Goal: Transaction & Acquisition: Purchase product/service

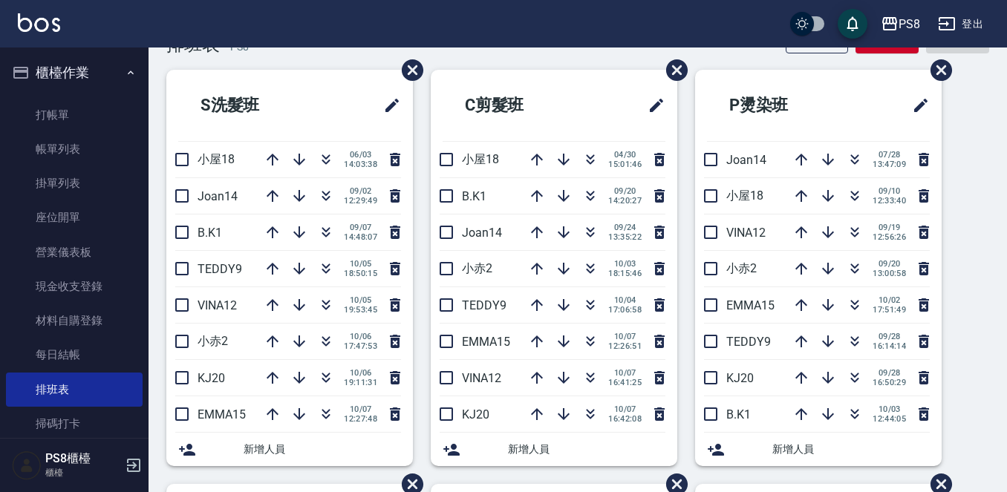
scroll to position [74, 0]
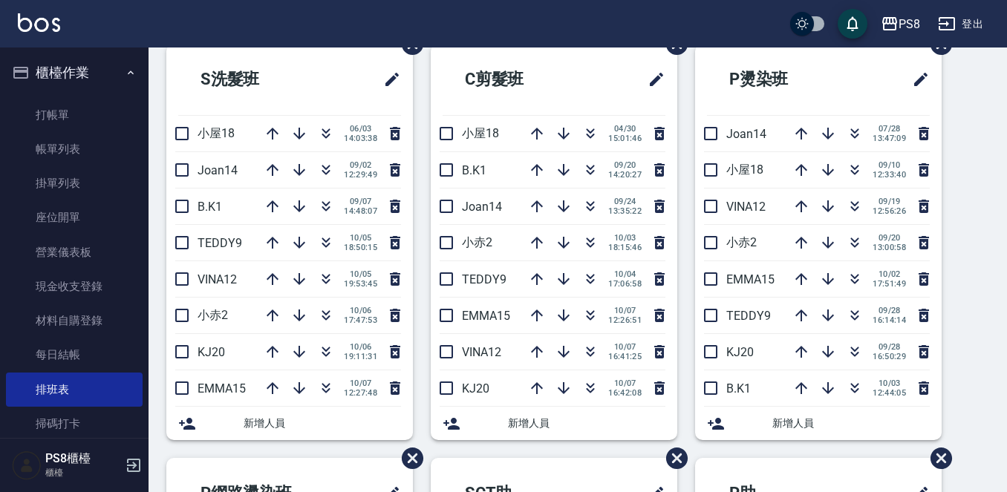
click at [198, 28] on div "PS8 登出" at bounding box center [503, 24] width 1007 height 48
click at [82, 102] on link "打帳單" at bounding box center [74, 115] width 137 height 34
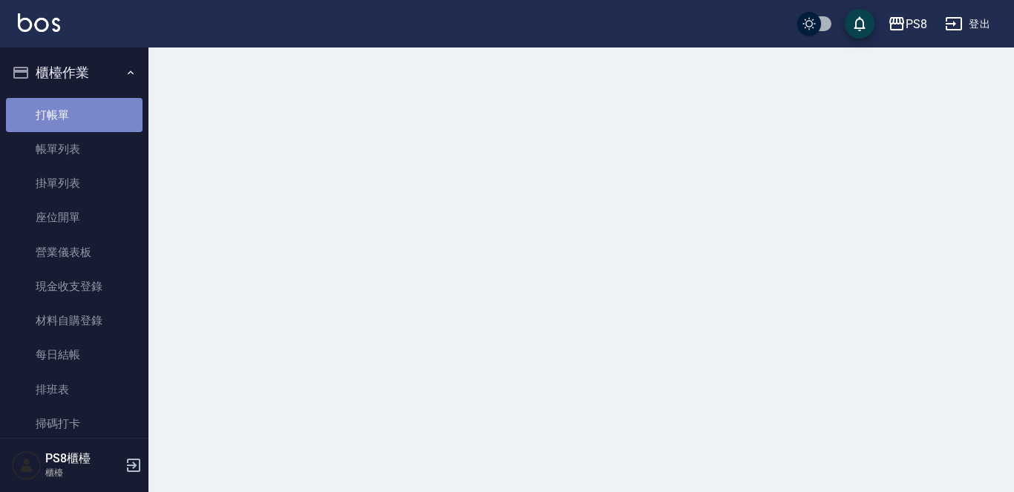
click at [82, 102] on link "打帳單" at bounding box center [74, 115] width 137 height 34
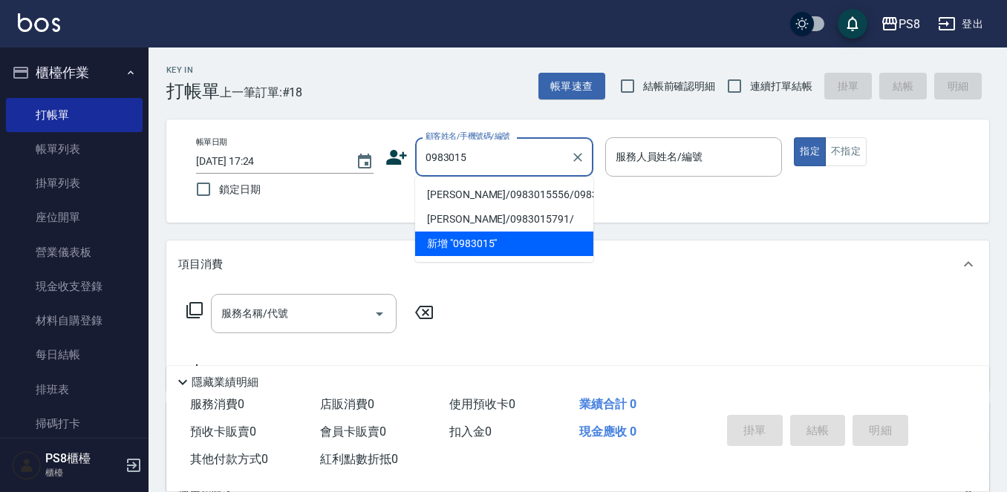
click at [557, 207] on li "[PERSON_NAME]/0983015556/0983015556" at bounding box center [504, 195] width 178 height 24
type input "[PERSON_NAME]/0983015556/0983015556"
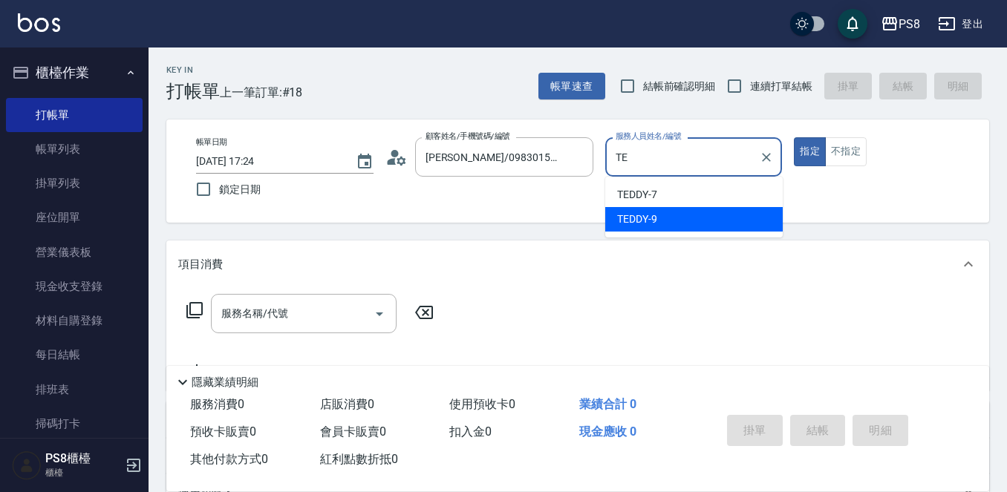
type input "T"
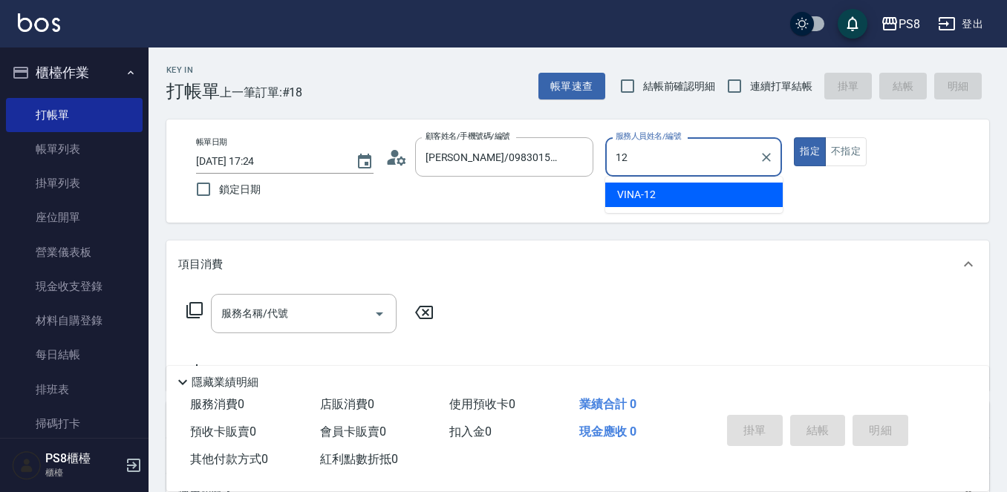
type input "VINA-12"
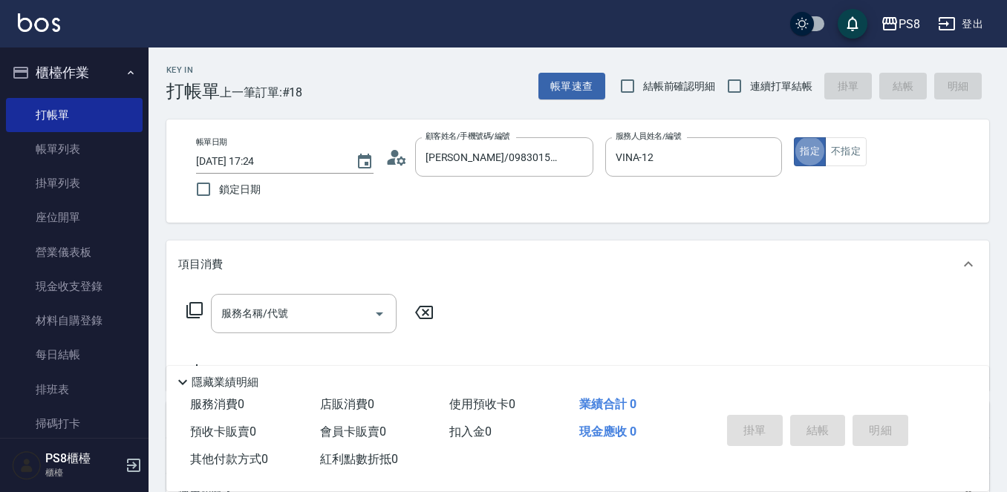
type button "true"
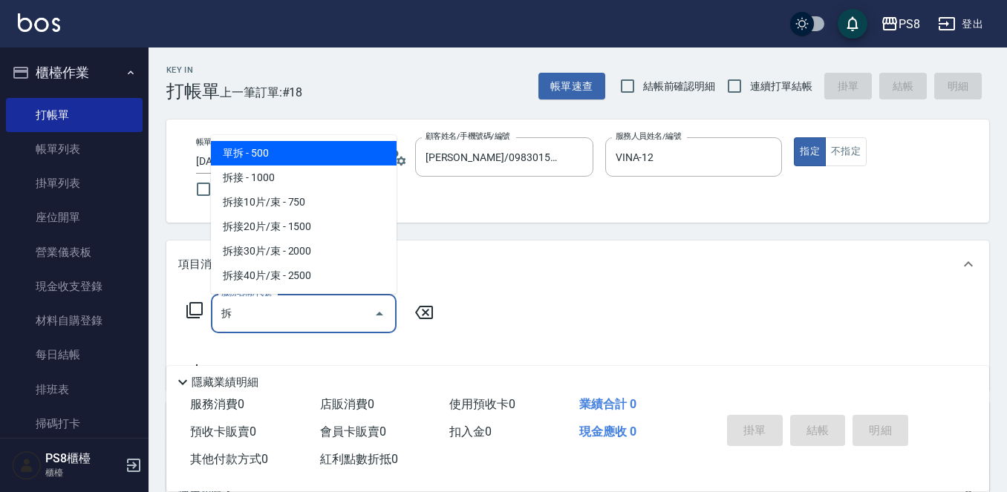
click at [367, 151] on span "單拆 - 500" at bounding box center [304, 153] width 186 height 24
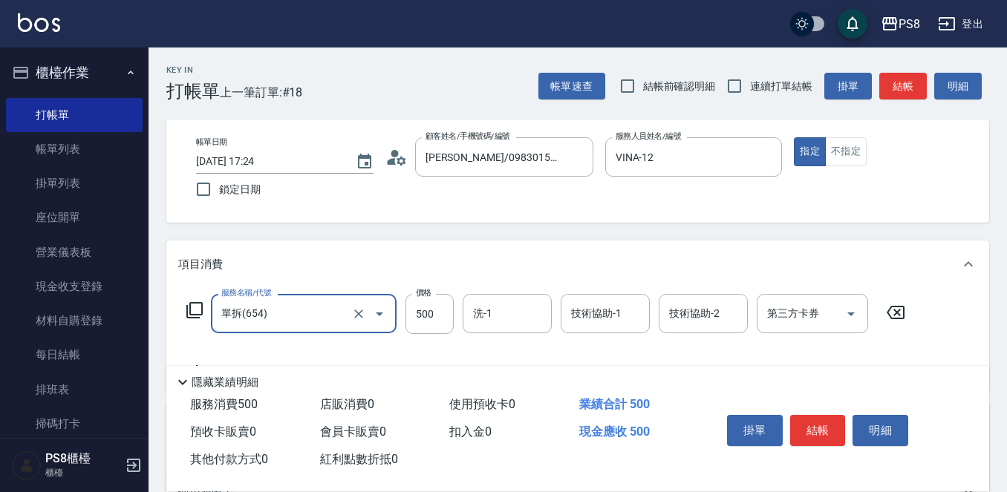
type input "單拆(654)"
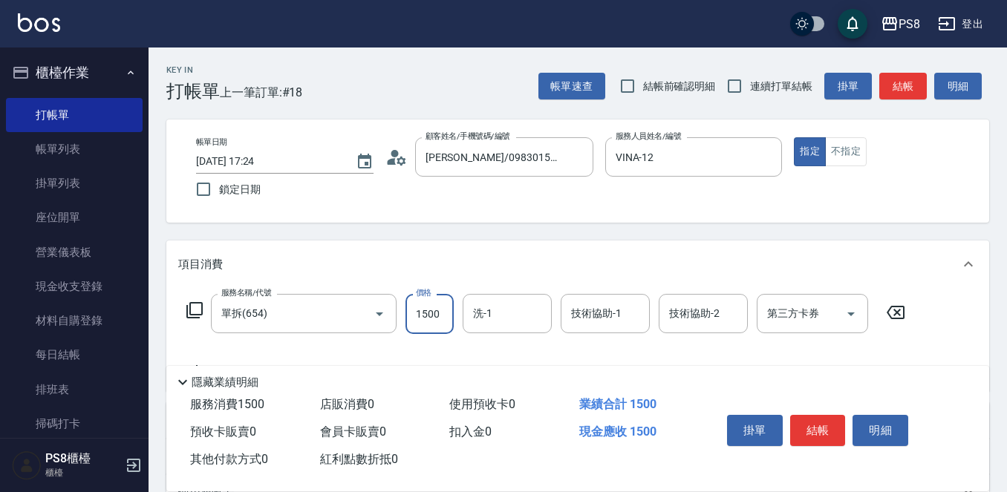
type input "1500"
click at [820, 422] on button "結帳" at bounding box center [818, 430] width 56 height 31
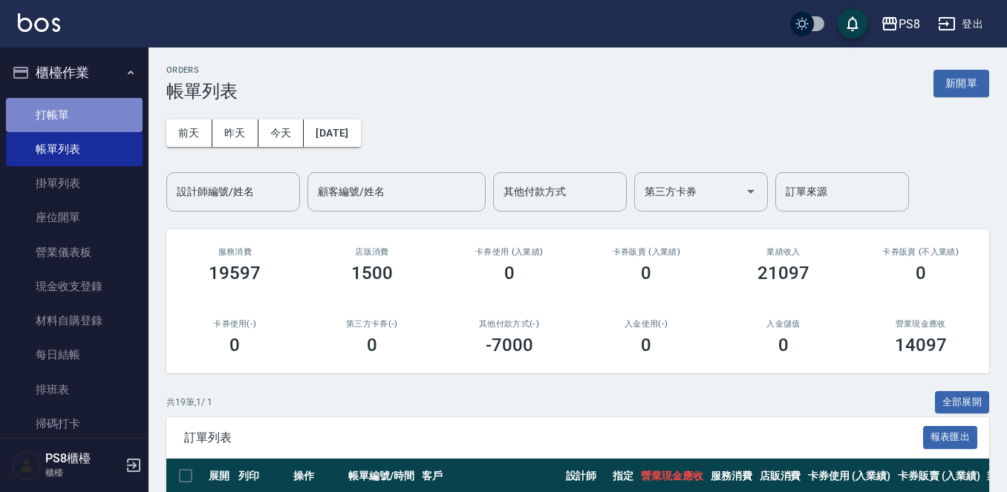
click at [82, 122] on link "打帳單" at bounding box center [74, 115] width 137 height 34
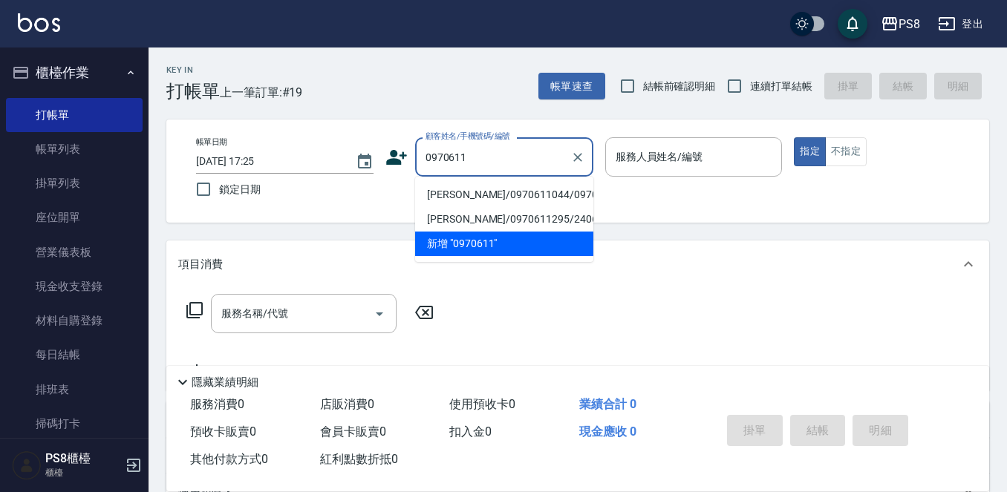
click at [462, 195] on li "[PERSON_NAME]/0970611044/0970611044" at bounding box center [504, 195] width 178 height 24
type input "[PERSON_NAME]/0970611044/0970611044"
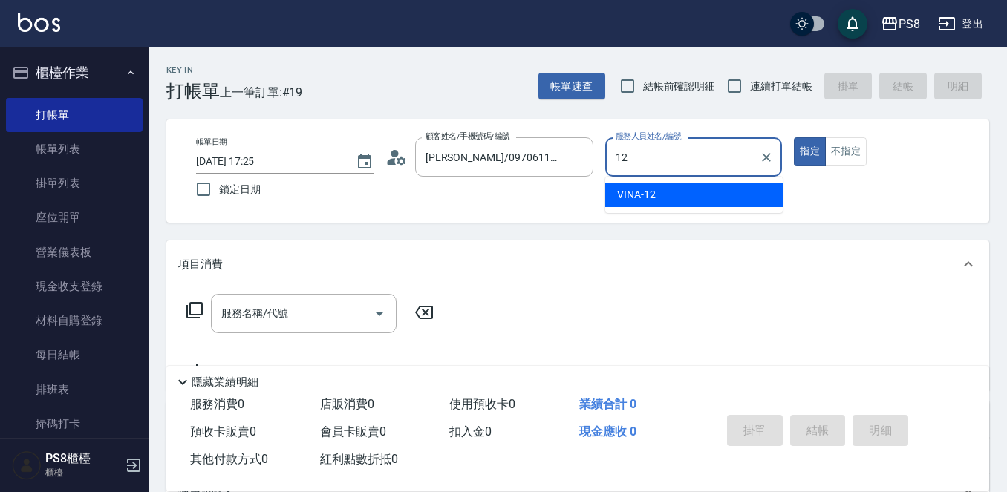
type input "VINA-12"
type button "true"
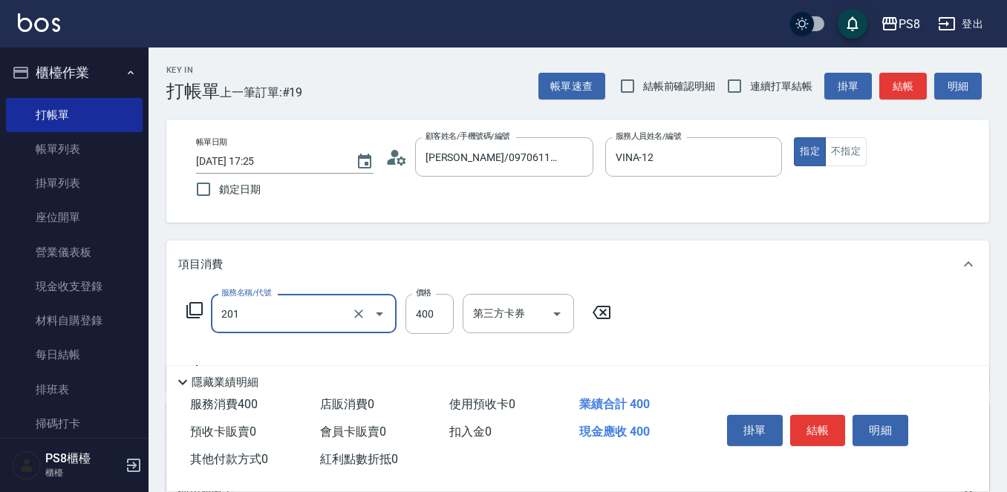
type input "洗剪400(201)"
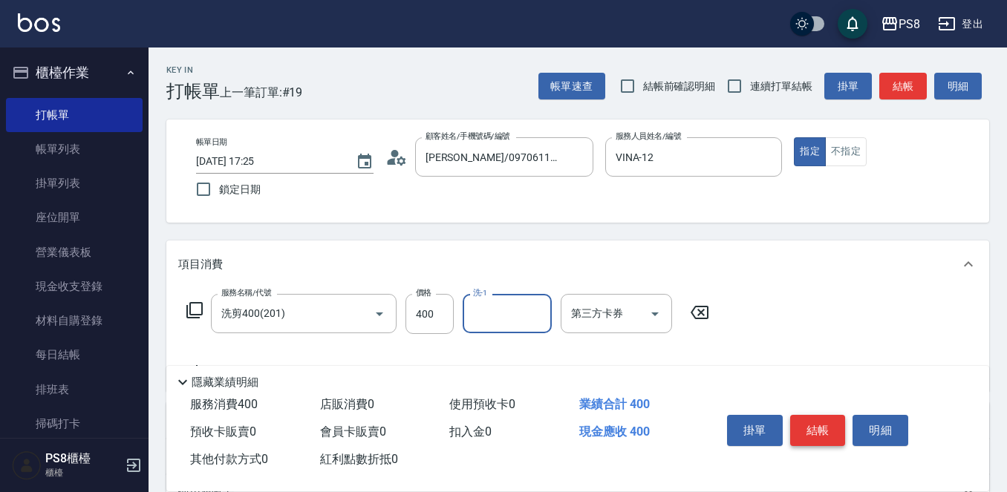
click at [792, 418] on button "結帳" at bounding box center [818, 430] width 56 height 31
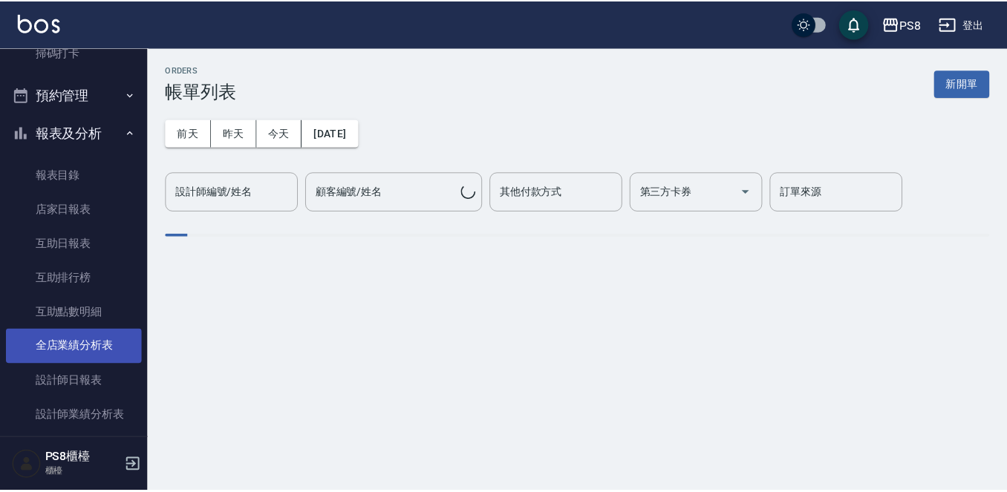
scroll to position [445, 0]
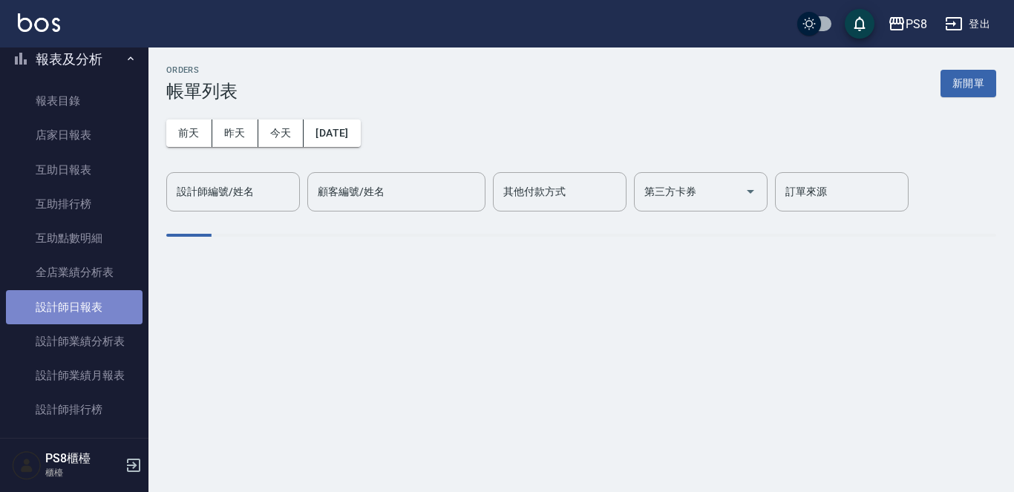
click at [87, 308] on link "設計師日報表" at bounding box center [74, 307] width 137 height 34
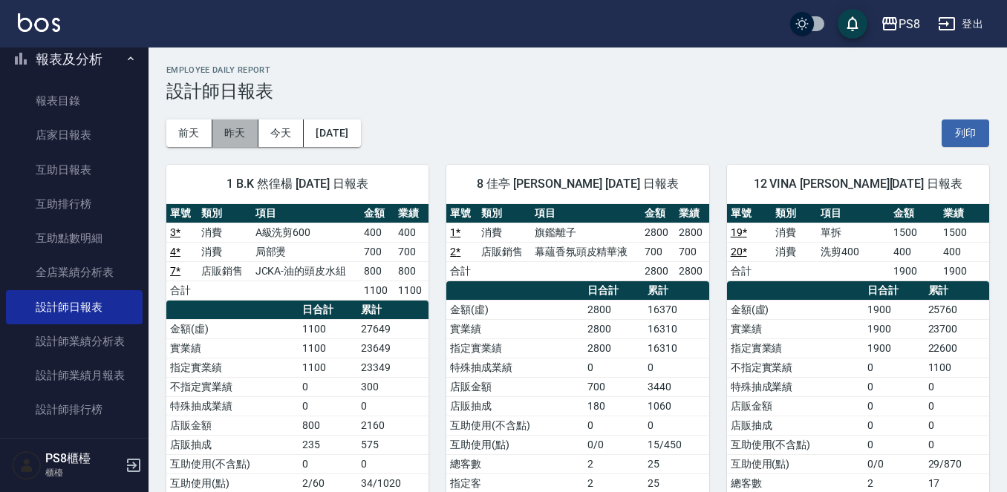
click at [249, 137] on button "昨天" at bounding box center [235, 133] width 46 height 27
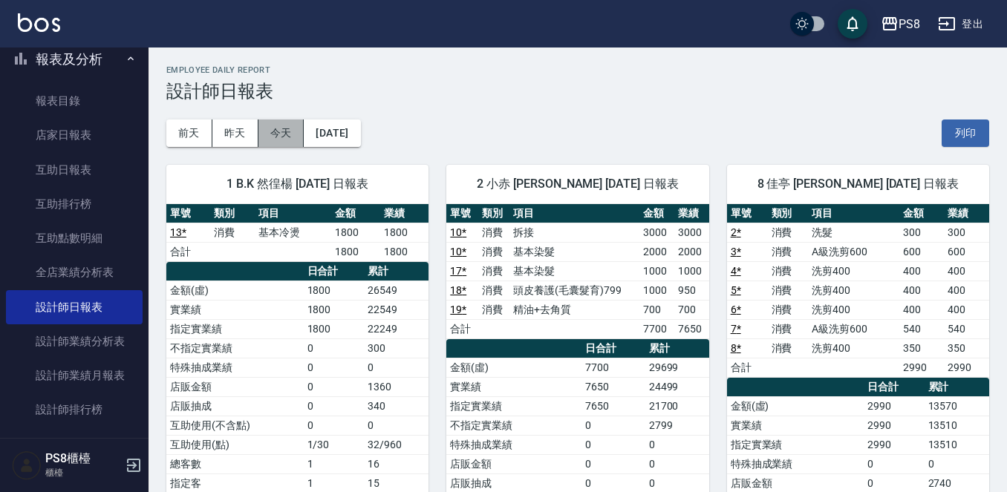
click at [292, 133] on button "今天" at bounding box center [281, 133] width 46 height 27
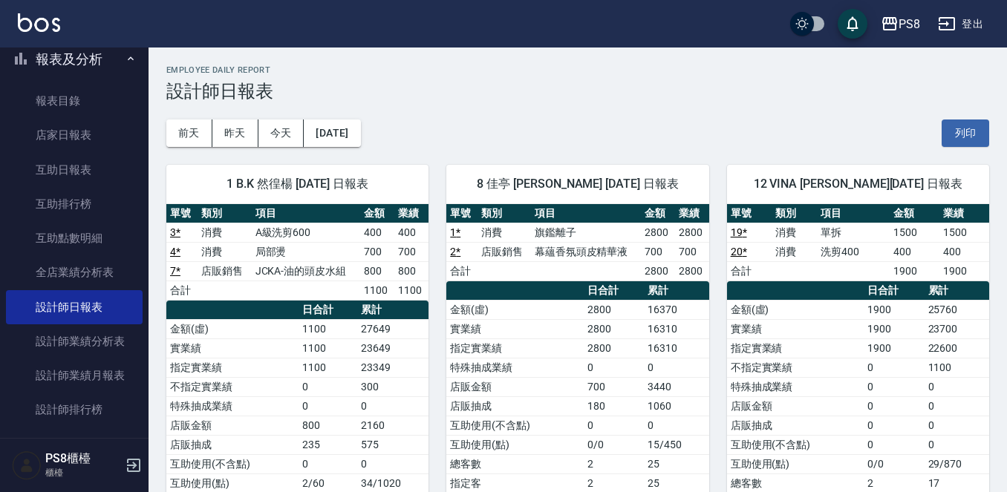
click at [113, 60] on button "報表及分析" at bounding box center [74, 59] width 137 height 39
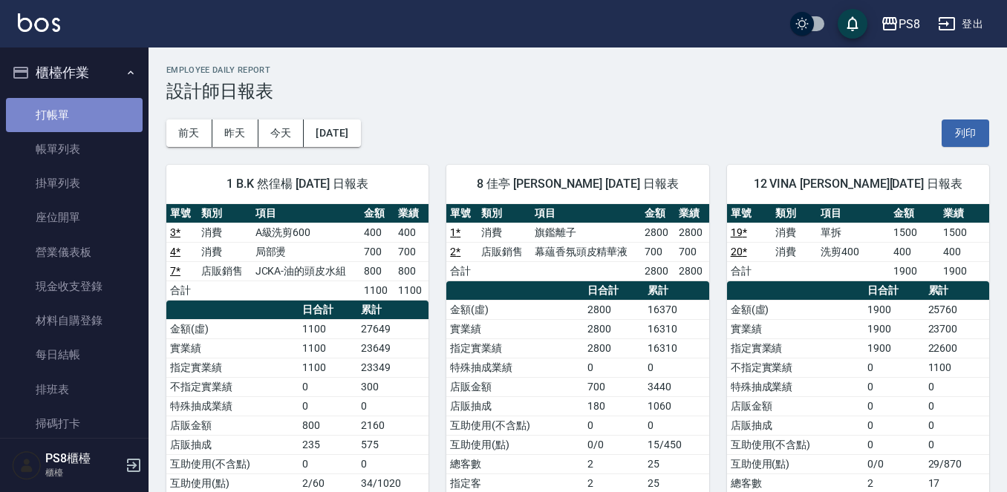
click at [102, 108] on link "打帳單" at bounding box center [74, 115] width 137 height 34
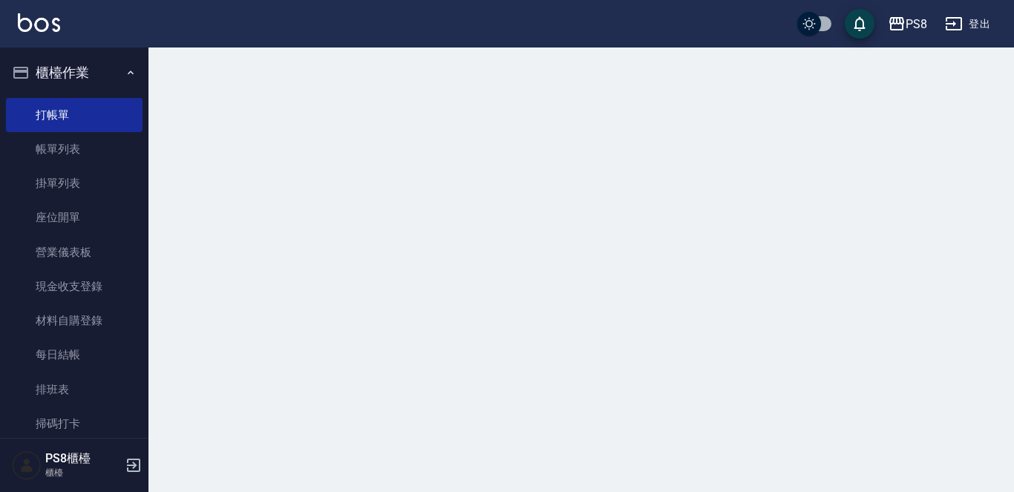
click at [98, 85] on button "櫃檯作業" at bounding box center [74, 72] width 137 height 39
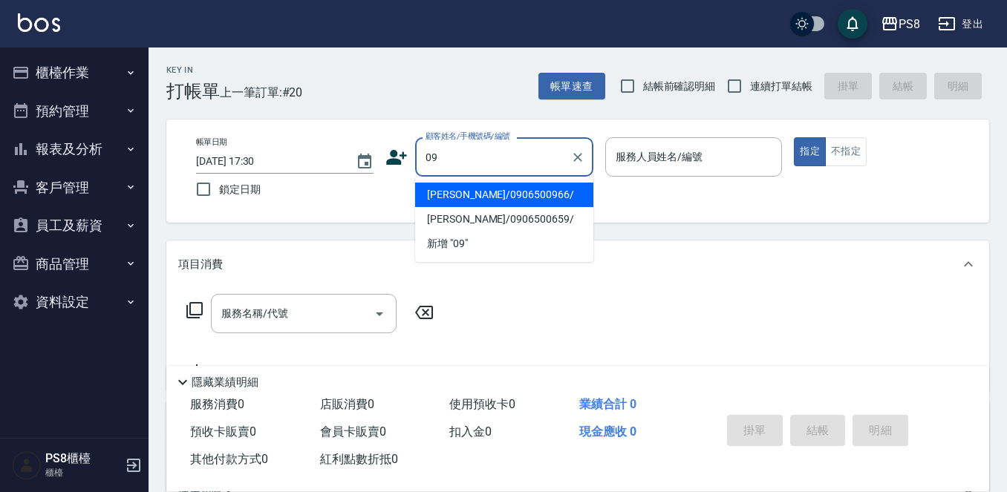
type input "0"
drag, startPoint x: 485, startPoint y: 154, endPoint x: 383, endPoint y: 147, distance: 102.7
click at [383, 147] on div "帳單日期 [DATE] 17:30 鎖定日期 顧客姓名/手機號碼/編號 0987699182 顧客姓名/手機號碼/編號 服務人員姓名/編號 服務人員姓名/編號…" at bounding box center [577, 171] width 787 height 68
type input "0987699182"
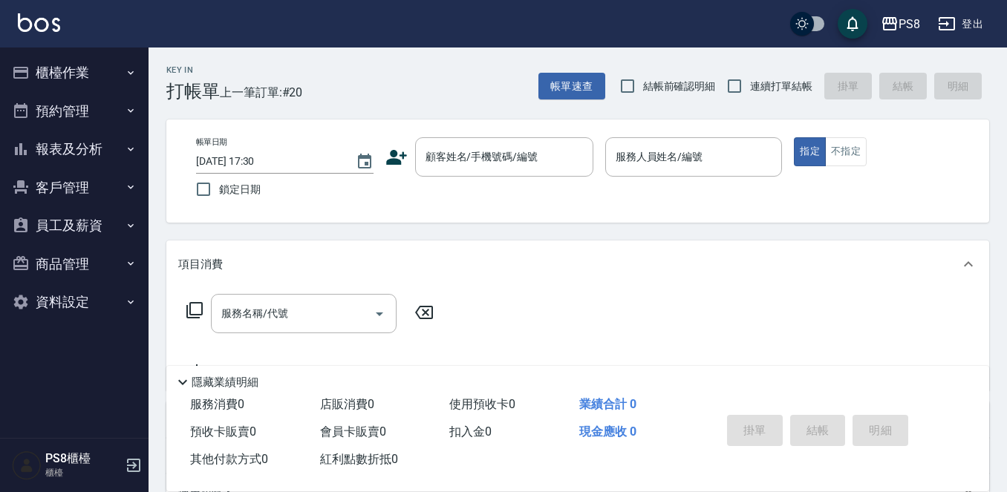
click at [387, 157] on icon at bounding box center [396, 157] width 22 height 22
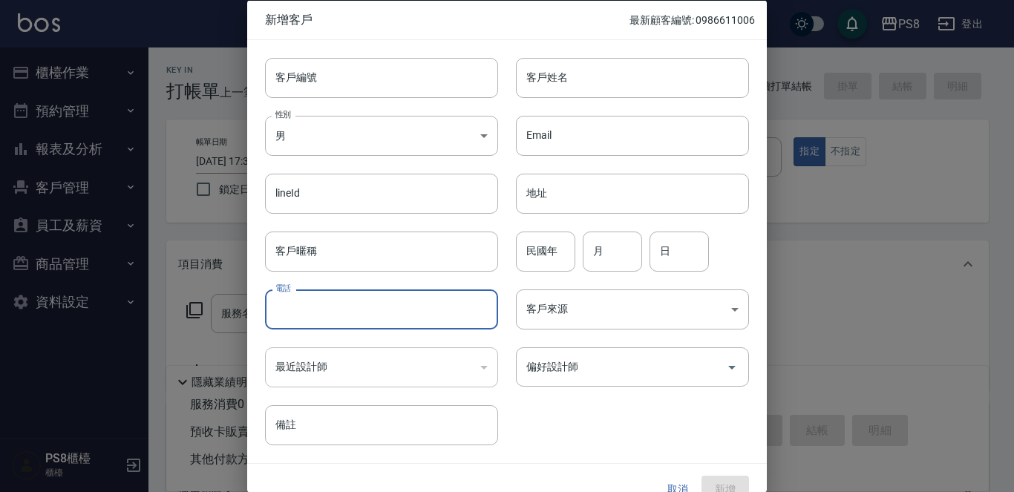
click at [359, 301] on input "電話" at bounding box center [381, 310] width 233 height 40
paste input "0987699182"
type input "0987699182"
click at [349, 145] on body "PS8 登出 櫃檯作業 打帳單 帳單列表 掛單列表 座位開單 營業儀表板 現金收支登錄 材料自購登錄 每日結帳 排班表 掃碼打卡 預約管理 預約管理 單日預約…" at bounding box center [507, 361] width 1014 height 723
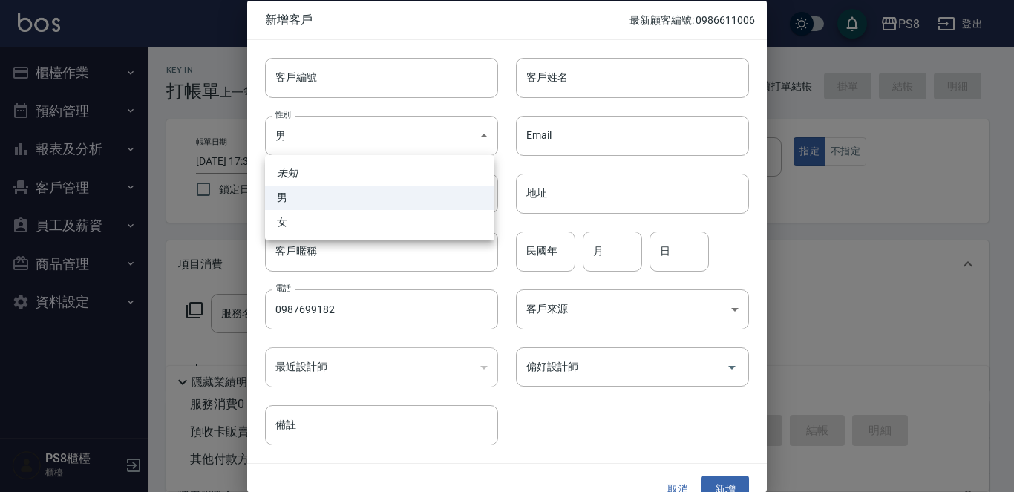
drag, startPoint x: 336, startPoint y: 189, endPoint x: 342, endPoint y: 215, distance: 26.7
click at [340, 203] on li "男" at bounding box center [379, 198] width 229 height 24
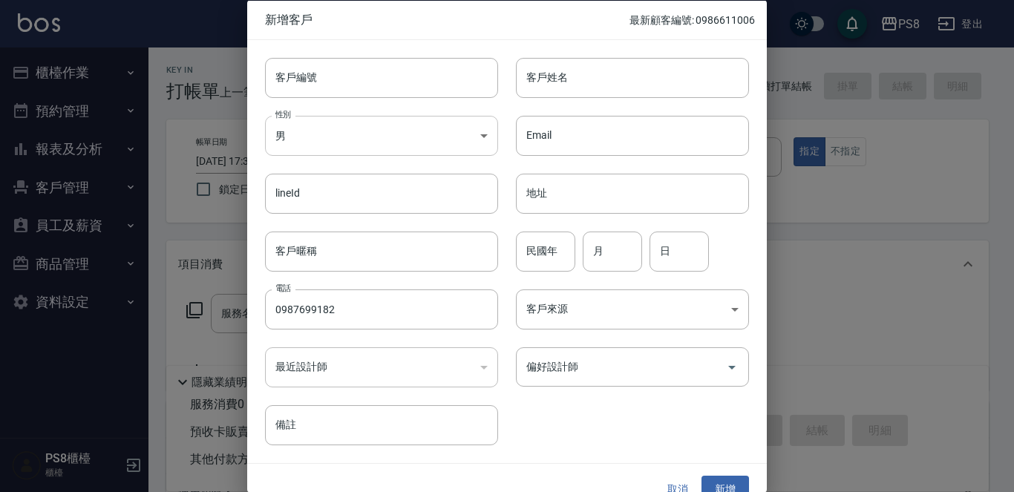
click at [390, 141] on body "PS8 登出 櫃檯作業 打帳單 帳單列表 掛單列表 座位開單 營業儀表板 現金收支登錄 材料自購登錄 每日結帳 排班表 掃碼打卡 預約管理 預約管理 單日預約…" at bounding box center [507, 361] width 1014 height 723
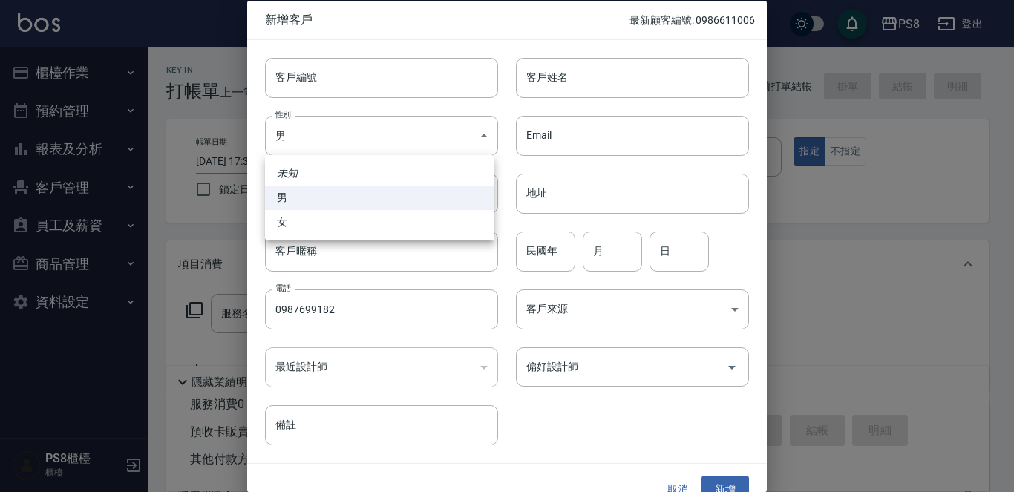
click at [382, 226] on li "女" at bounding box center [379, 222] width 229 height 24
type input "[DEMOGRAPHIC_DATA]"
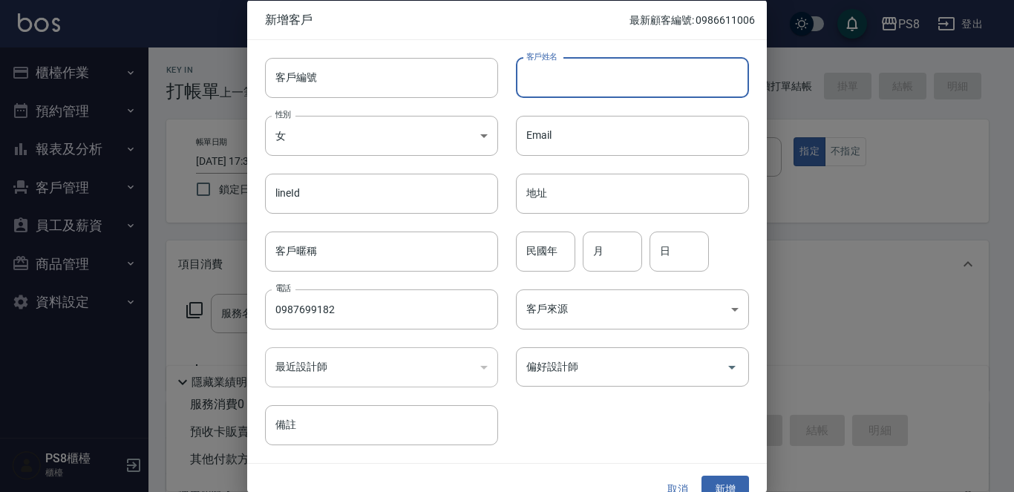
click at [580, 78] on input "客戶姓名" at bounding box center [632, 77] width 233 height 40
type input "成"
type input "陳韡妗"
click at [531, 242] on input "民國年" at bounding box center [545, 251] width 59 height 40
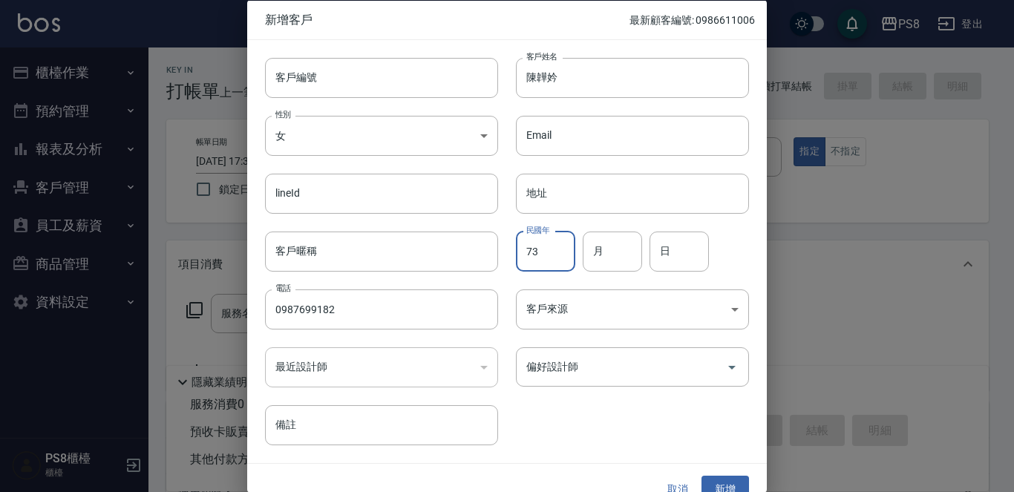
type input "73"
type input "08"
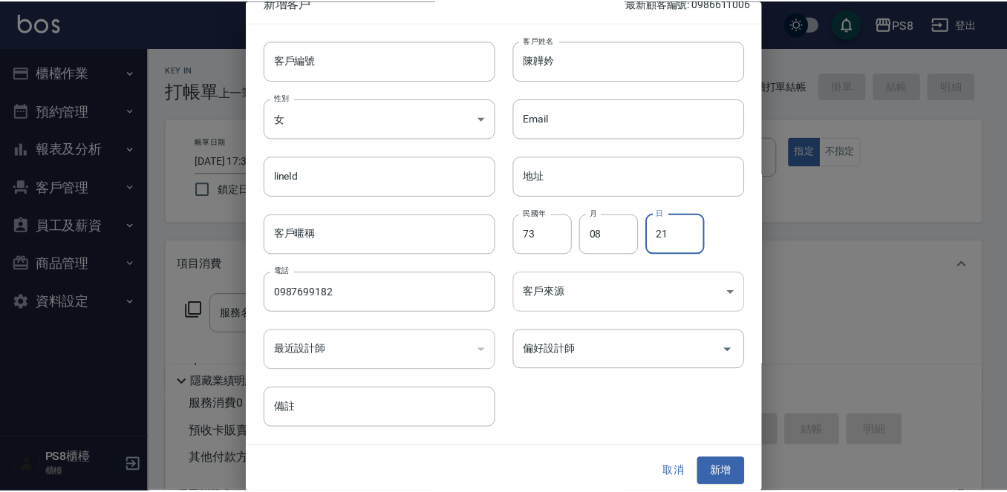
scroll to position [22, 0]
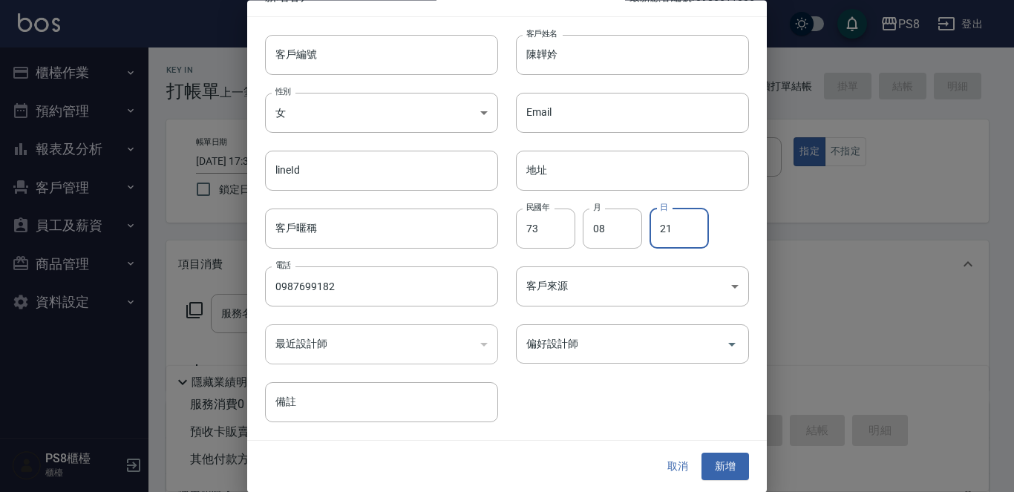
type input "21"
click at [731, 451] on div "取消 新增" at bounding box center [507, 467] width 520 height 51
click at [731, 456] on button "新增" at bounding box center [725, 467] width 48 height 27
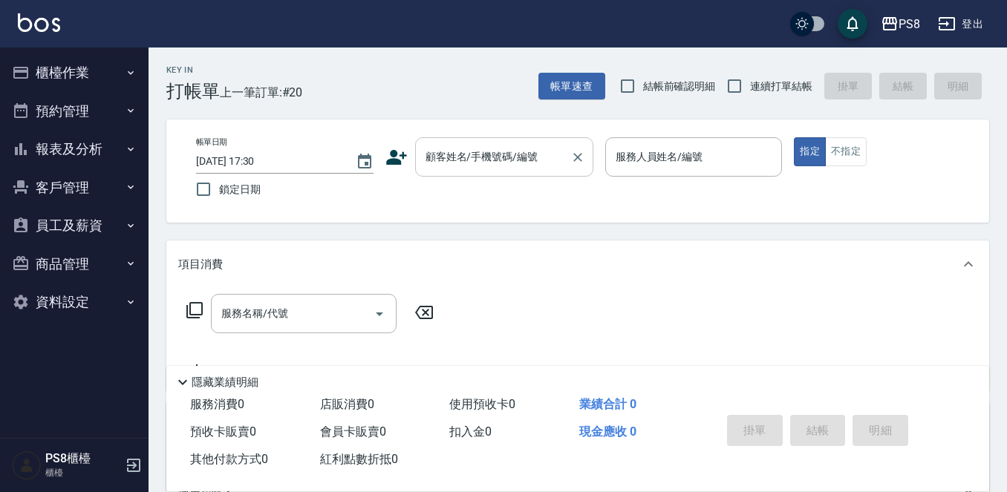
click at [529, 163] on input "顧客姓名/手機號碼/編號" at bounding box center [493, 157] width 143 height 26
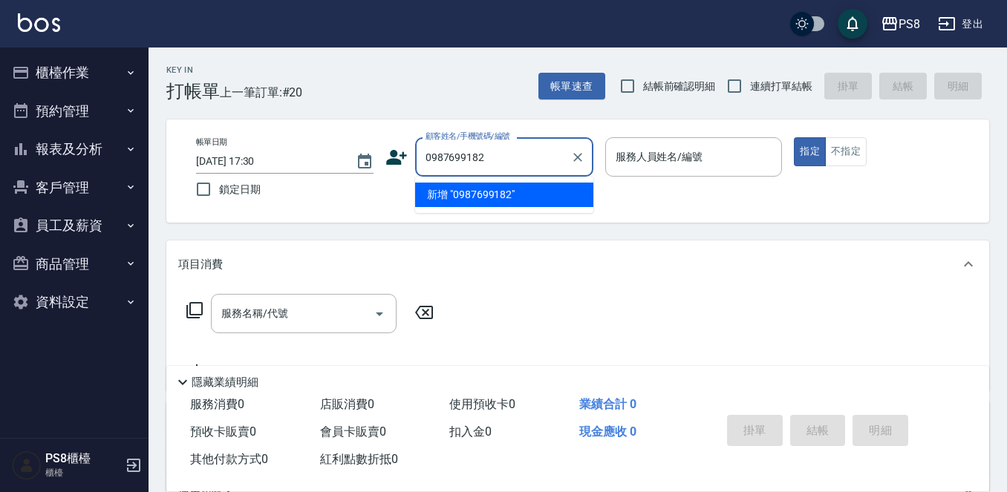
drag, startPoint x: 506, startPoint y: 154, endPoint x: 422, endPoint y: 143, distance: 85.5
click at [422, 143] on div "0987699182 顧客姓名/手機號碼/編號" at bounding box center [504, 156] width 178 height 39
type input "0987699182"
click at [730, 83] on input "連續打單結帳" at bounding box center [734, 86] width 31 height 31
checkbox input "true"
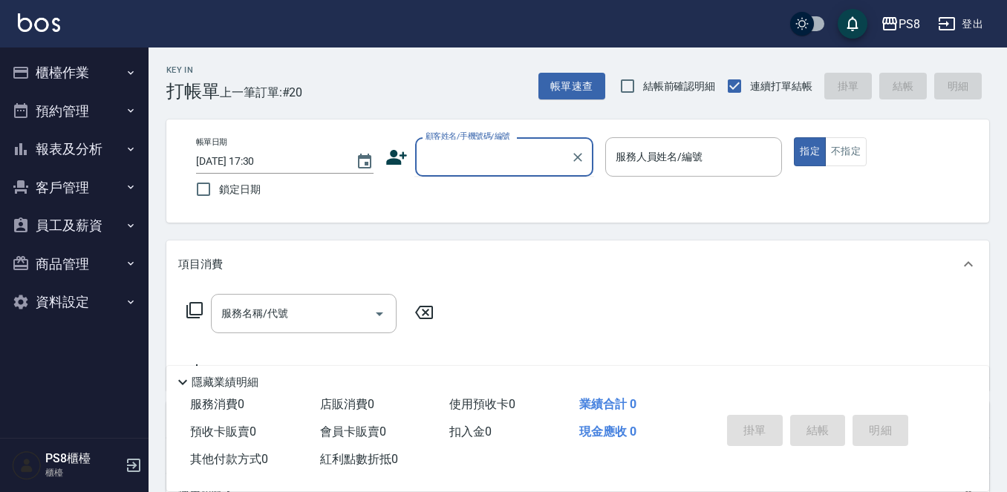
click at [437, 151] on input "顧客姓名/手機號碼/編號" at bounding box center [493, 157] width 143 height 26
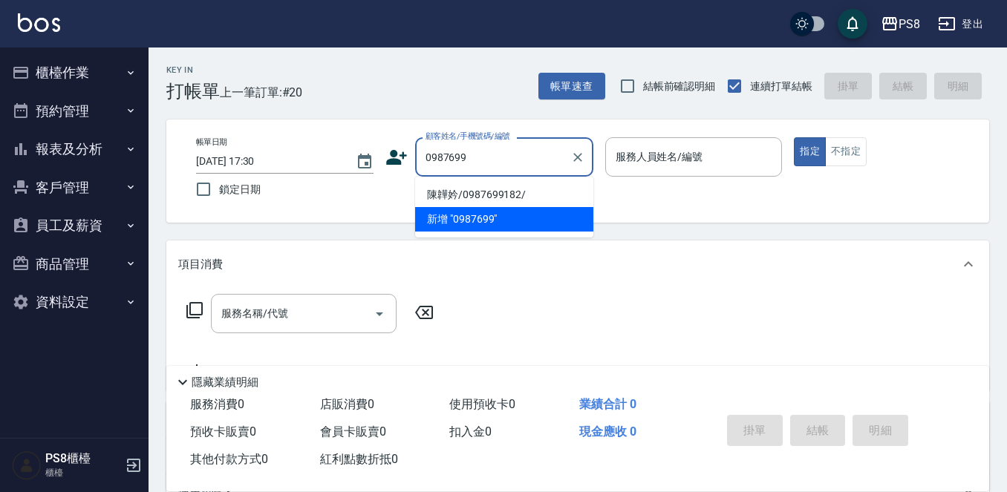
click at [496, 186] on li "陳韡妗/0987699182/" at bounding box center [504, 195] width 178 height 24
type input "陳韡妗/0987699182/"
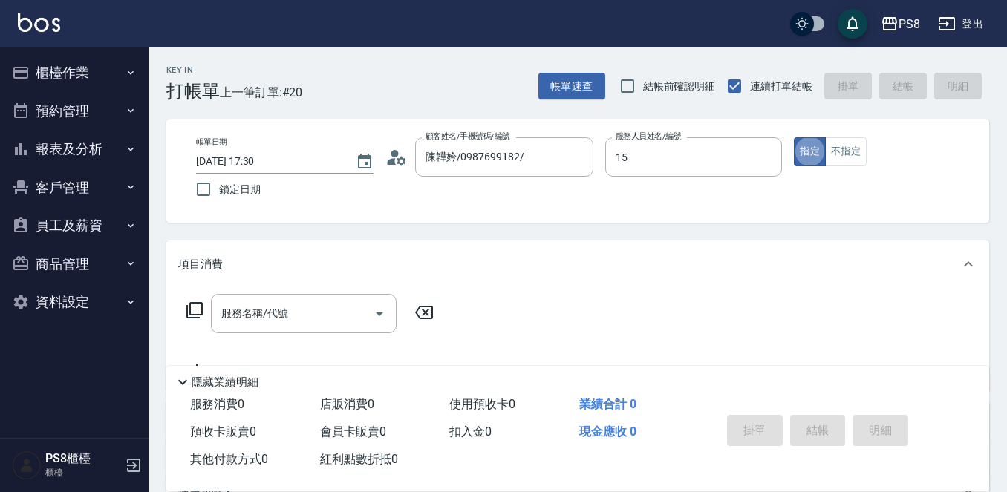
type input "EMMA-15"
type button "true"
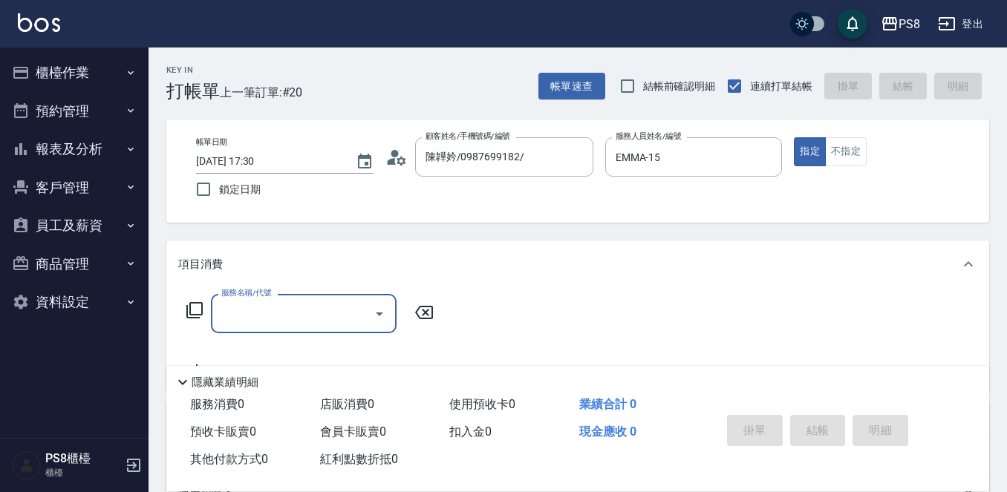
type input "."
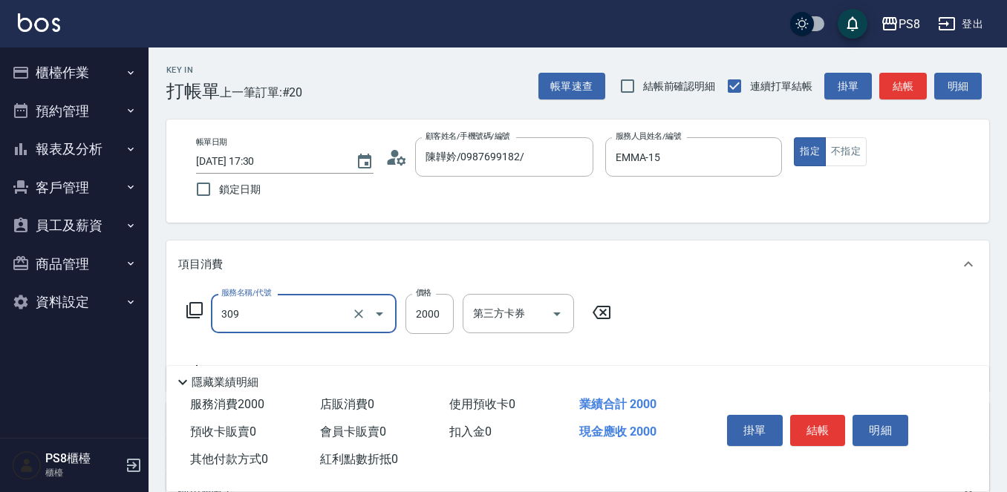
type input "嚴選溫塑(309)"
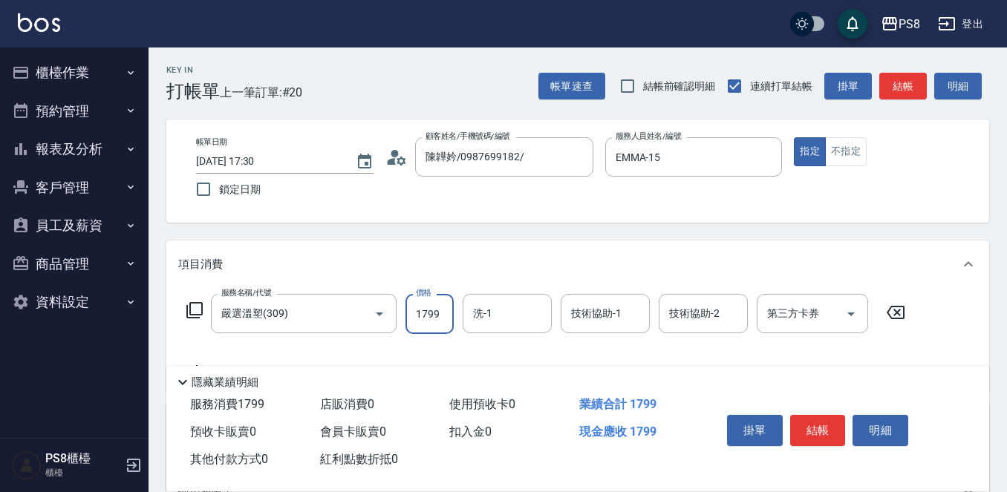
type input "1799"
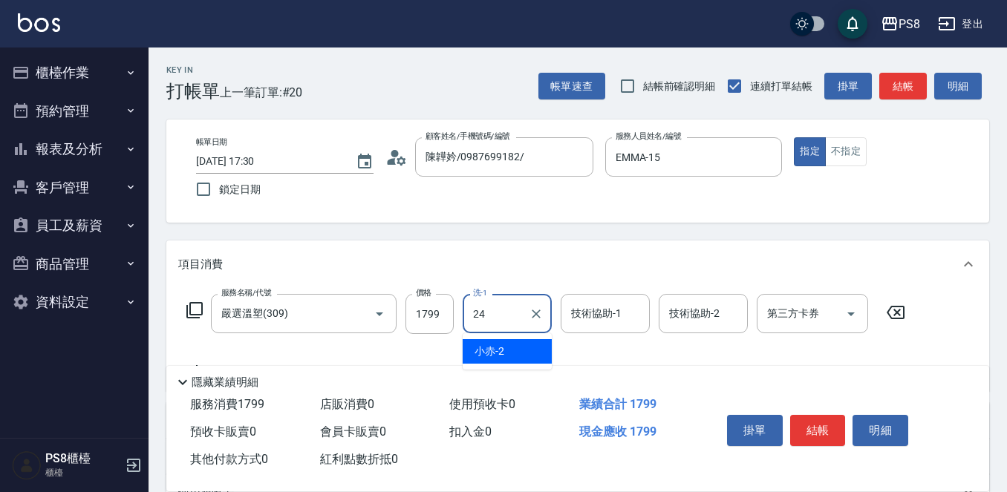
type input "[PERSON_NAME]-24"
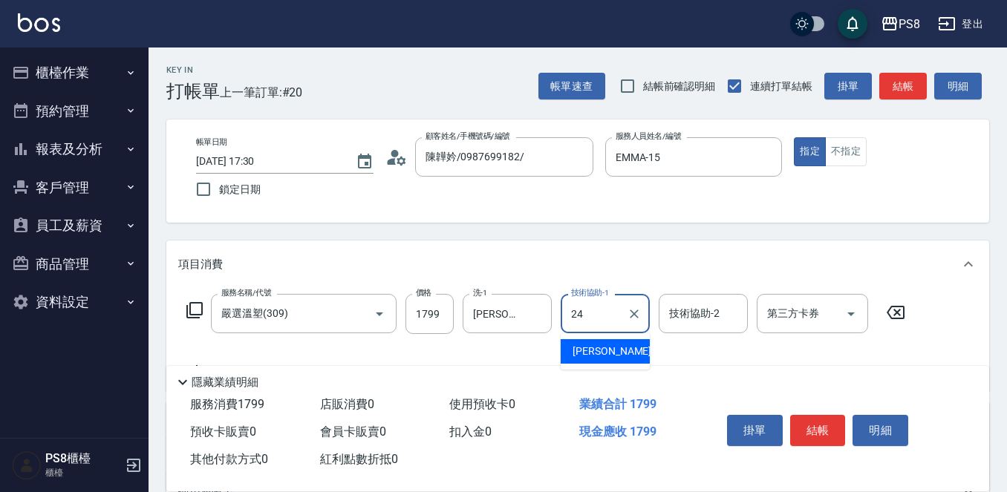
type input "[PERSON_NAME]-24"
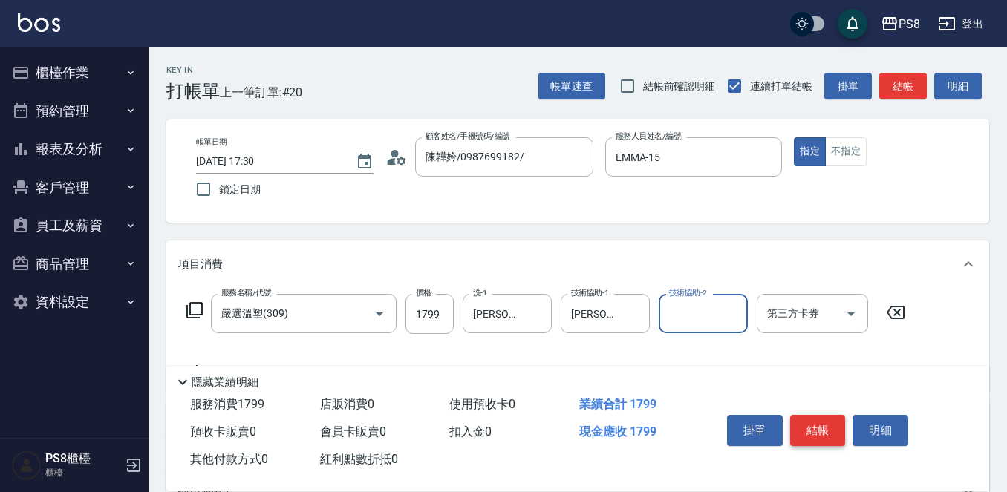
click at [811, 419] on button "結帳" at bounding box center [818, 430] width 56 height 31
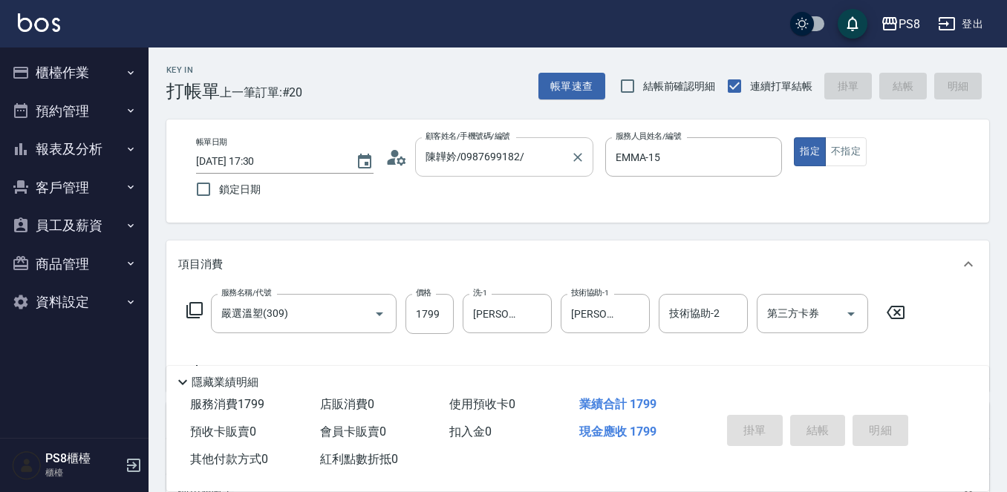
type input "[DATE] 17:34"
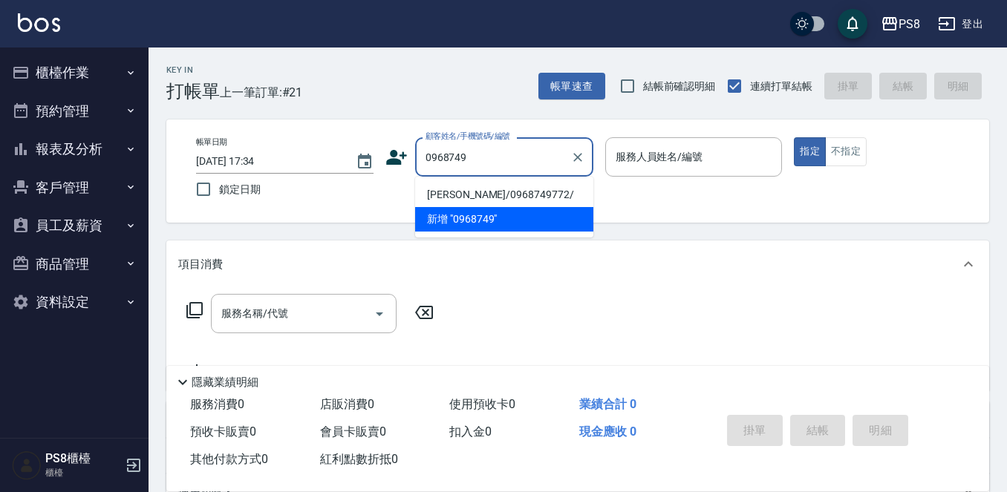
click at [557, 190] on li "[PERSON_NAME]/0968749772/" at bounding box center [504, 195] width 178 height 24
type input "[PERSON_NAME]/0968749772/"
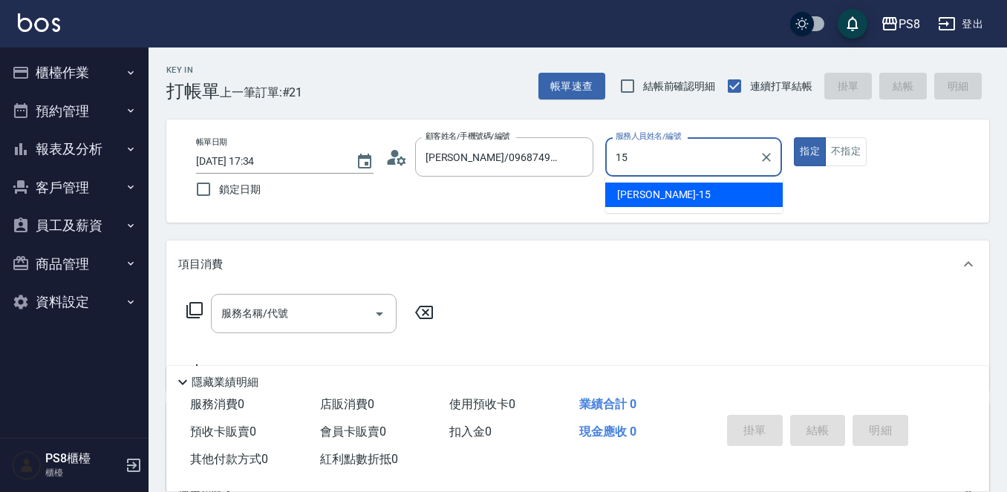
type input "EMMA-15"
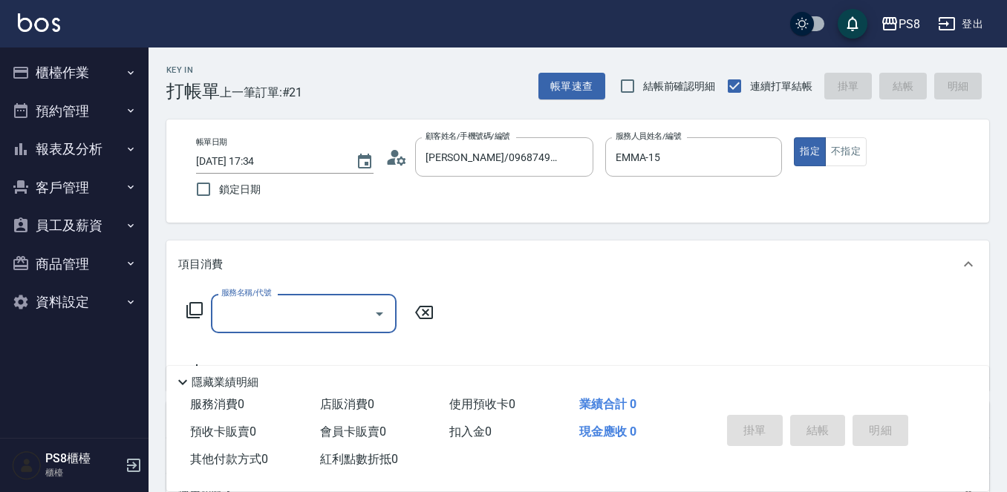
type input "0"
type input "B級洗剪500(103)"
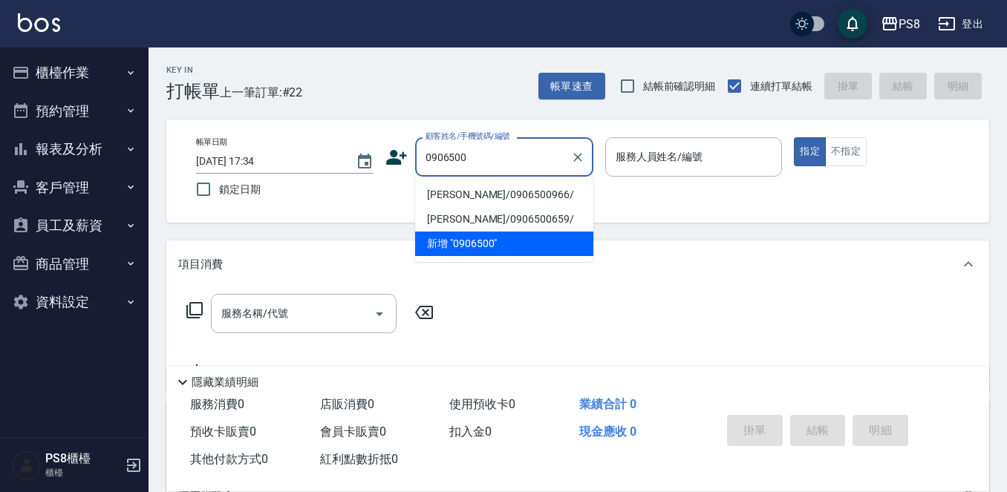
click at [547, 191] on li "[PERSON_NAME]/0906500966/" at bounding box center [504, 195] width 178 height 24
type input "[PERSON_NAME]/0906500966/"
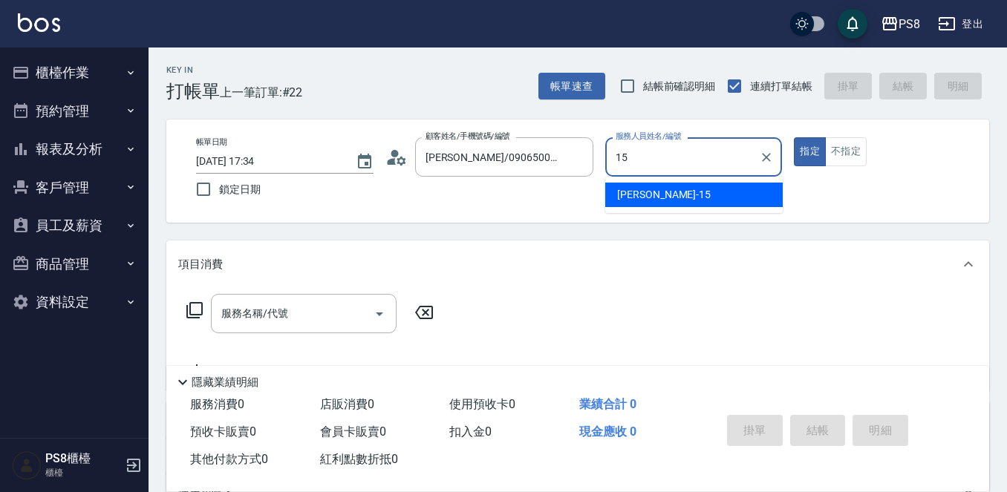
type input "EMMA-15"
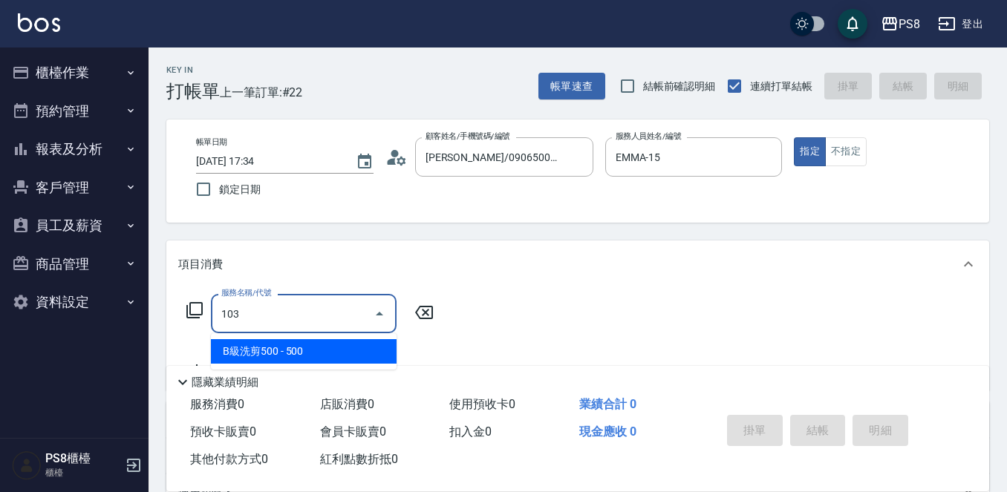
type input "B級洗剪500(103)"
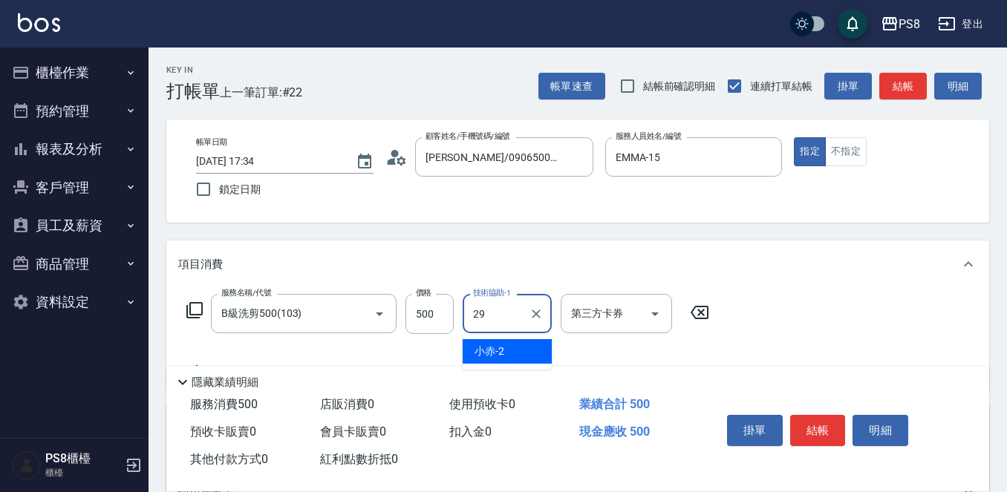
type input "[PERSON_NAME]-29"
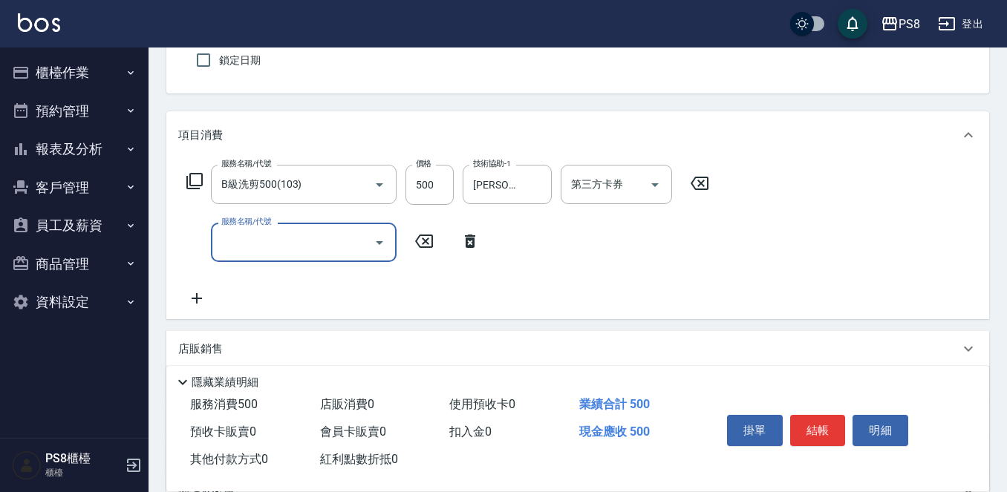
scroll to position [148, 0]
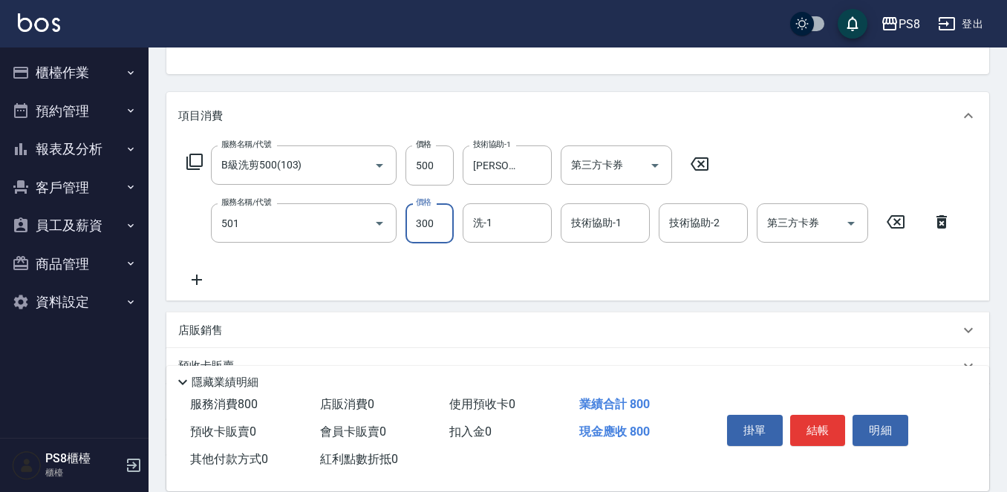
type input "自備護髮(501)"
type input "0"
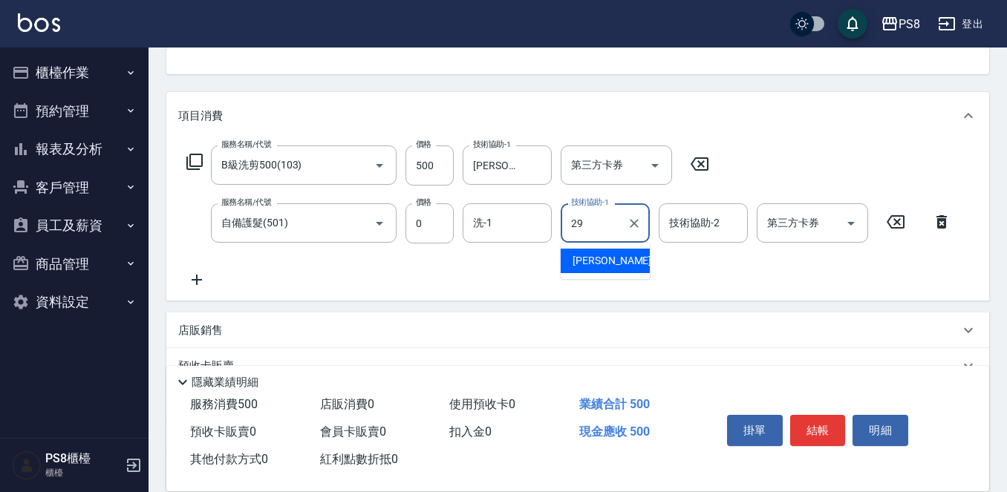
type input "[PERSON_NAME]-29"
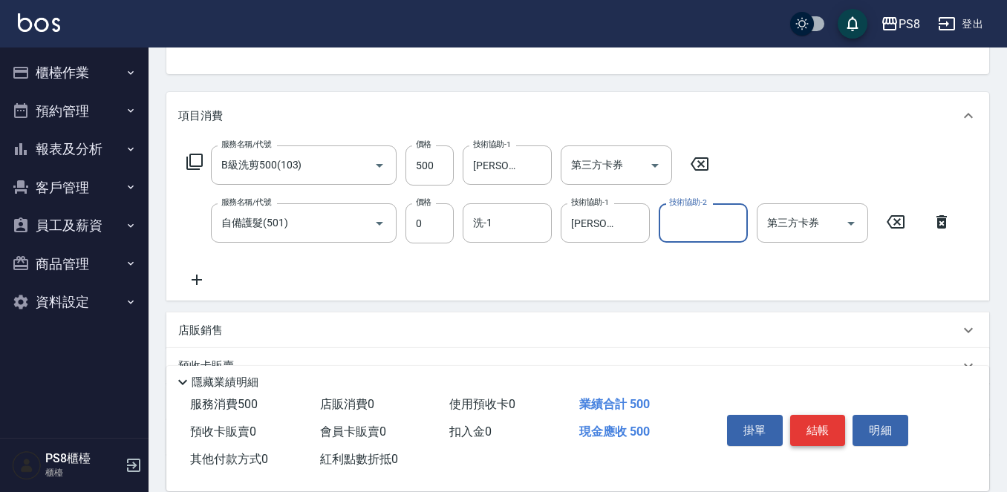
drag, startPoint x: 814, startPoint y: 419, endPoint x: 765, endPoint y: 258, distance: 168.2
click at [814, 419] on button "結帳" at bounding box center [818, 430] width 56 height 31
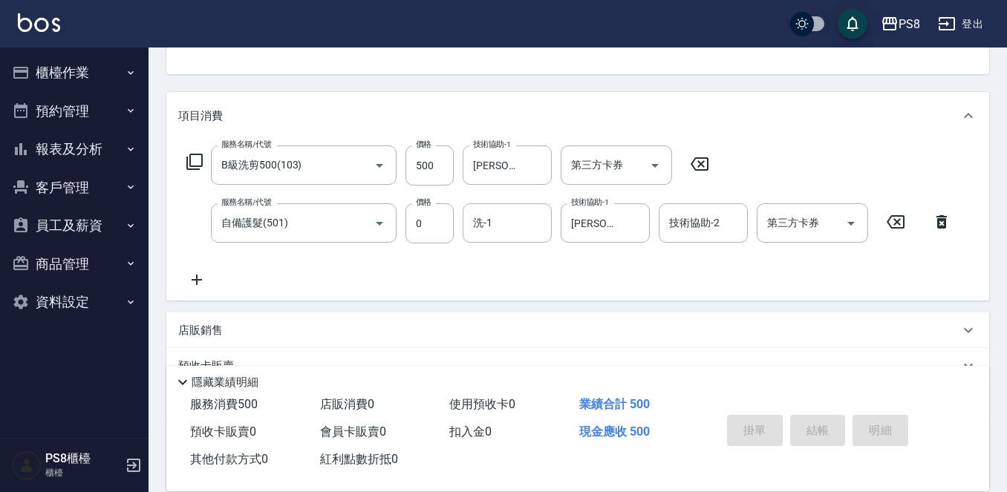
scroll to position [148, 0]
type input "[DATE] 17:35"
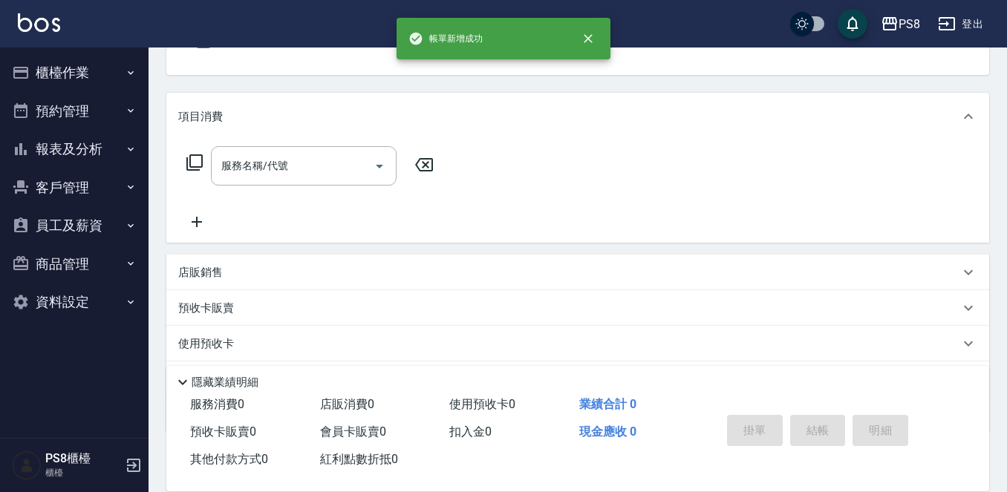
scroll to position [0, 0]
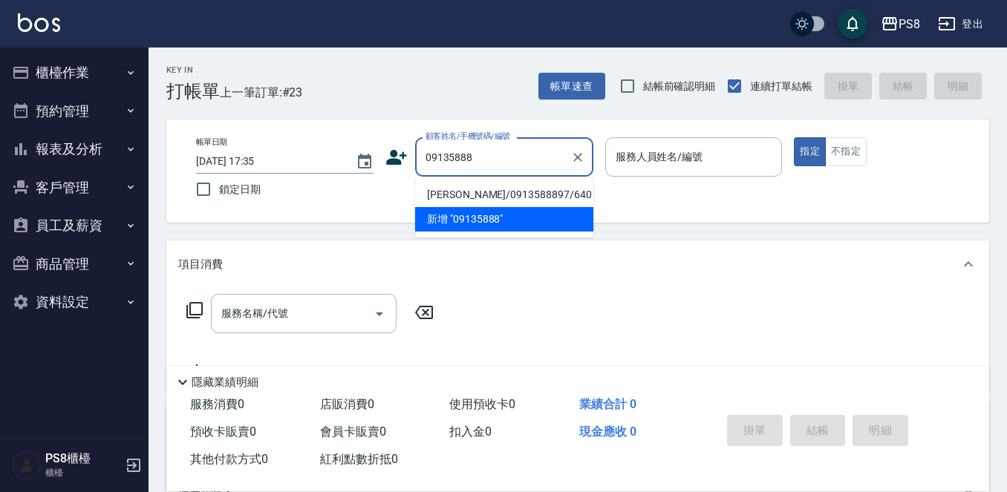
click at [516, 186] on li "[PERSON_NAME]/0913588897/640" at bounding box center [504, 195] width 178 height 24
type input "[PERSON_NAME]/0913588897/640"
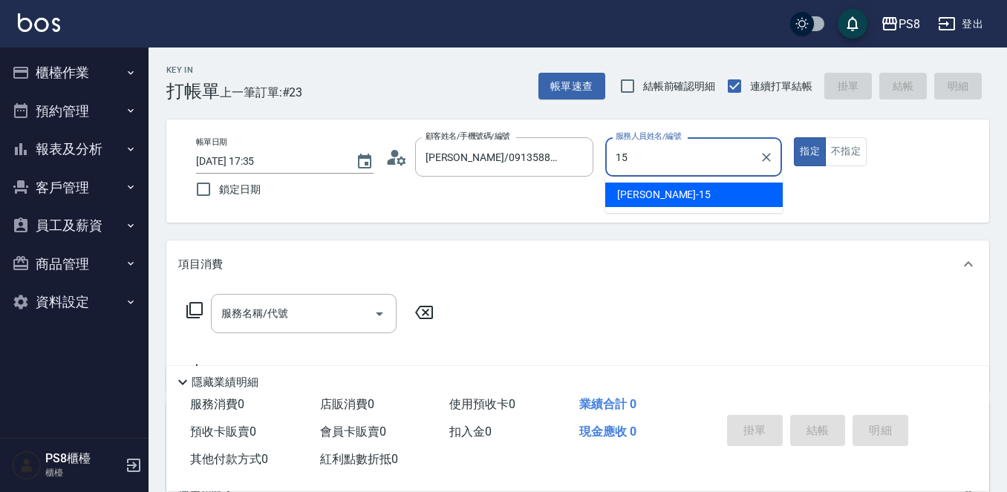
type input "EMMA-15"
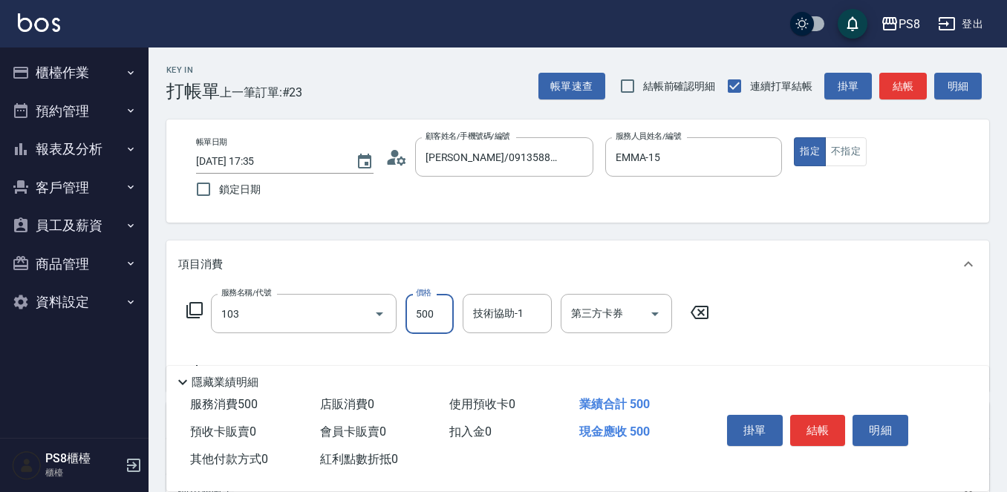
type input "B級洗剪500(103)"
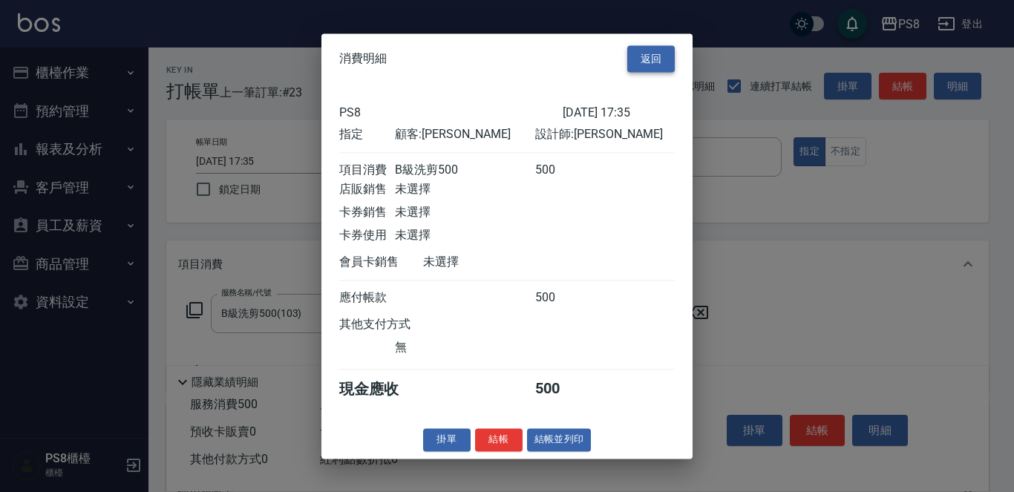
click at [633, 47] on button "返回" at bounding box center [651, 58] width 48 height 27
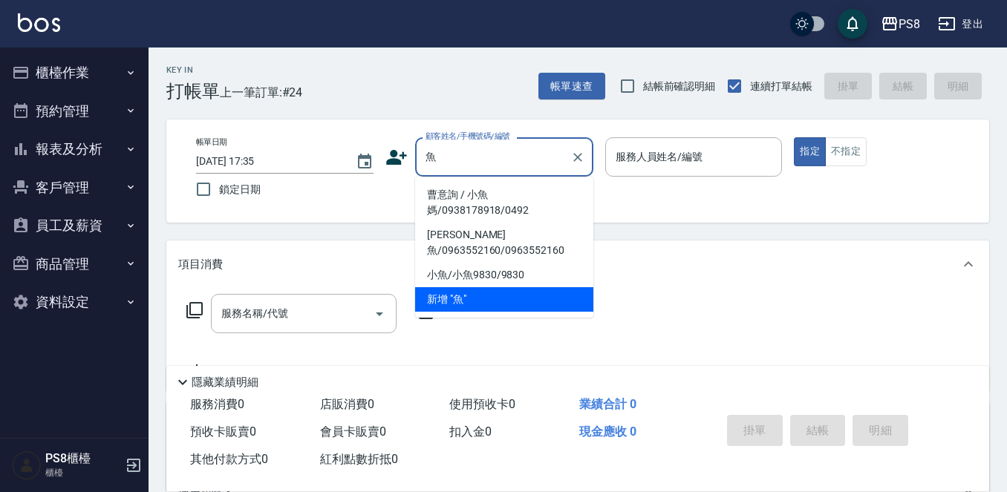
click at [471, 193] on li "曹意詢 / 小魚媽/0938178918/0492" at bounding box center [504, 203] width 178 height 40
type input "曹意詢 / 小魚媽/0938178918/0492"
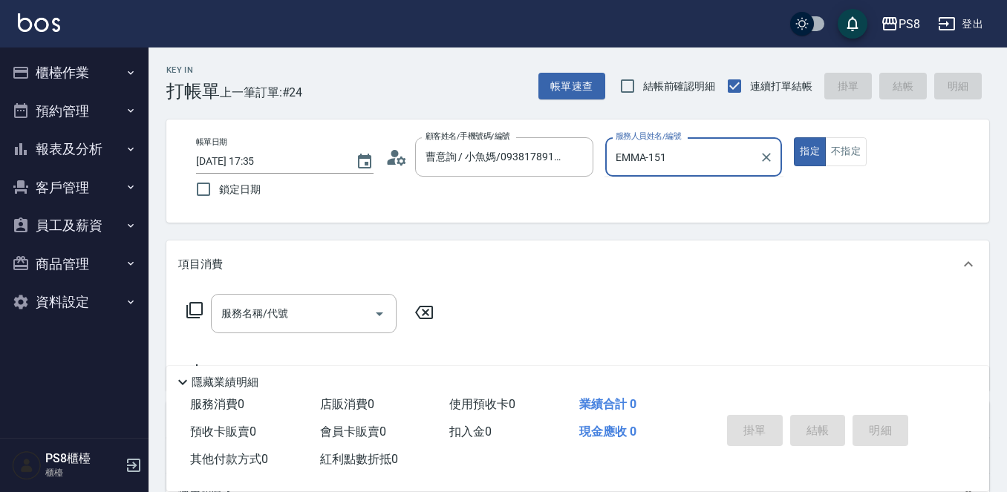
type input "EMMA-15"
click at [794, 137] on button "指定" at bounding box center [810, 151] width 32 height 29
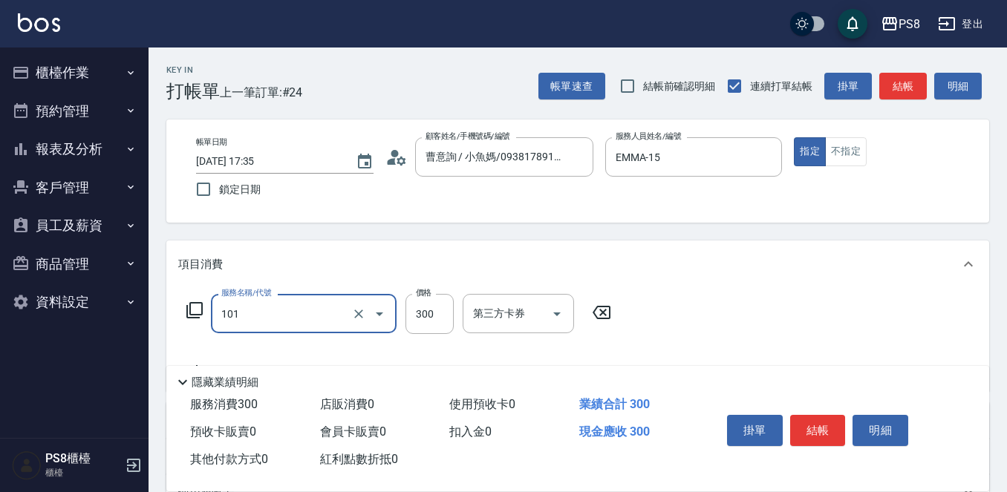
type input "洗髮(101)"
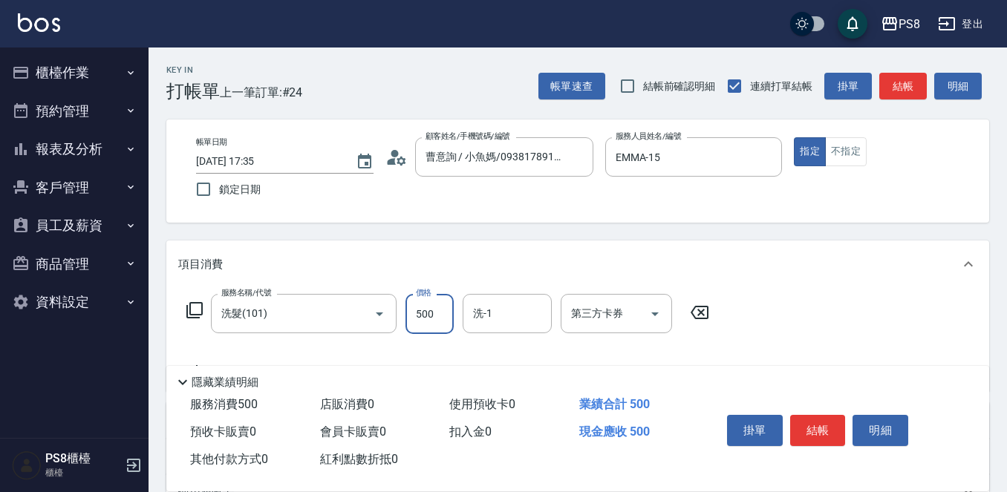
type input "500"
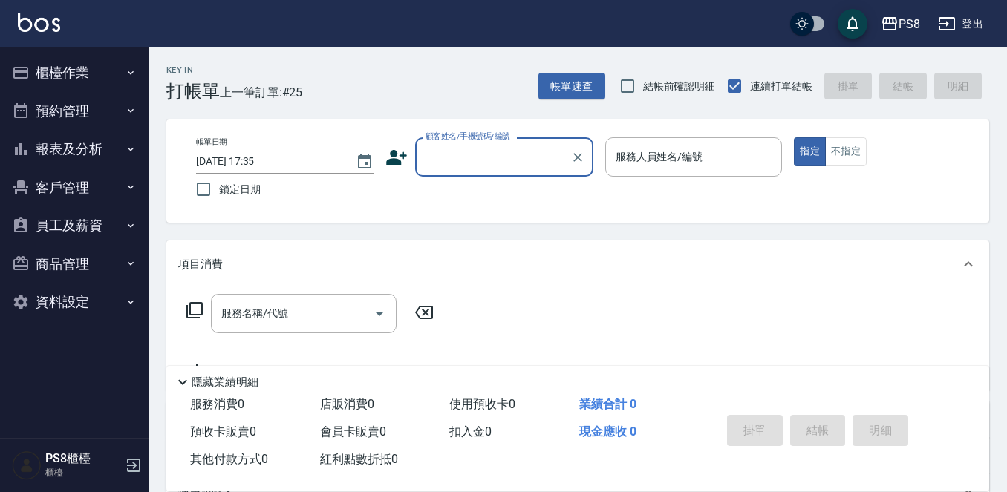
click at [479, 162] on input "顧客姓名/手機號碼/編號" at bounding box center [493, 157] width 143 height 26
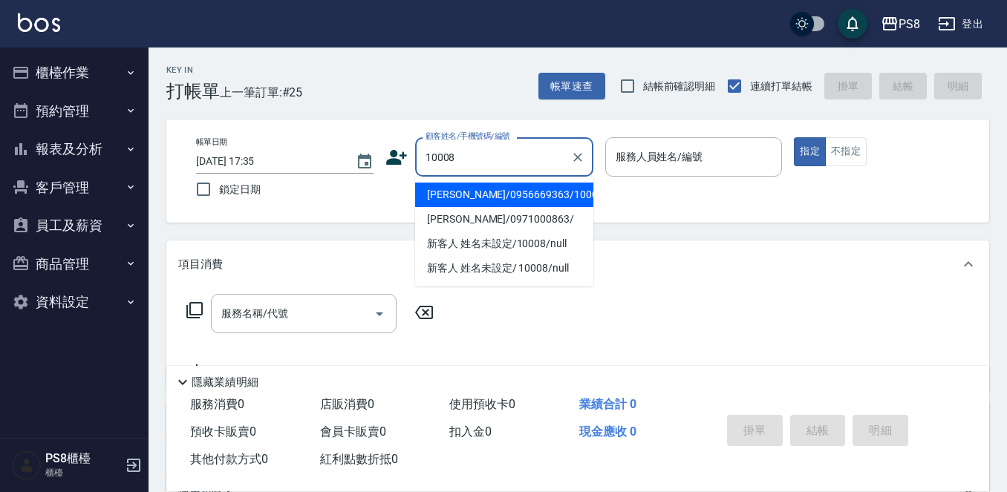
click at [467, 201] on li "[PERSON_NAME]/0956669363/10008" at bounding box center [504, 195] width 178 height 24
type input "[PERSON_NAME]/0956669363/10008"
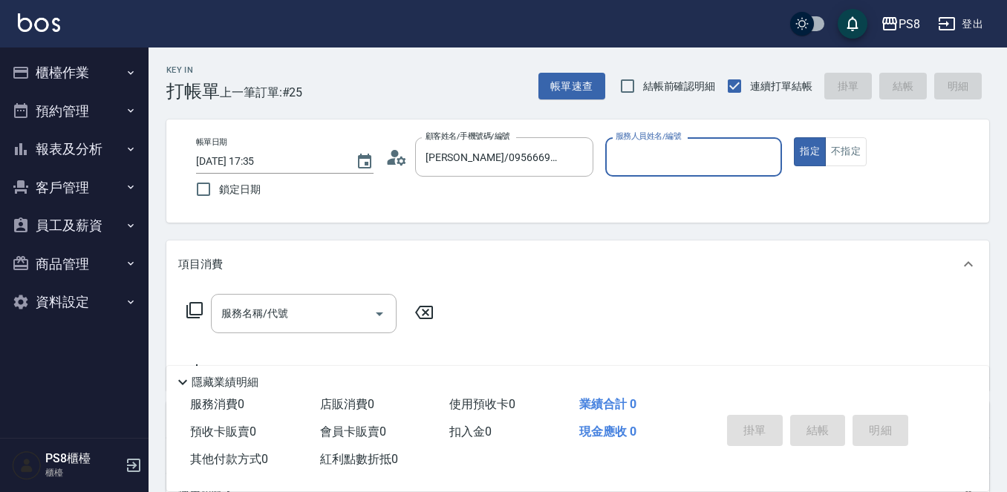
type input "SANNY-10"
click at [798, 137] on button "指定" at bounding box center [810, 151] width 32 height 29
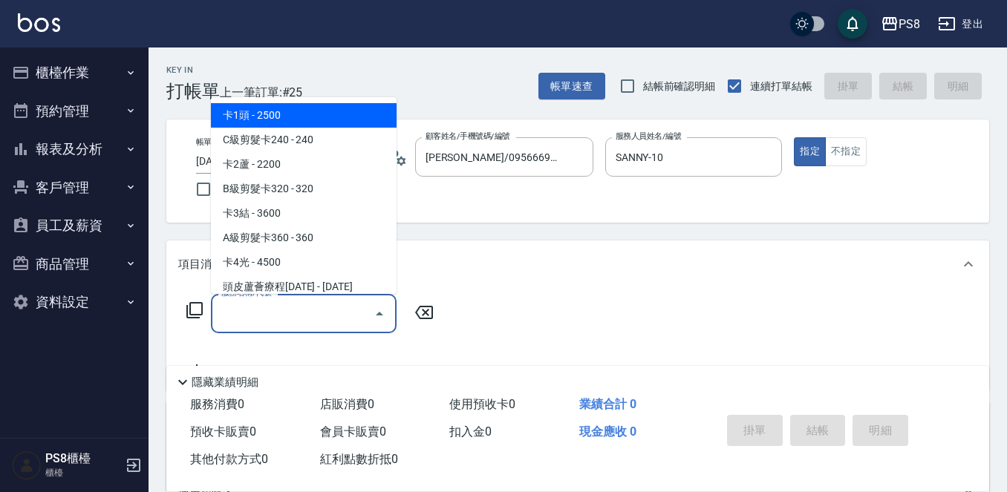
click at [269, 313] on input "服務名稱/代號" at bounding box center [292, 314] width 150 height 26
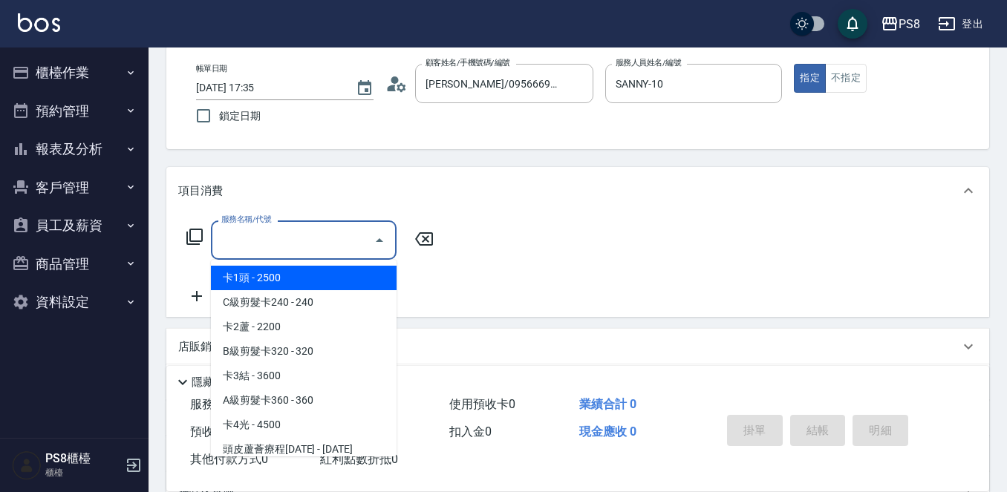
scroll to position [74, 0]
click at [281, 254] on div "服務名稱/代號" at bounding box center [304, 239] width 186 height 39
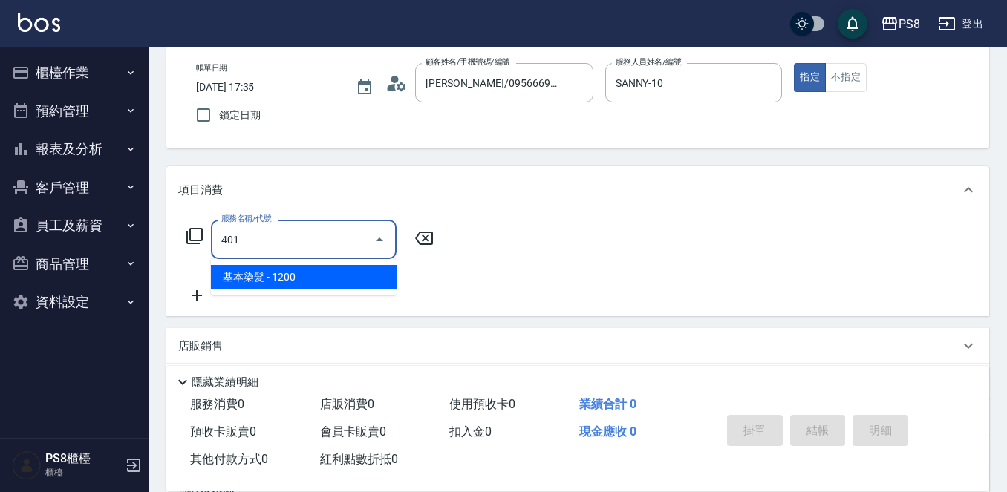
click at [278, 277] on span "基本染髮 - 1200" at bounding box center [304, 277] width 186 height 24
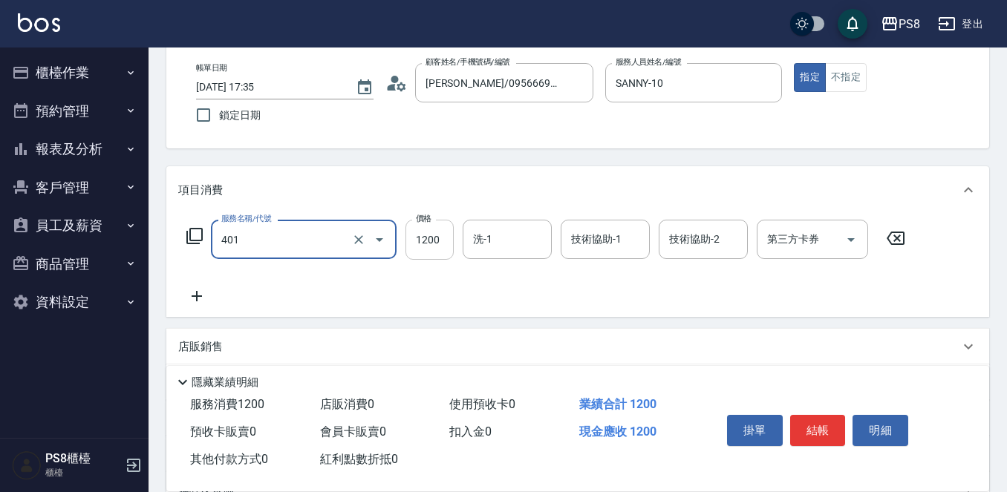
type input "基本染髮(401)"
click at [432, 235] on input "1200" at bounding box center [429, 240] width 48 height 40
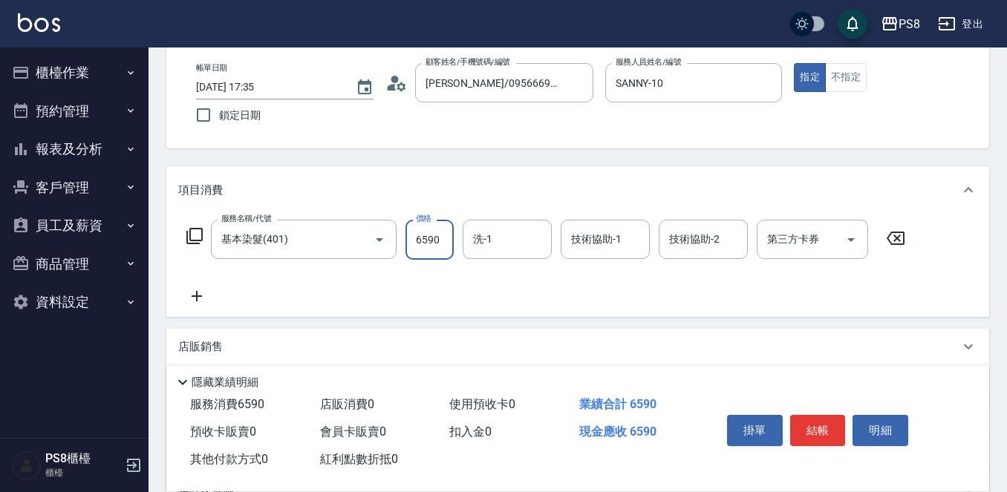
type input "6590"
click at [202, 292] on icon at bounding box center [196, 296] width 37 height 18
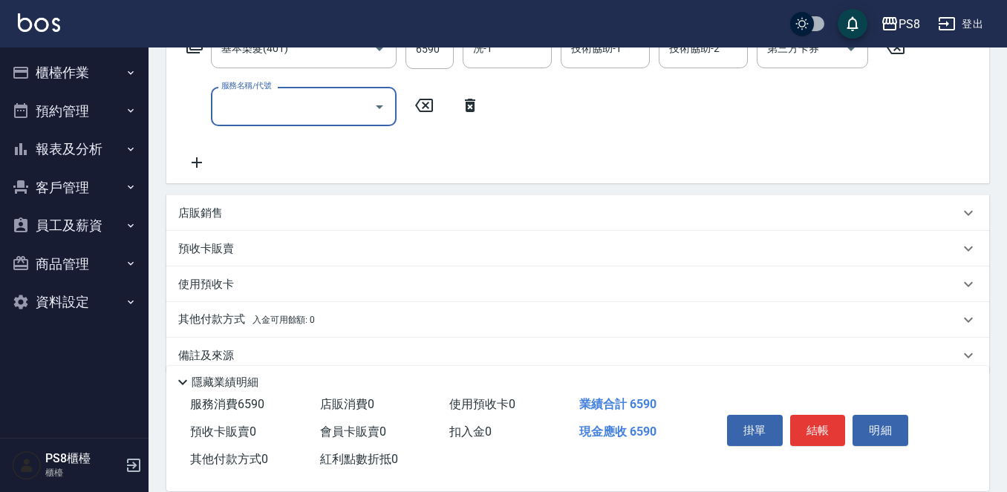
scroll to position [289, 0]
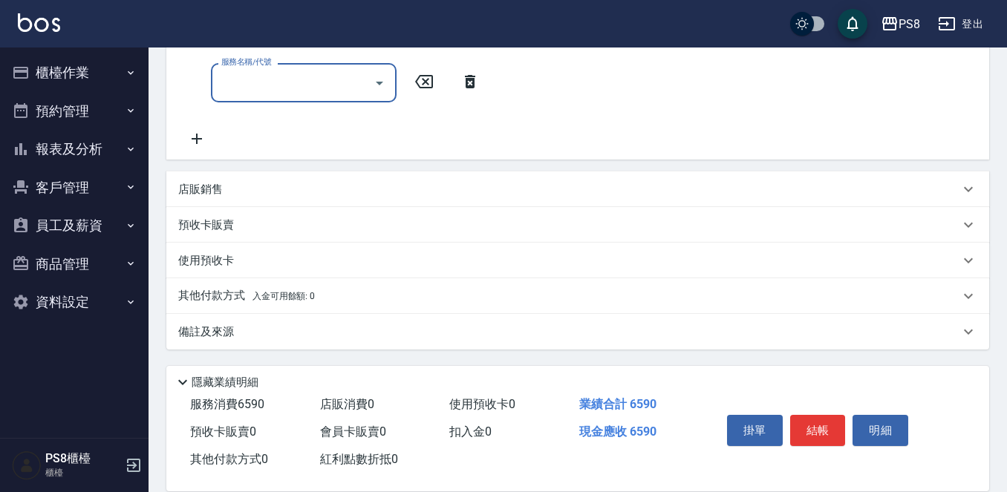
click at [473, 82] on icon at bounding box center [470, 81] width 10 height 13
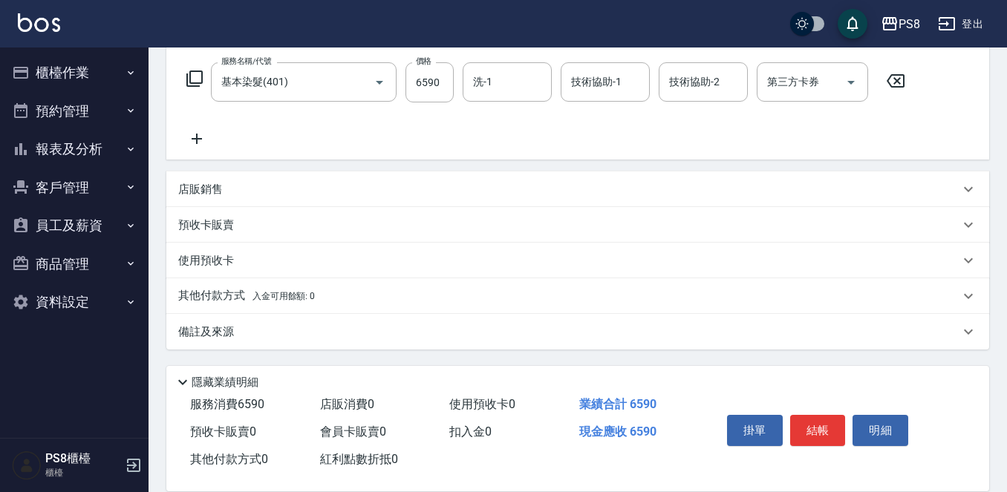
scroll to position [232, 0]
click at [198, 186] on p "店販銷售" at bounding box center [200, 190] width 45 height 16
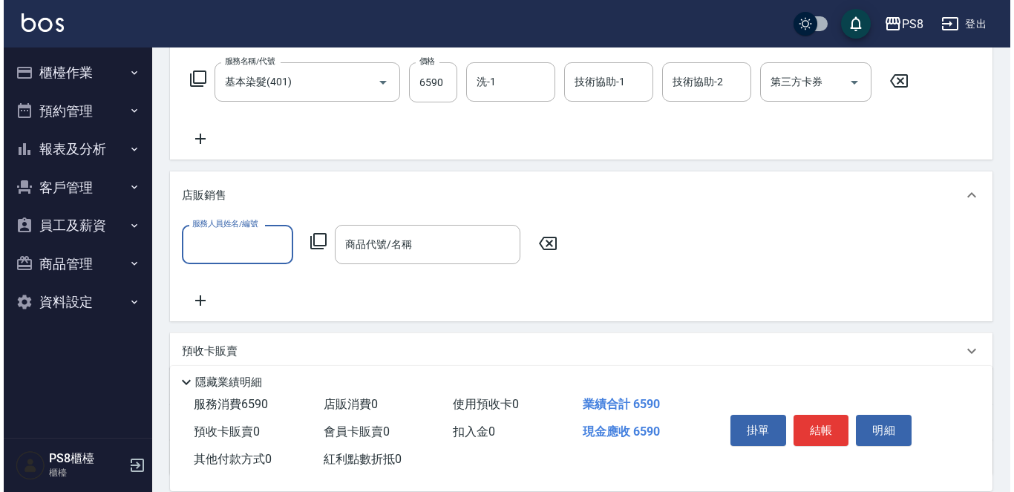
scroll to position [0, 0]
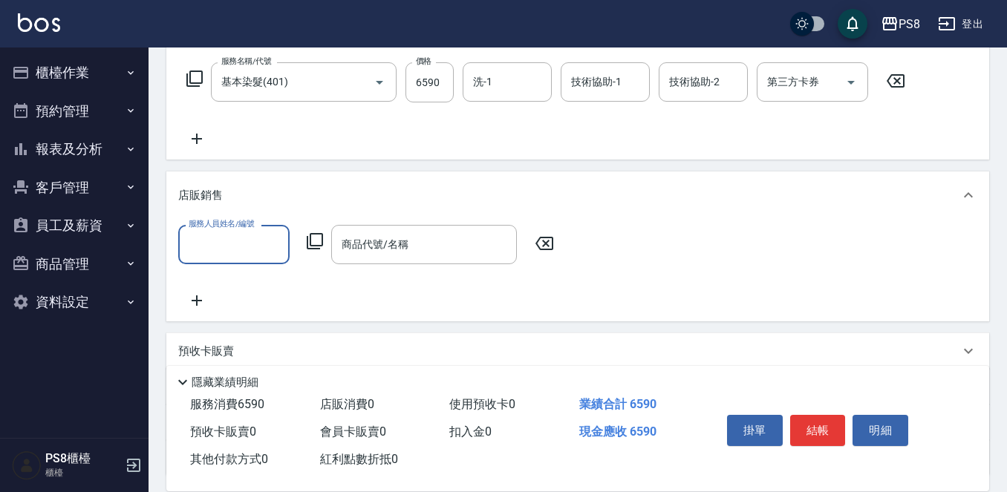
click at [261, 226] on div "服務人員姓名/編號" at bounding box center [233, 244] width 111 height 39
click at [255, 282] on div "SANNY -10" at bounding box center [233, 282] width 111 height 24
type input "SANNY-10"
click at [309, 245] on icon at bounding box center [315, 241] width 18 height 18
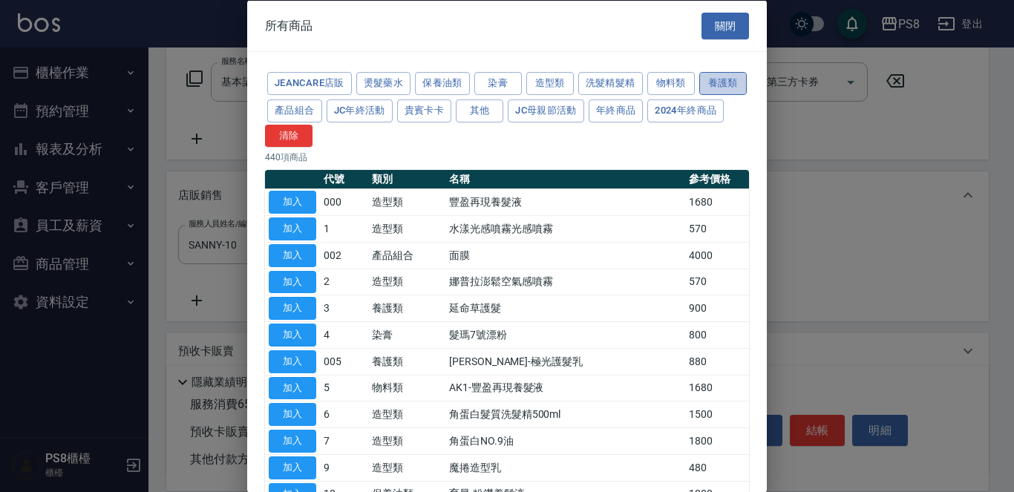
click at [699, 95] on button "養護類" at bounding box center [723, 83] width 48 height 23
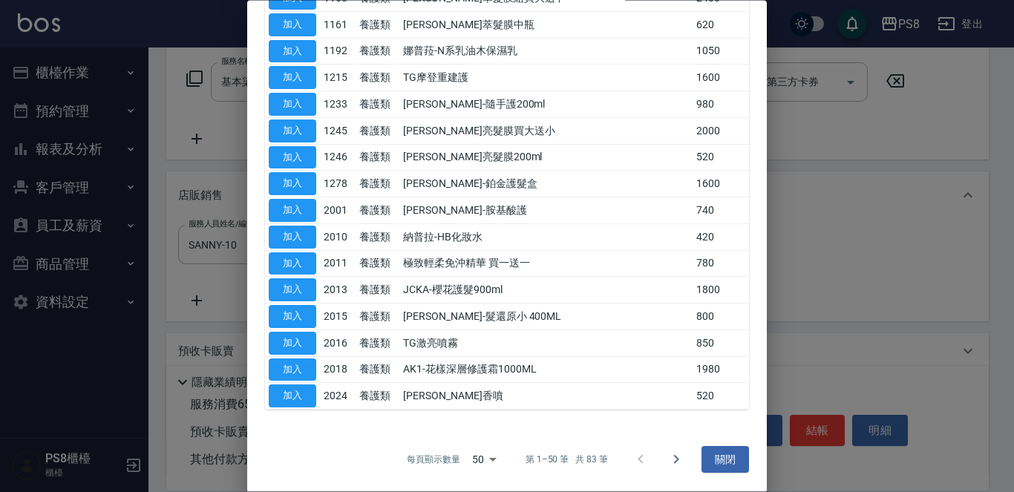
scroll to position [1083, 0]
click at [671, 458] on icon "Go to next page" at bounding box center [676, 460] width 18 height 18
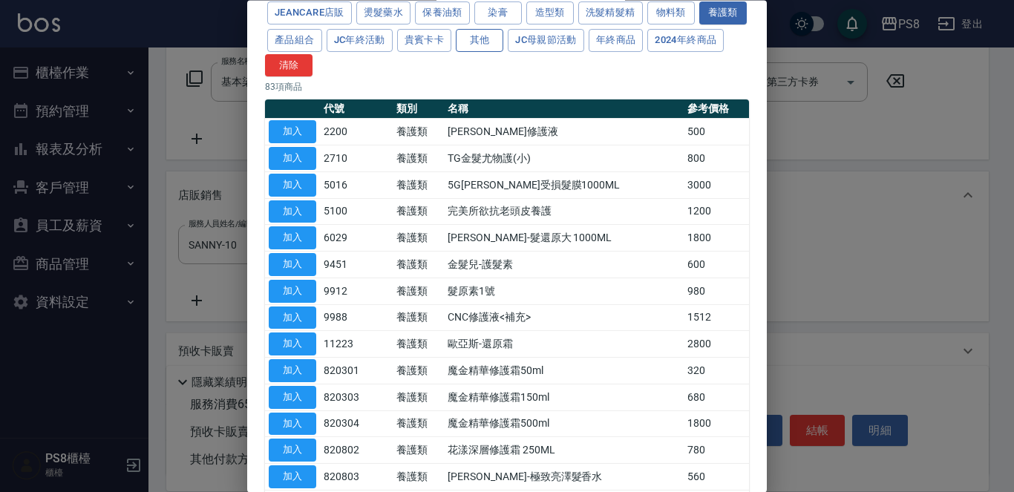
scroll to position [367, 0]
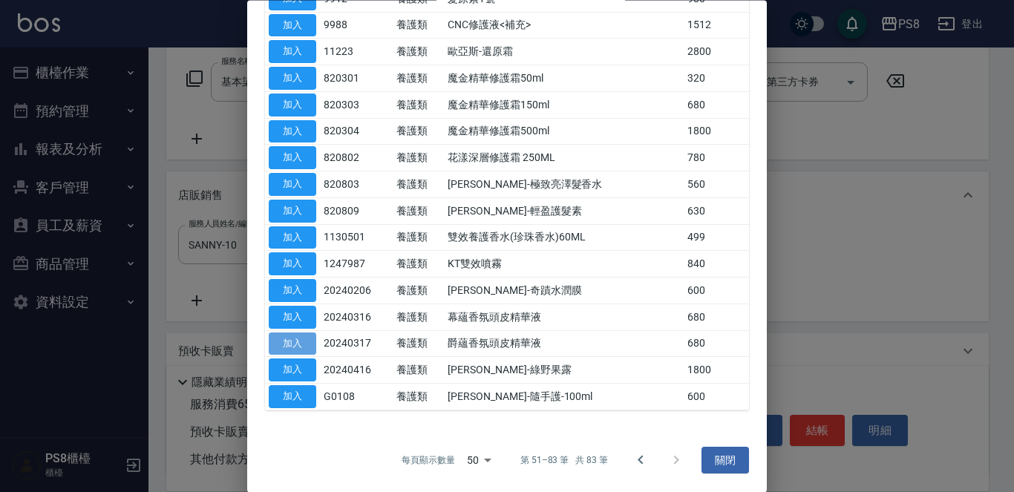
click at [278, 342] on button "加入" at bounding box center [293, 344] width 48 height 23
type input "爵蘊香氛頭皮精華液"
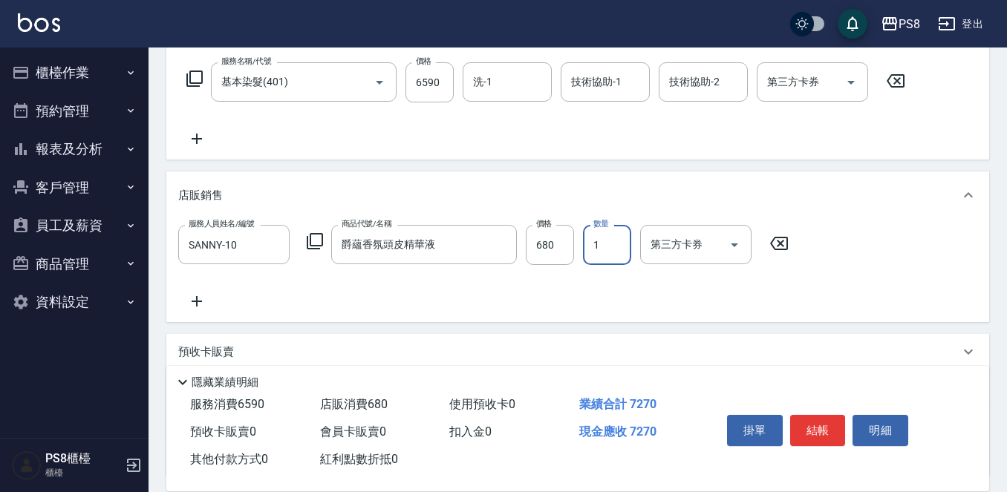
click at [609, 236] on input "1" at bounding box center [607, 245] width 48 height 40
type input "3"
click at [204, 302] on icon at bounding box center [196, 301] width 37 height 18
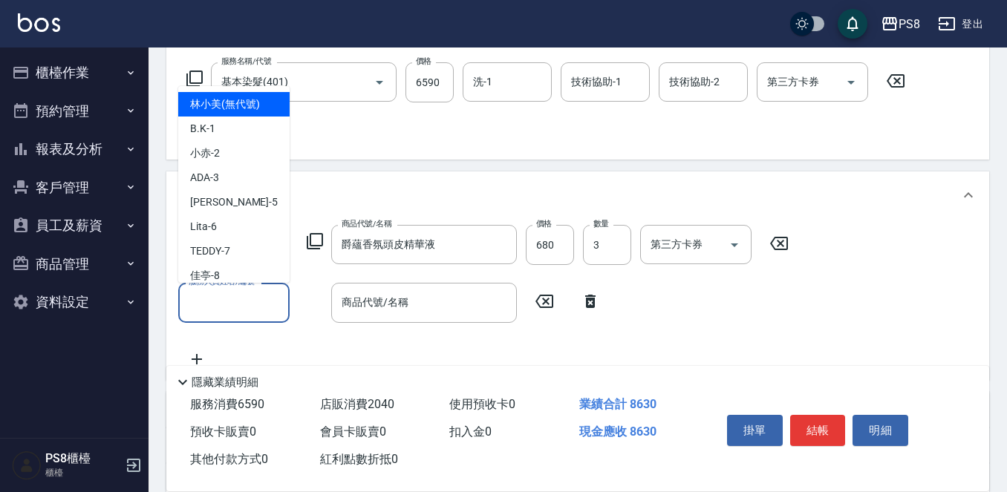
click at [204, 302] on input "服務人員姓名/編號" at bounding box center [234, 303] width 98 height 26
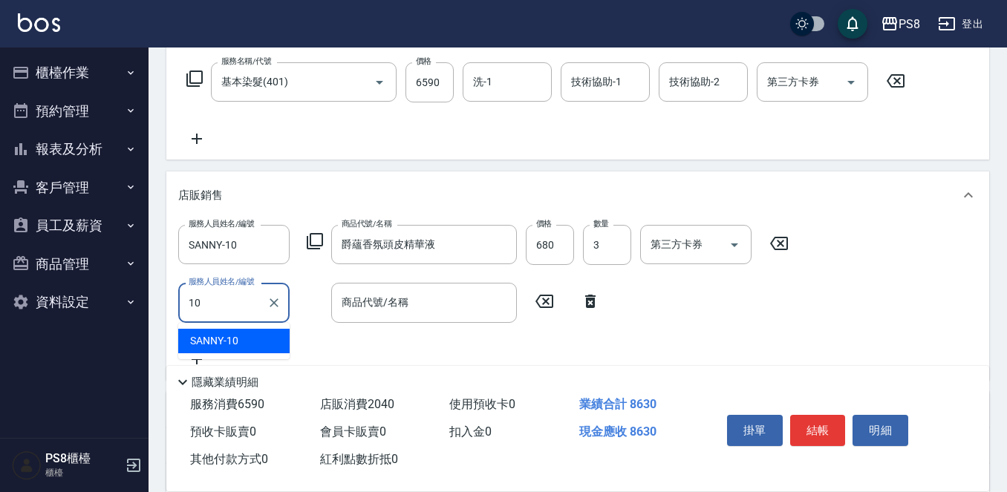
click at [215, 341] on span "SANNY -10" at bounding box center [214, 341] width 48 height 16
type input "SANNY-10"
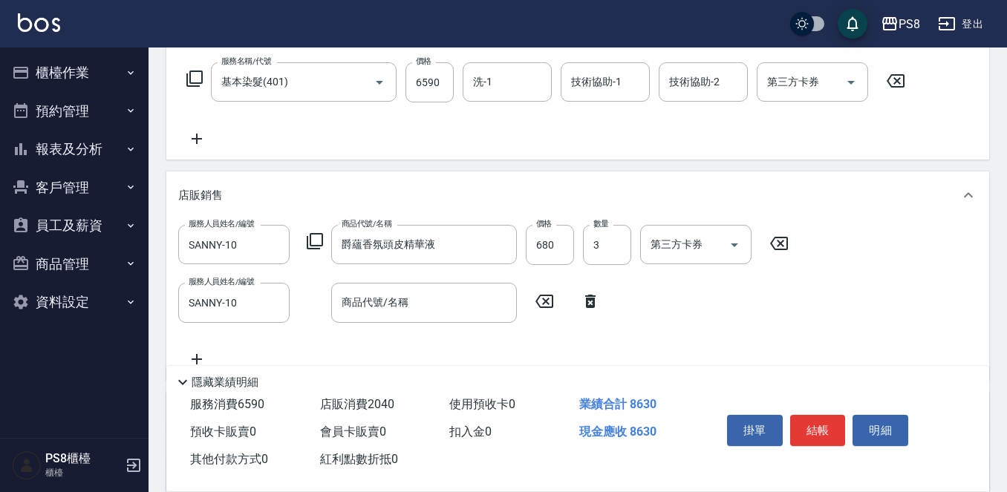
click at [313, 242] on icon at bounding box center [315, 241] width 18 height 18
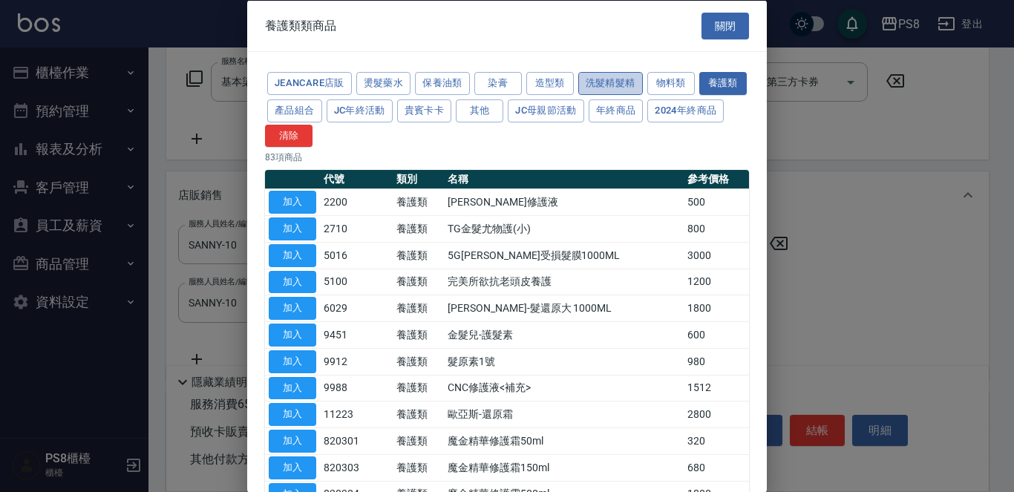
click at [627, 77] on button "洗髮精髮精" at bounding box center [610, 83] width 65 height 23
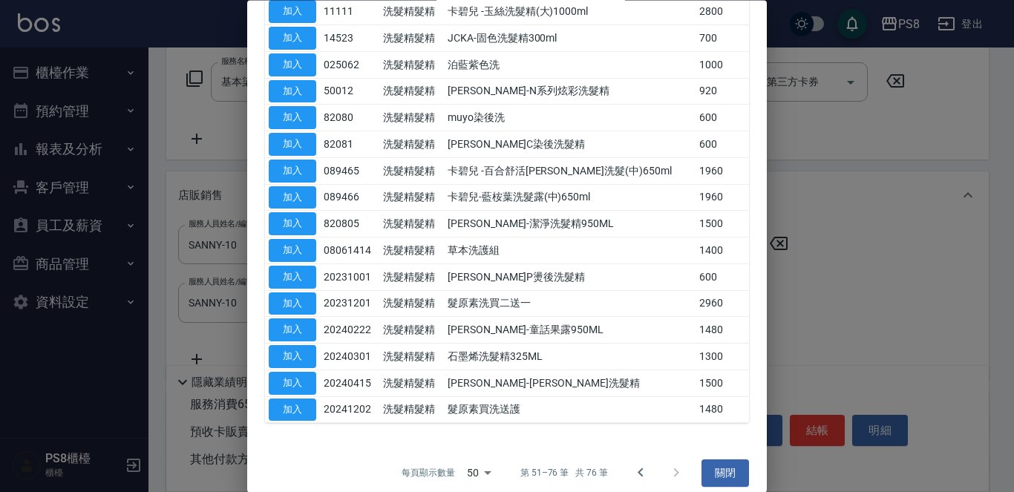
scroll to position [419, 0]
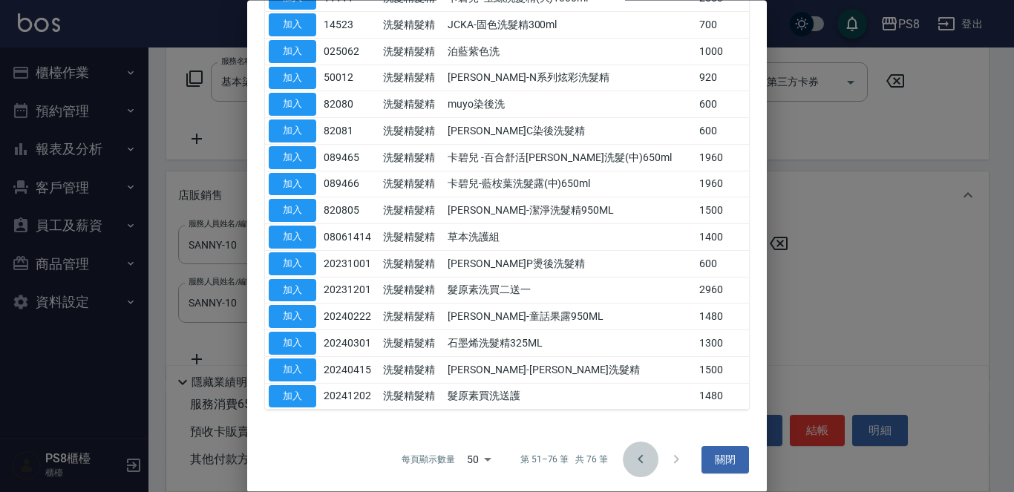
click at [632, 459] on icon "Go to previous page" at bounding box center [641, 460] width 18 height 18
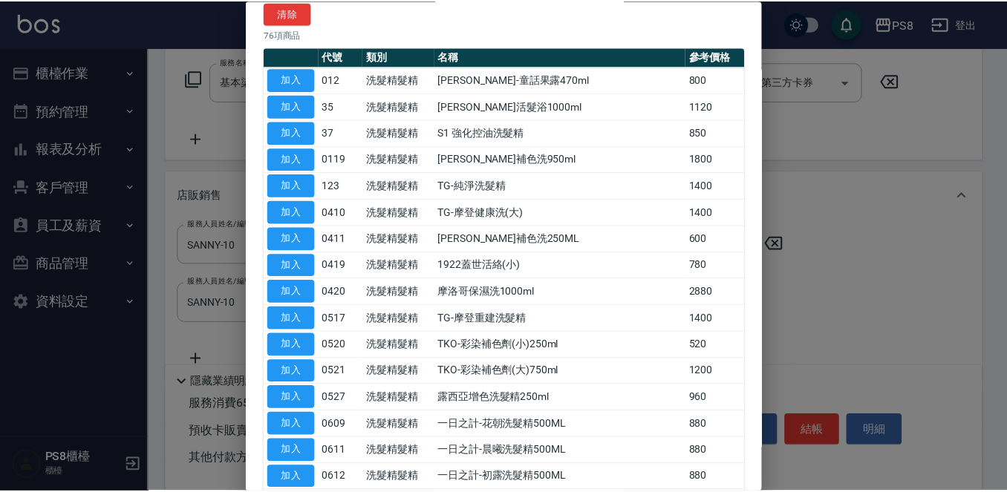
scroll to position [197, 0]
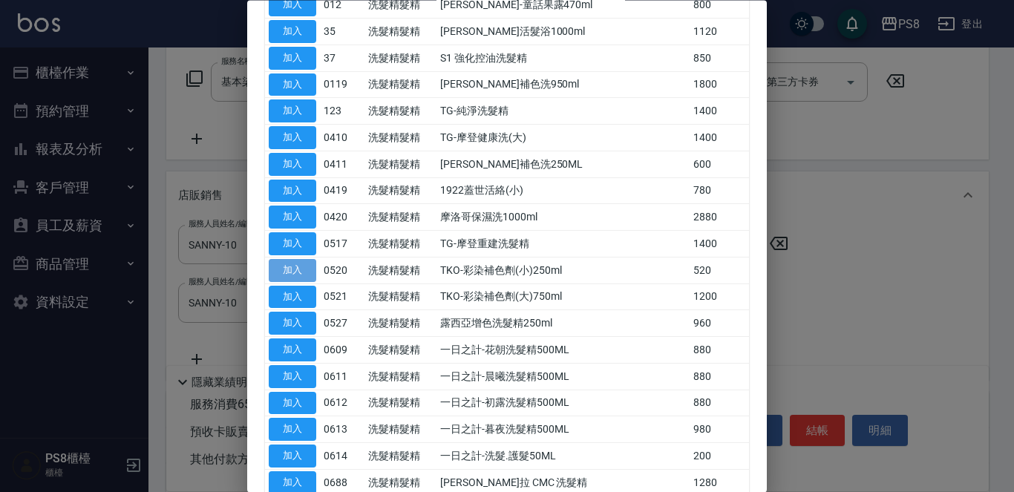
click at [293, 278] on button "加入" at bounding box center [293, 270] width 48 height 23
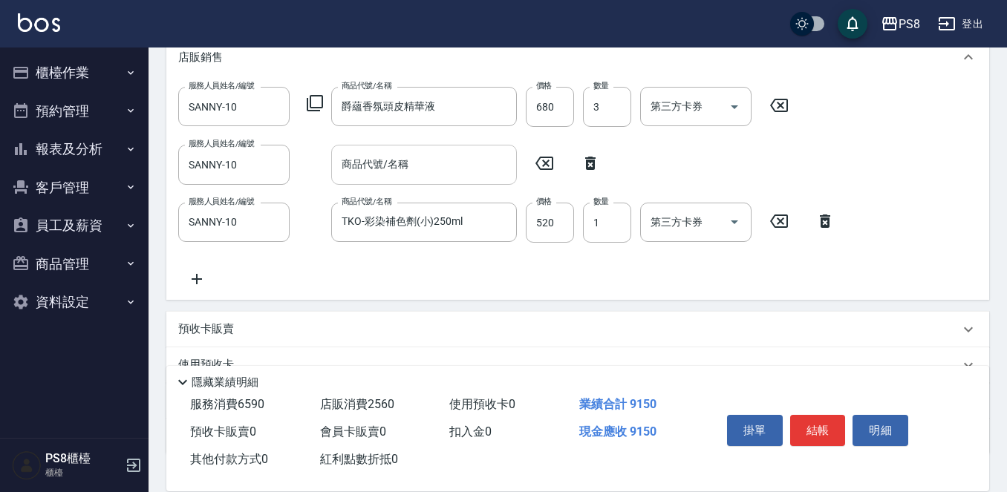
scroll to position [380, 0]
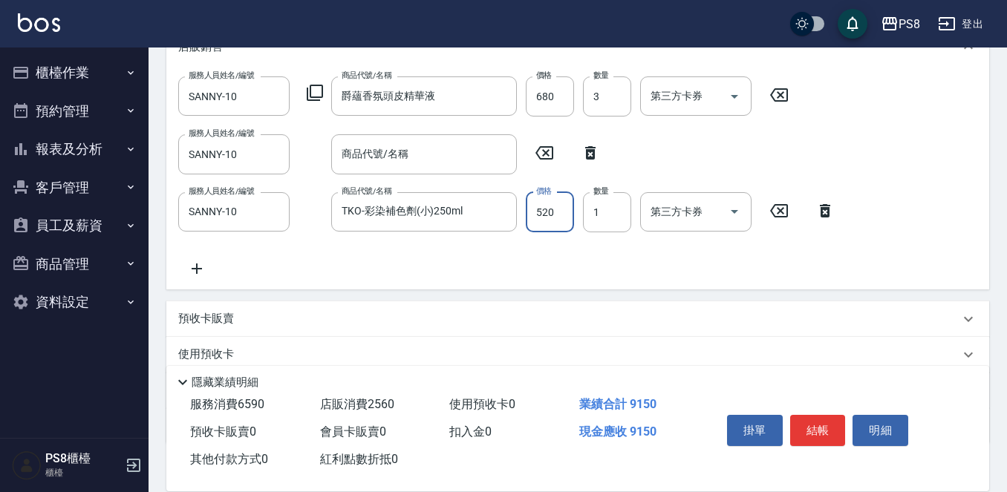
click at [563, 202] on input "520" at bounding box center [550, 212] width 48 height 40
type input "500"
click at [598, 220] on input "1" at bounding box center [607, 212] width 48 height 40
type input "2"
click at [586, 151] on icon at bounding box center [590, 152] width 10 height 13
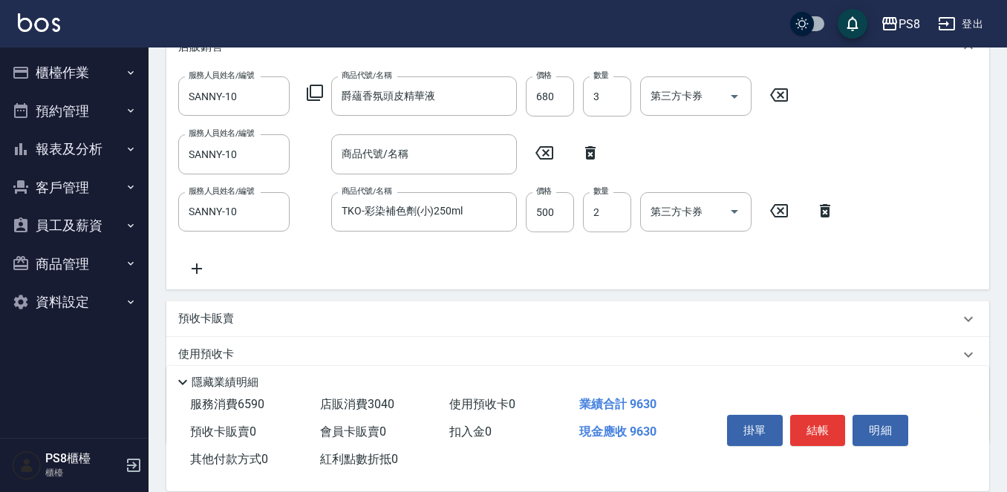
type input "TKO-彩染補色劑(小)250ml"
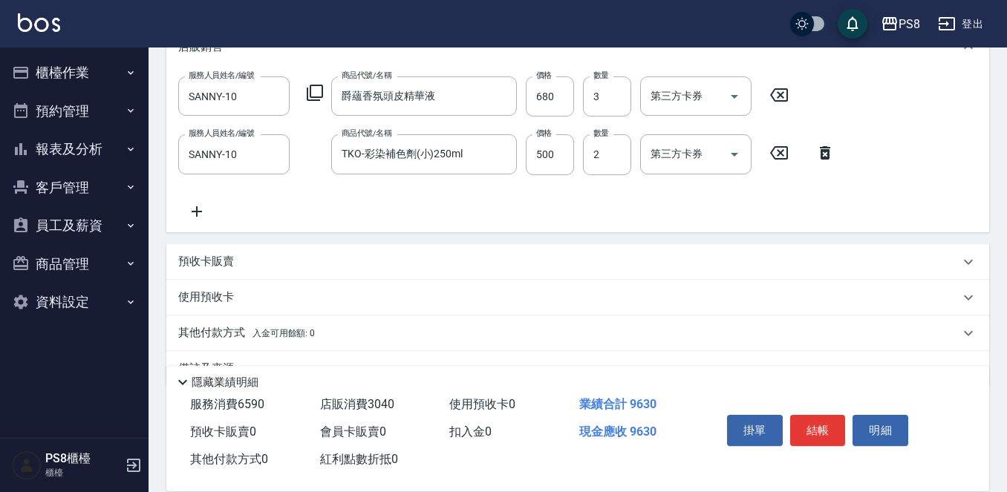
click at [229, 334] on p "其他付款方式 入金可用餘額: 0" at bounding box center [246, 333] width 137 height 16
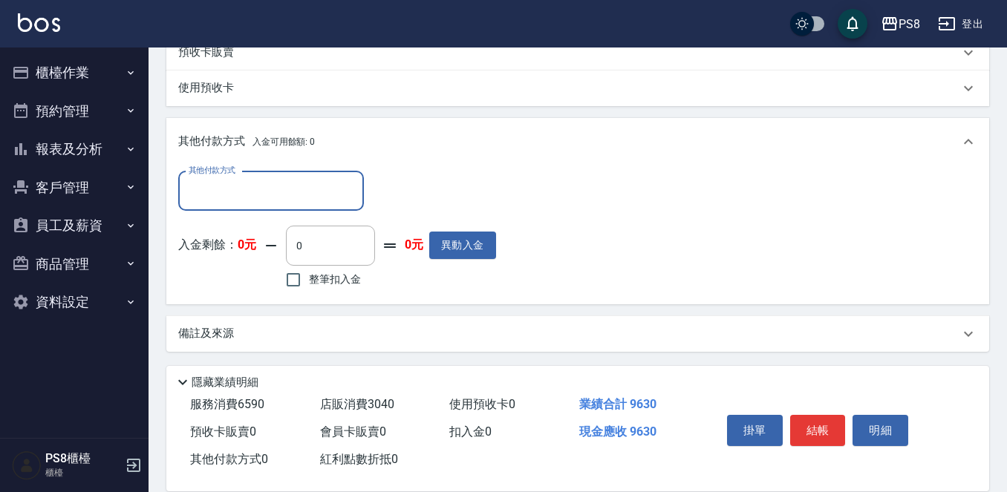
scroll to position [592, 0]
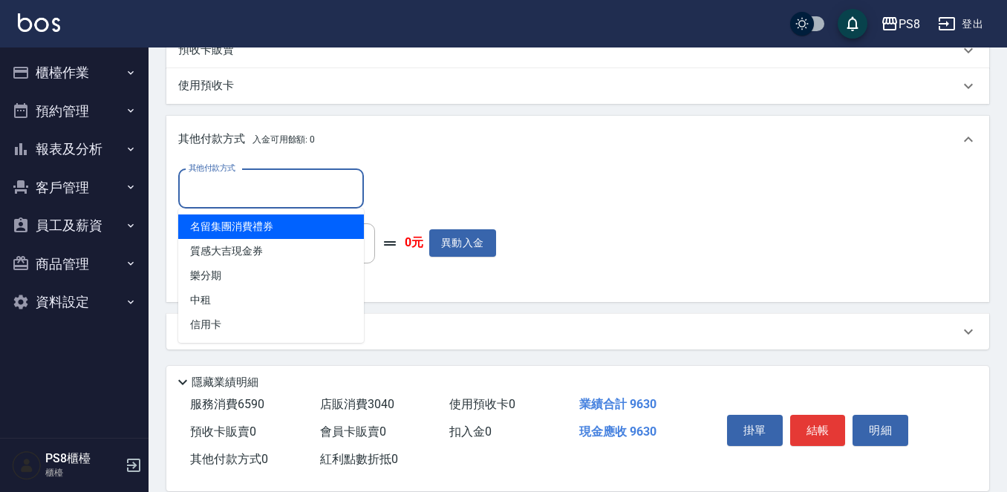
click at [250, 199] on input "其他付款方式" at bounding box center [271, 189] width 172 height 26
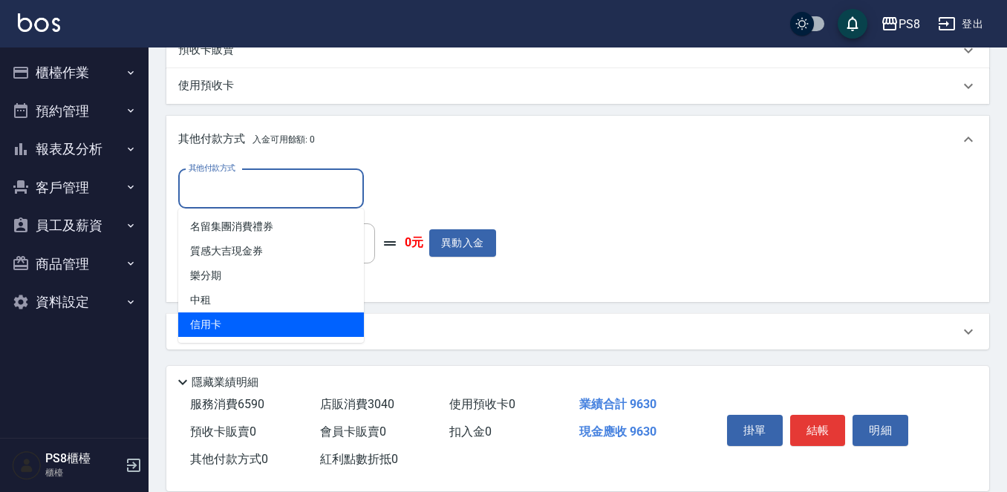
click at [244, 332] on span "信用卡" at bounding box center [271, 325] width 186 height 24
type input "信用卡"
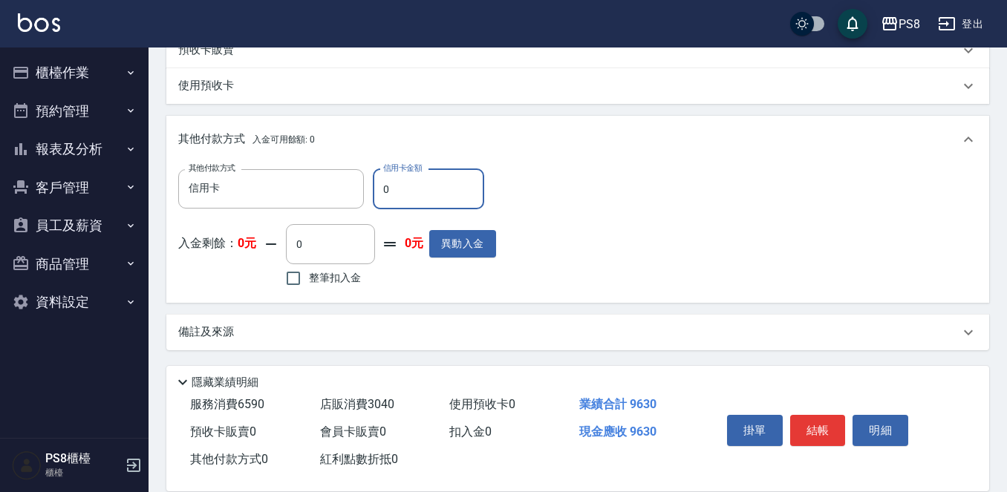
click at [439, 187] on input "0" at bounding box center [428, 189] width 111 height 40
type input "9630"
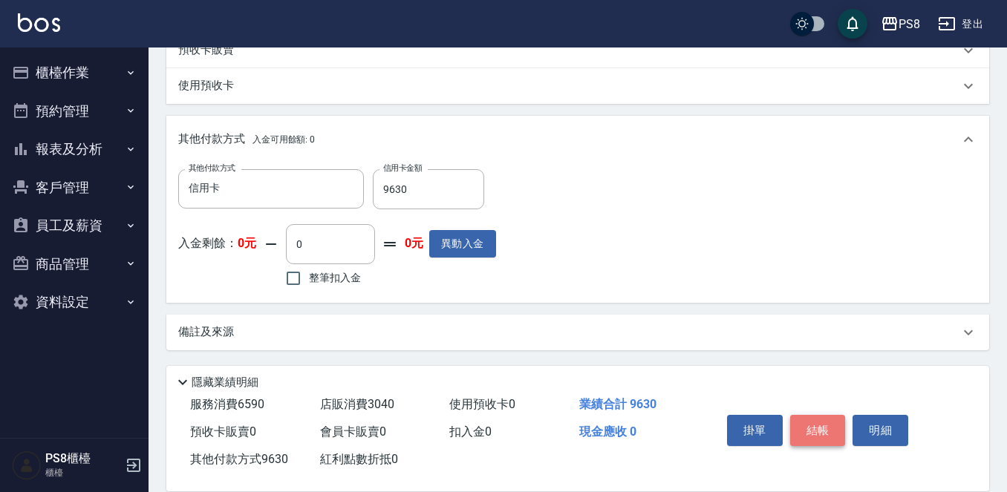
click at [817, 415] on button "結帳" at bounding box center [818, 430] width 56 height 31
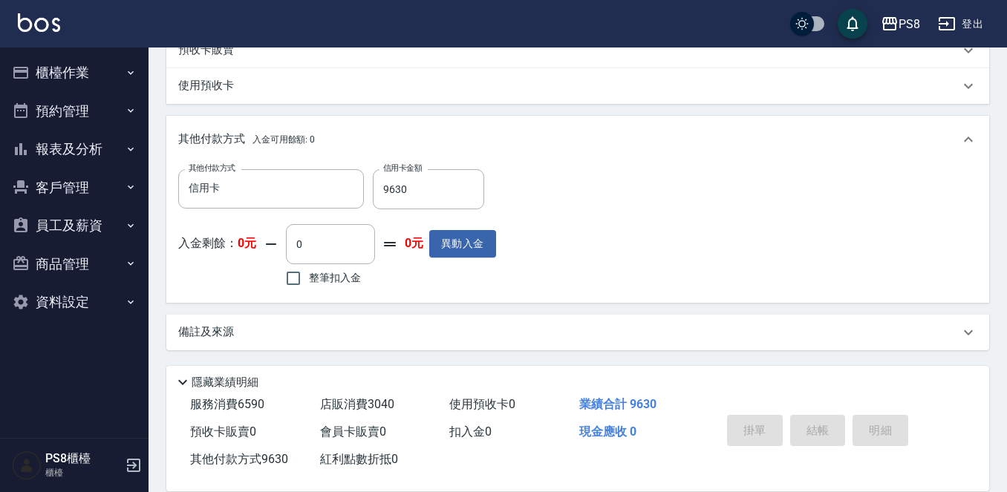
type input "[DATE] 17:44"
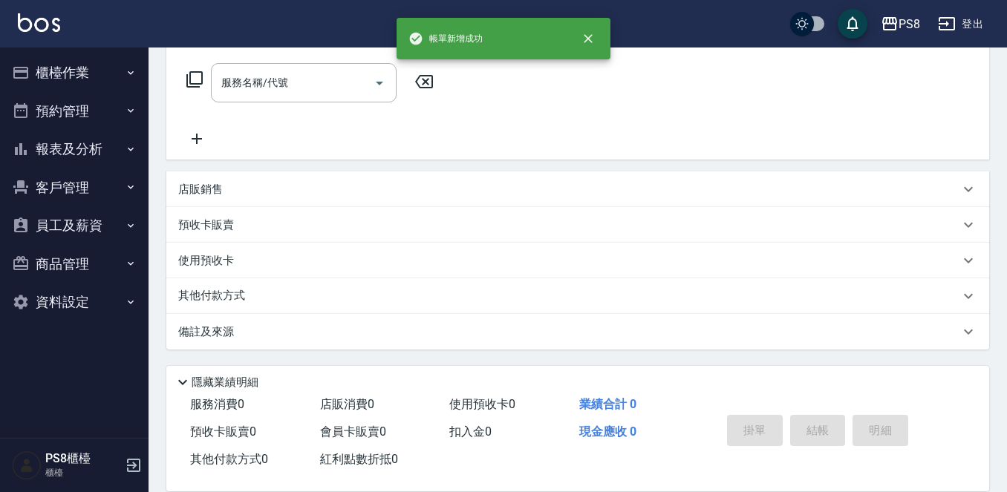
scroll to position [0, 0]
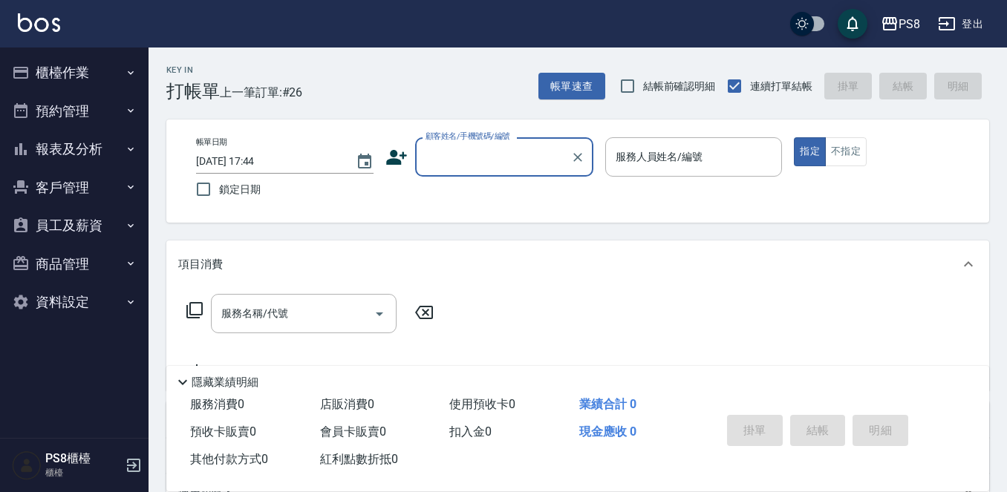
click at [124, 63] on button "櫃檯作業" at bounding box center [74, 72] width 137 height 39
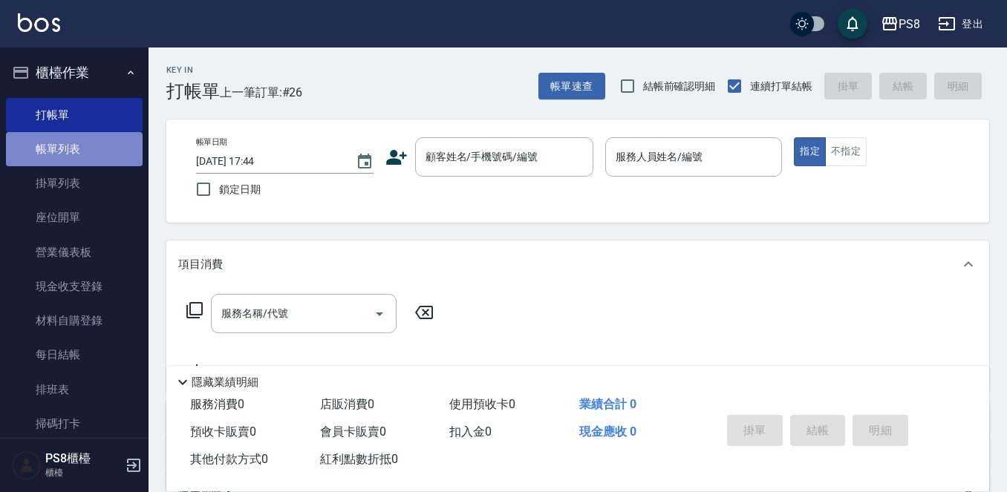
click at [99, 165] on link "帳單列表" at bounding box center [74, 149] width 137 height 34
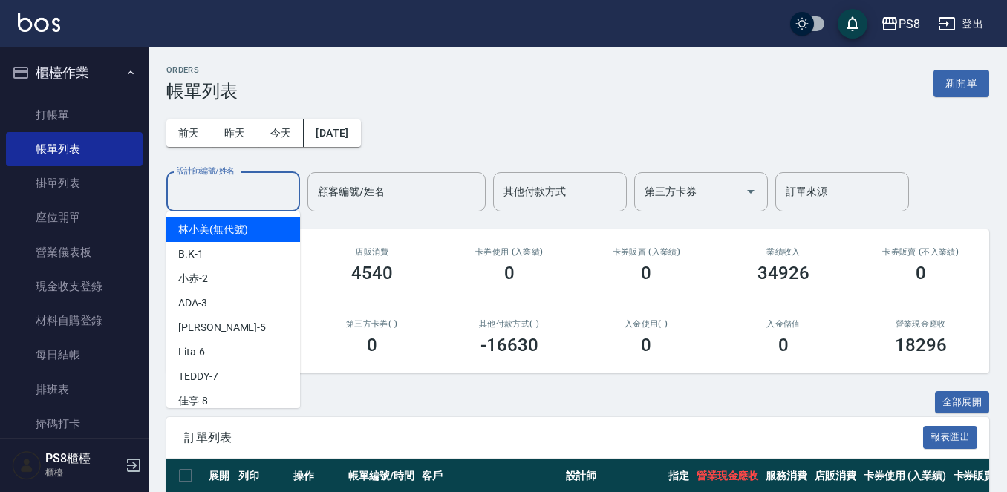
click at [189, 188] on input "設計師編號/姓名" at bounding box center [233, 192] width 120 height 26
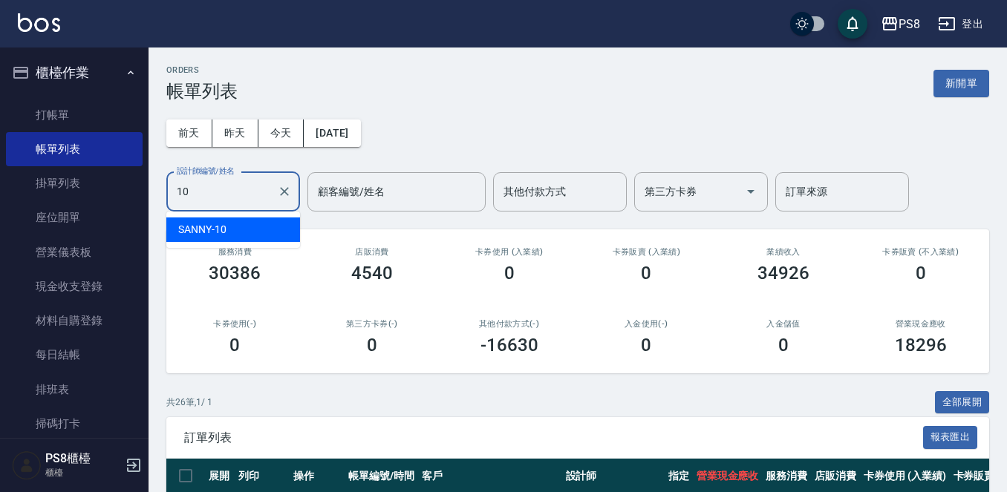
click at [198, 229] on span "SANNY -10" at bounding box center [202, 230] width 48 height 16
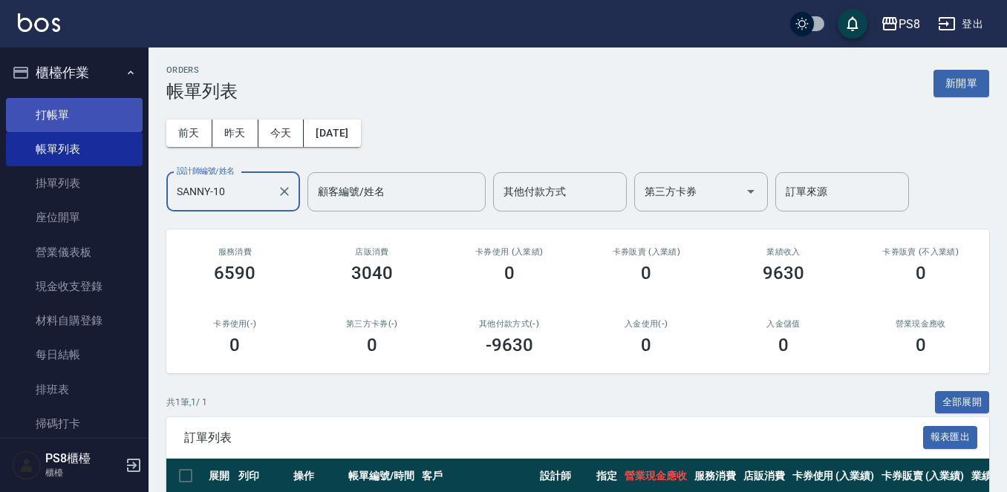
type input "SANNY-10"
click at [96, 123] on link "打帳單" at bounding box center [74, 115] width 137 height 34
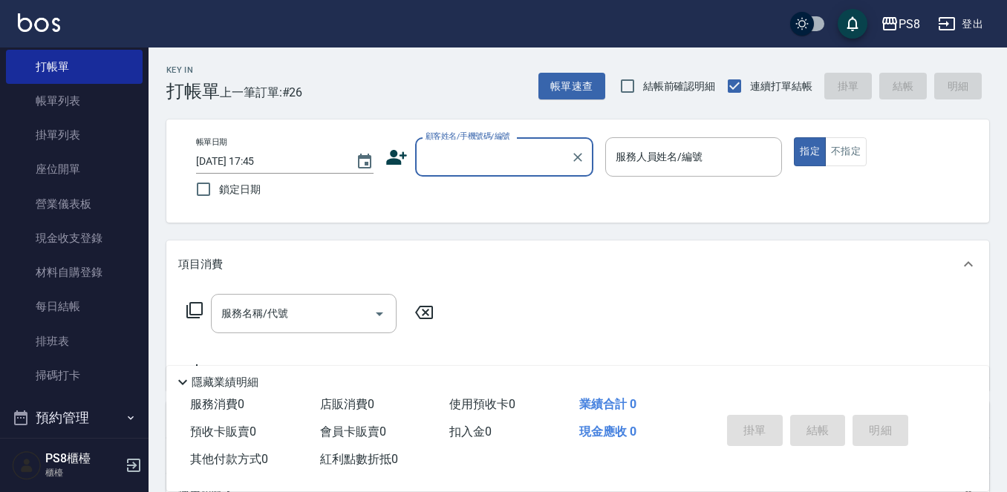
scroll to position [74, 0]
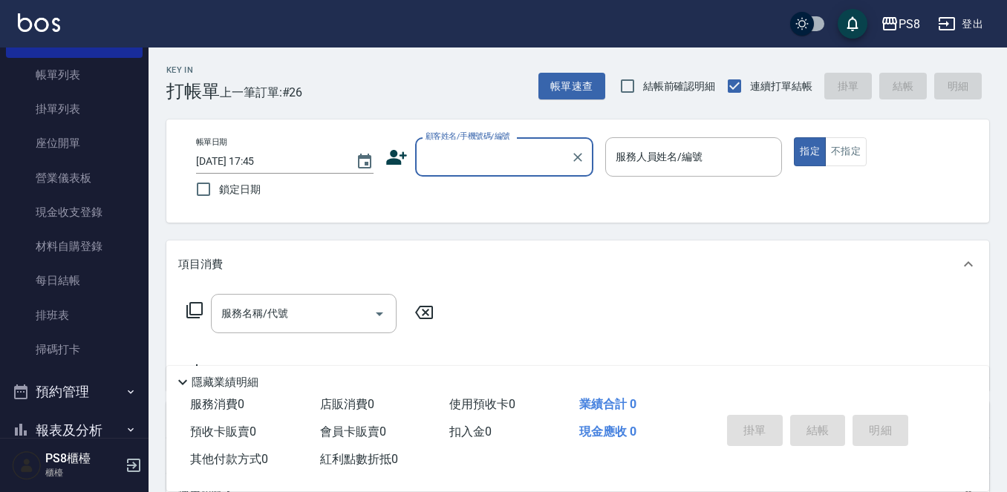
click at [60, 399] on button "預約管理" at bounding box center [74, 392] width 137 height 39
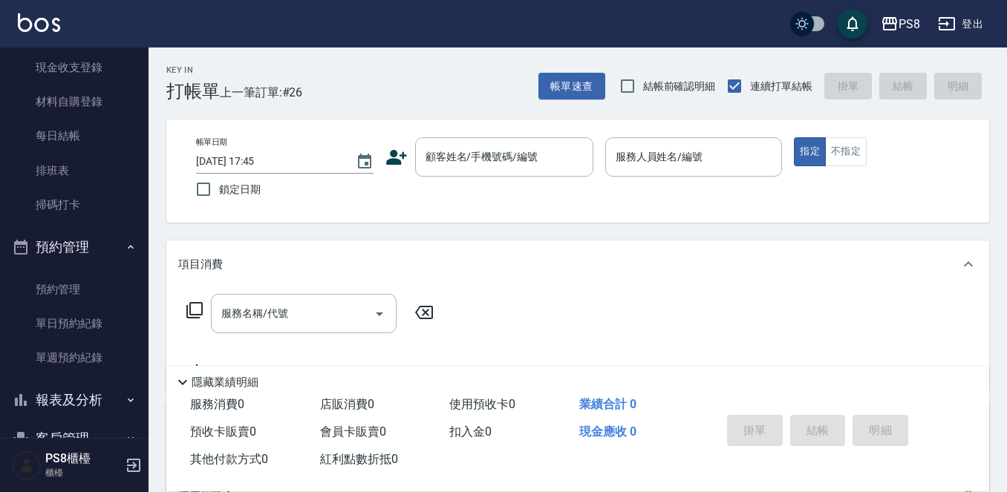
scroll to position [297, 0]
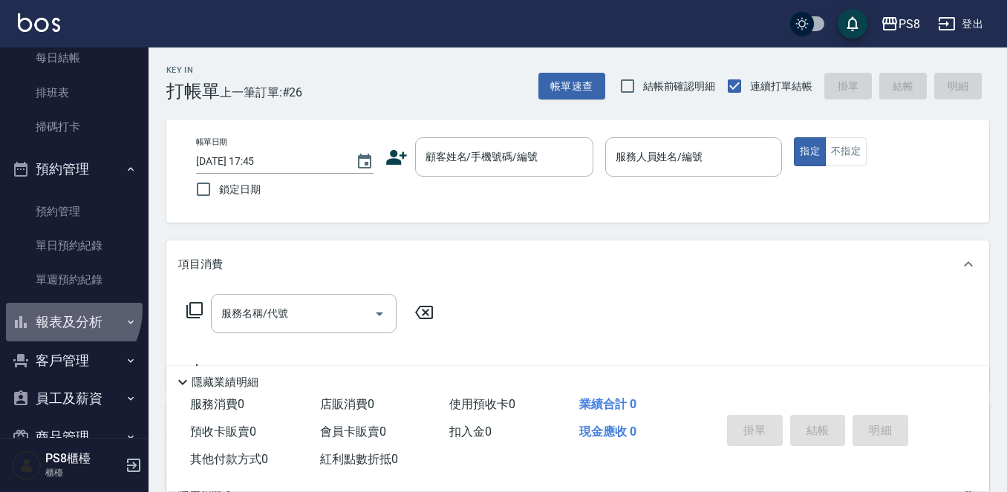
click at [59, 310] on button "報表及分析" at bounding box center [74, 322] width 137 height 39
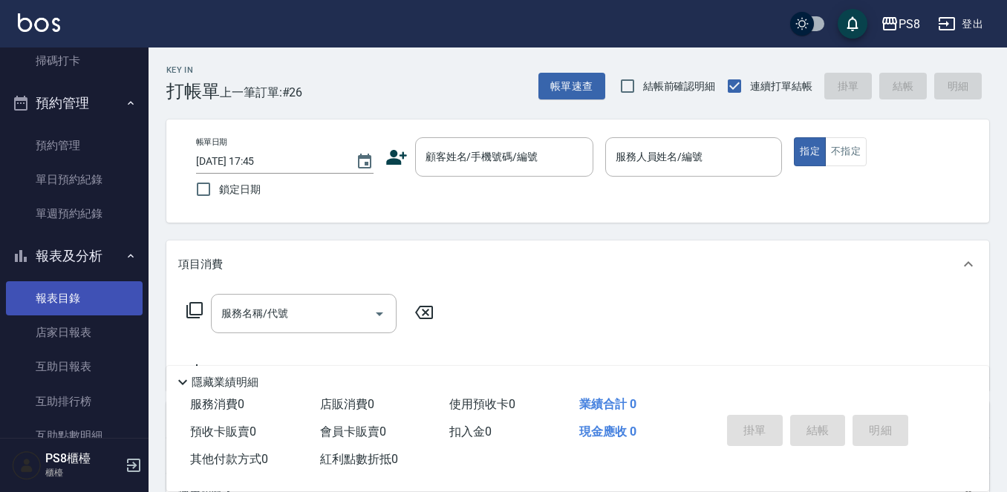
scroll to position [445, 0]
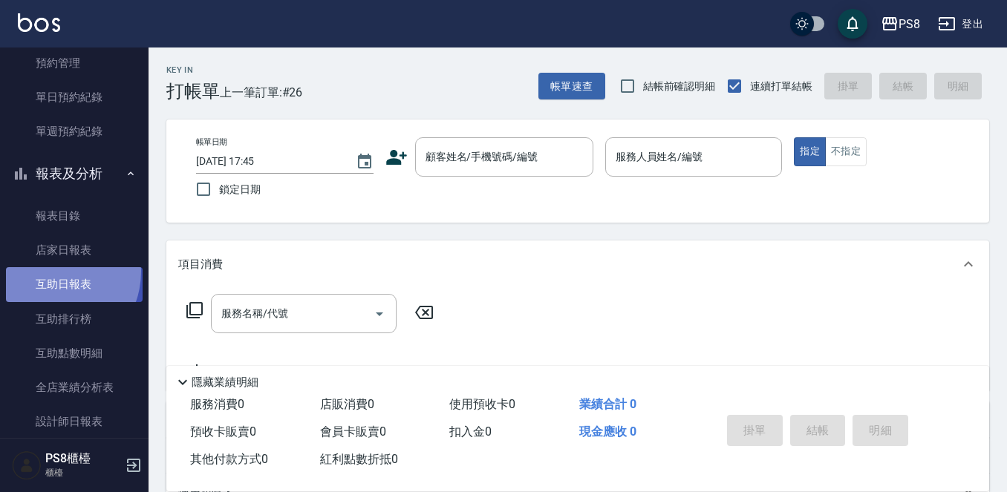
click at [50, 272] on link "互助日報表" at bounding box center [74, 284] width 137 height 34
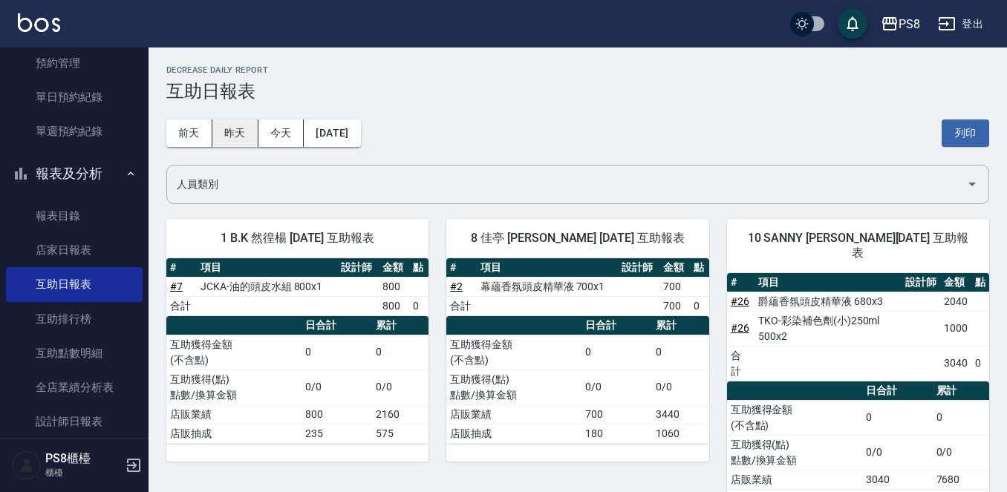
click at [232, 122] on button "昨天" at bounding box center [235, 133] width 46 height 27
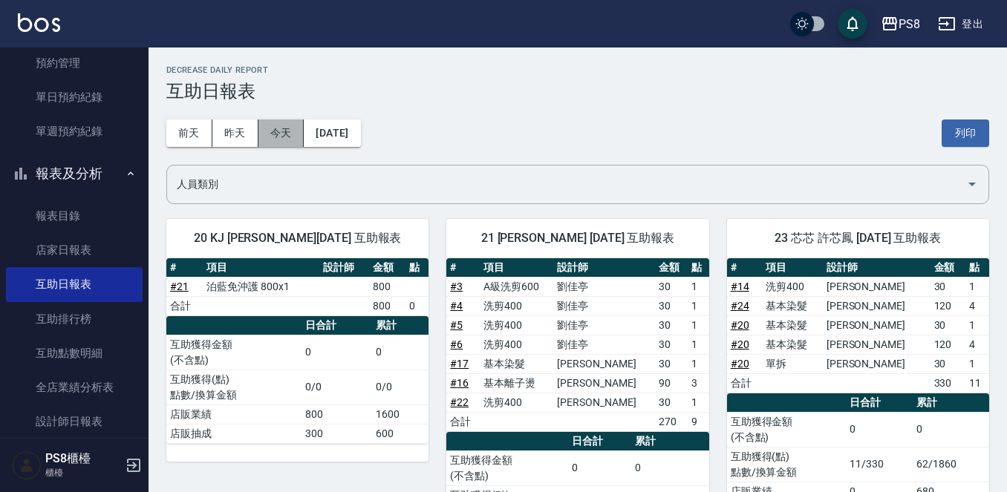
click at [258, 131] on button "今天" at bounding box center [281, 133] width 46 height 27
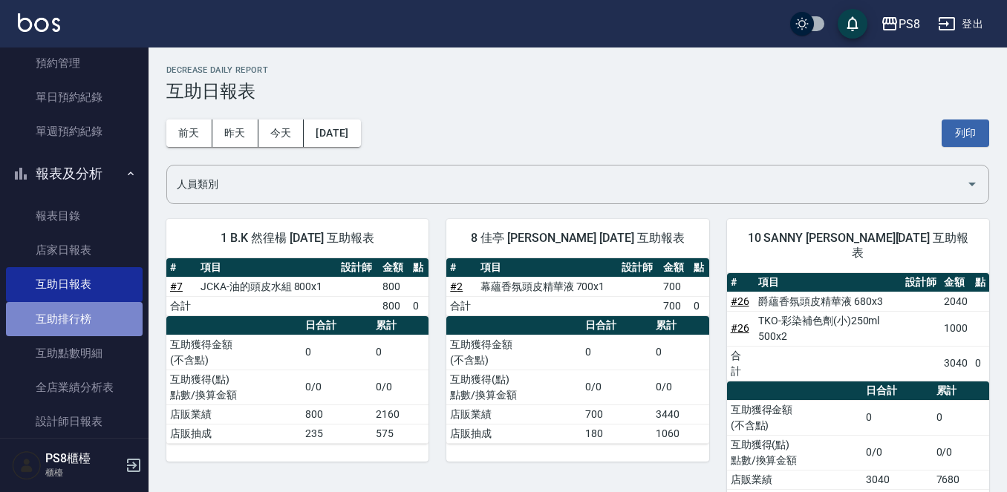
click at [93, 307] on link "互助排行榜" at bounding box center [74, 319] width 137 height 34
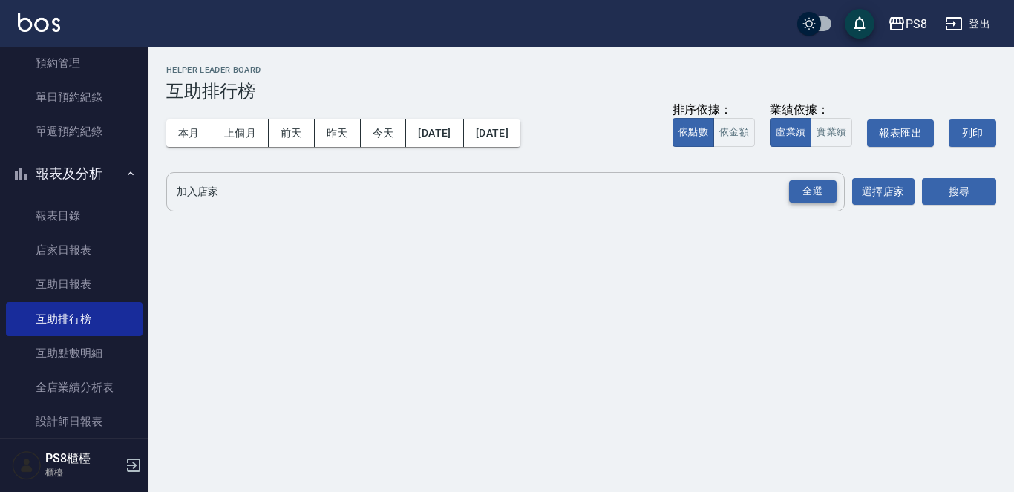
click at [807, 192] on div "全選" at bounding box center [813, 191] width 48 height 23
click at [958, 183] on button "搜尋" at bounding box center [959, 192] width 74 height 27
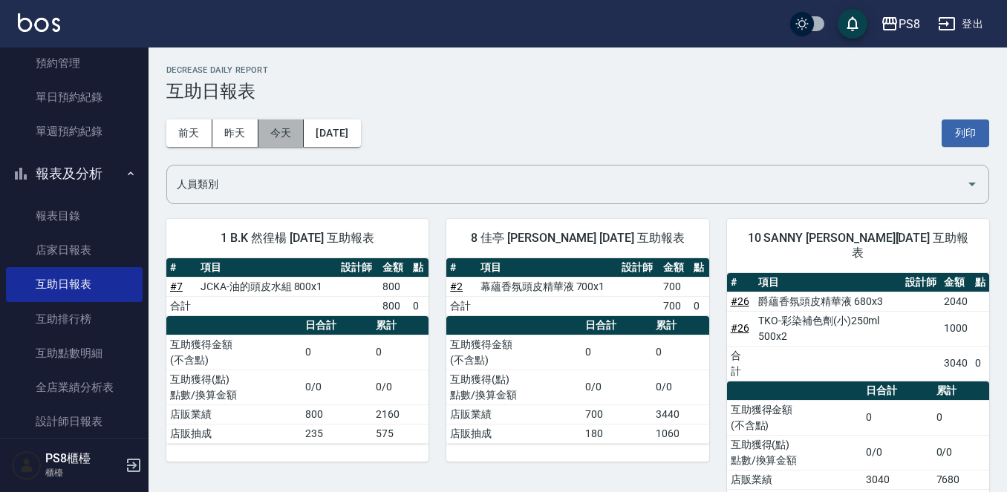
click at [259, 132] on button "今天" at bounding box center [281, 133] width 46 height 27
click at [232, 126] on button "昨天" at bounding box center [235, 133] width 46 height 27
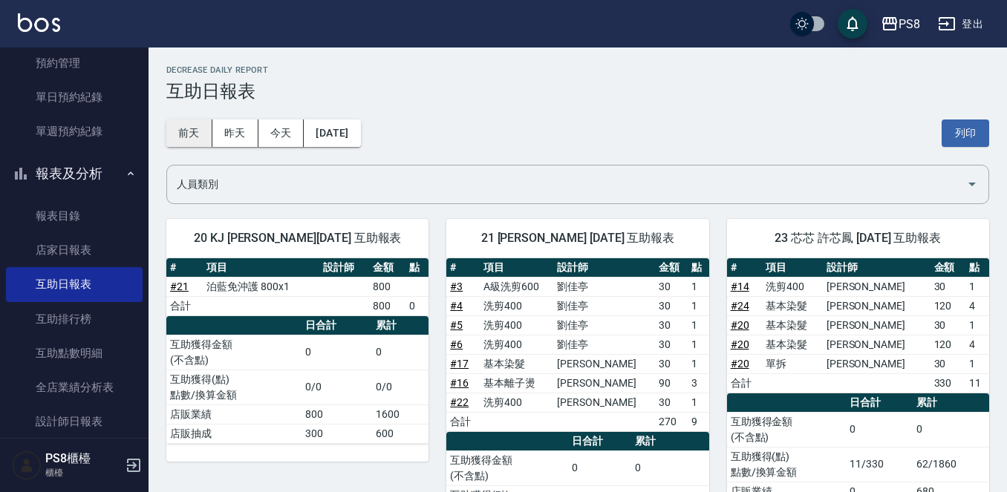
click at [188, 128] on button "前天" at bounding box center [189, 133] width 46 height 27
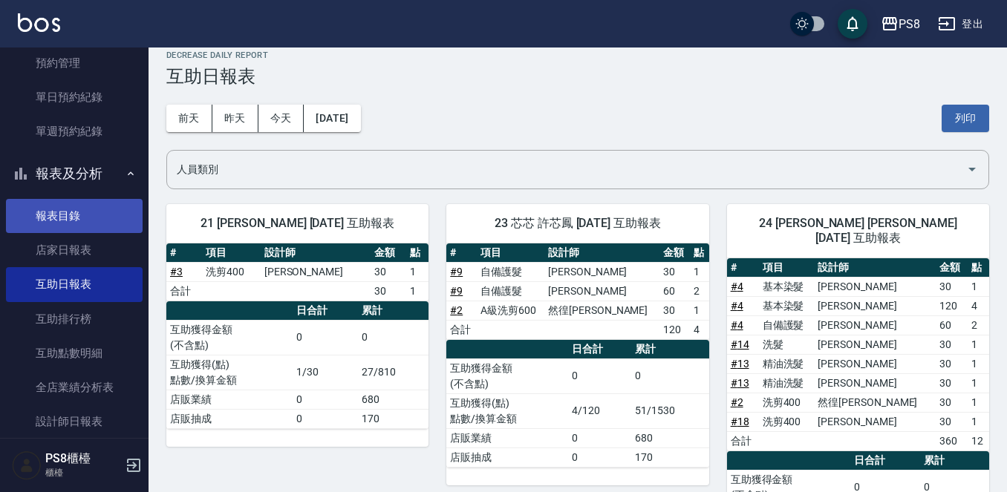
scroll to position [520, 0]
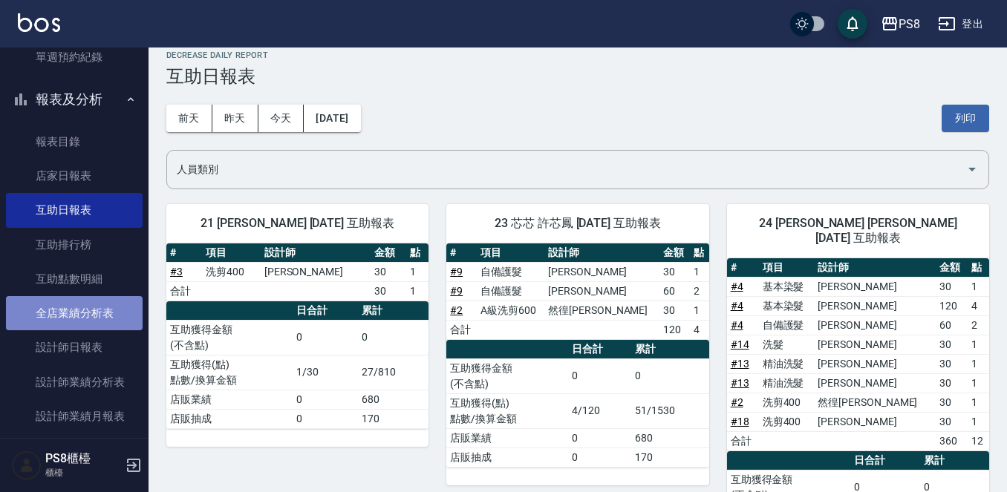
click at [78, 303] on link "全店業績分析表" at bounding box center [74, 313] width 137 height 34
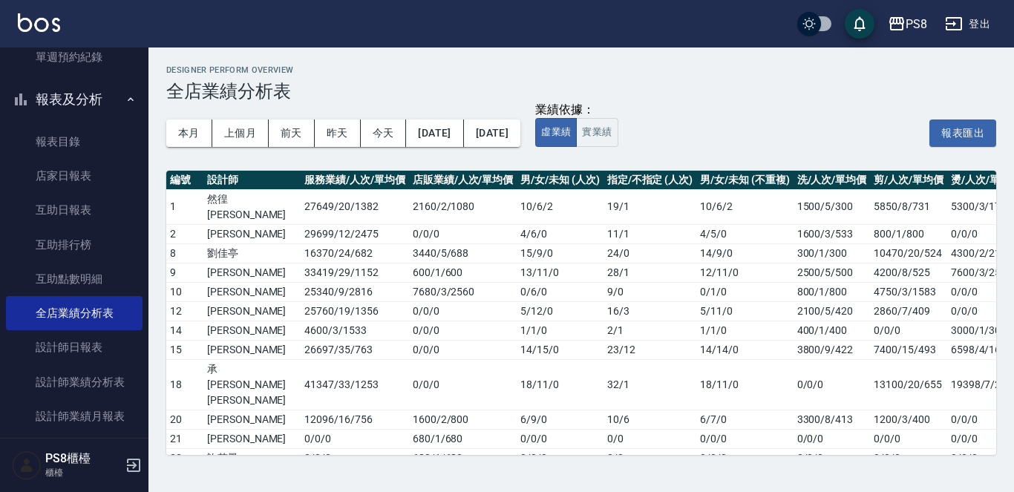
click at [376, 119] on div "本月 上個月 [DATE] [DATE] [DATE] [DATE] [DATE]" at bounding box center [343, 133] width 354 height 63
click at [376, 125] on button "今天" at bounding box center [384, 133] width 46 height 27
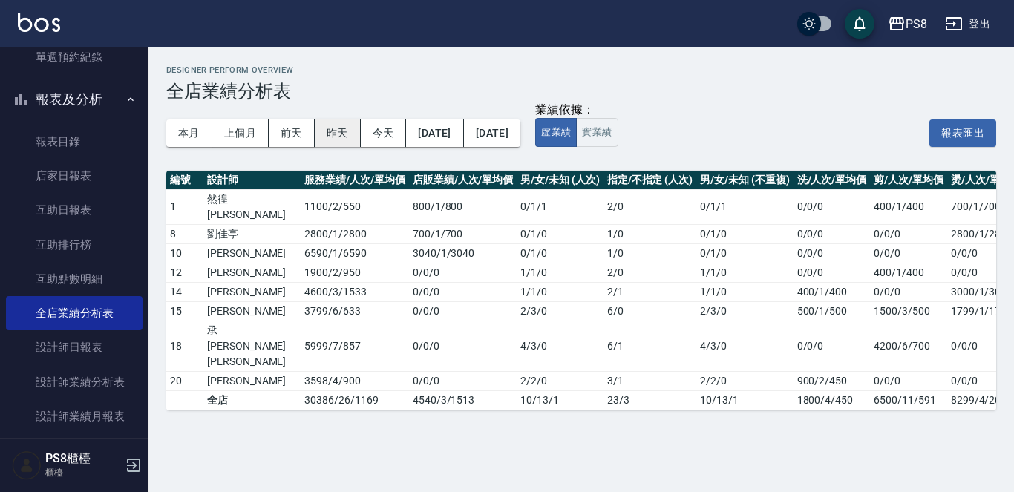
click at [333, 124] on button "昨天" at bounding box center [338, 133] width 46 height 27
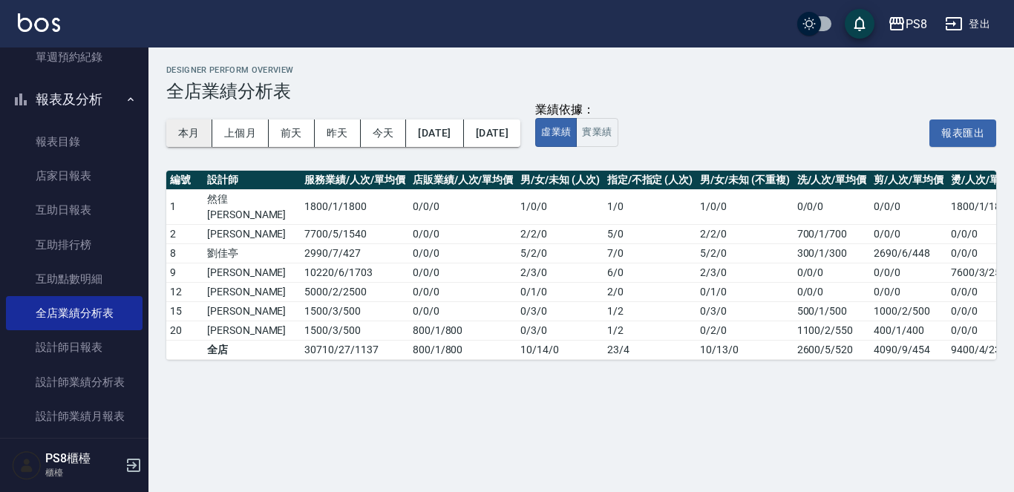
click at [191, 135] on button "本月" at bounding box center [189, 133] width 46 height 27
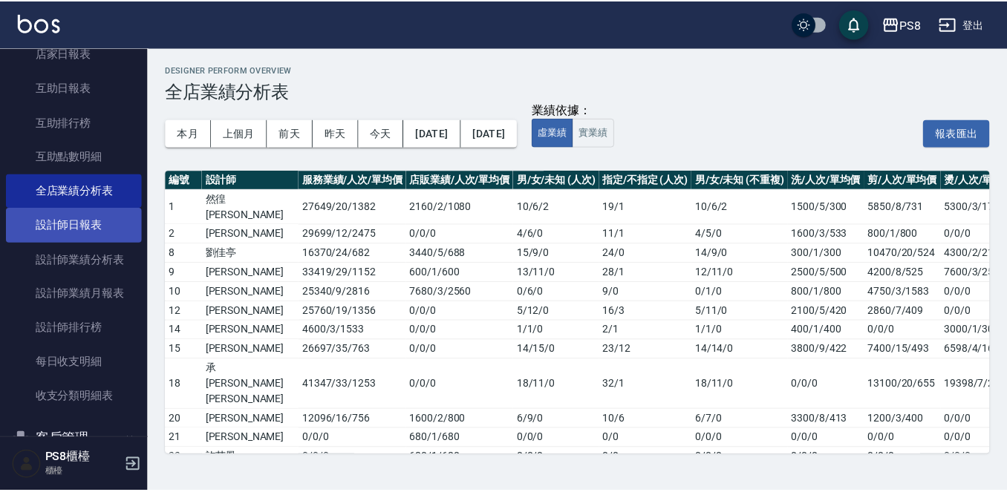
scroll to position [668, 0]
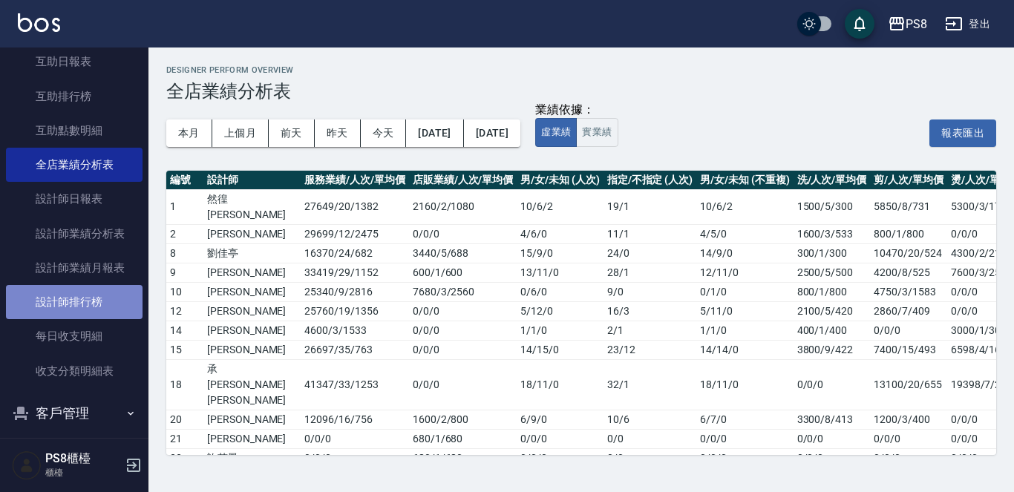
click at [101, 310] on link "設計師排行榜" at bounding box center [74, 302] width 137 height 34
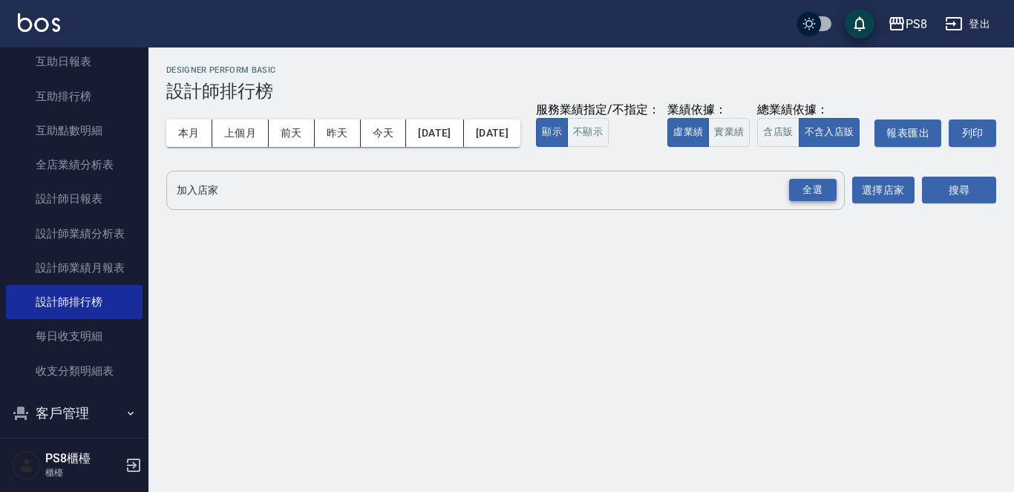
click at [796, 202] on div "全選" at bounding box center [813, 190] width 48 height 23
click at [979, 205] on button "搜尋" at bounding box center [959, 190] width 74 height 27
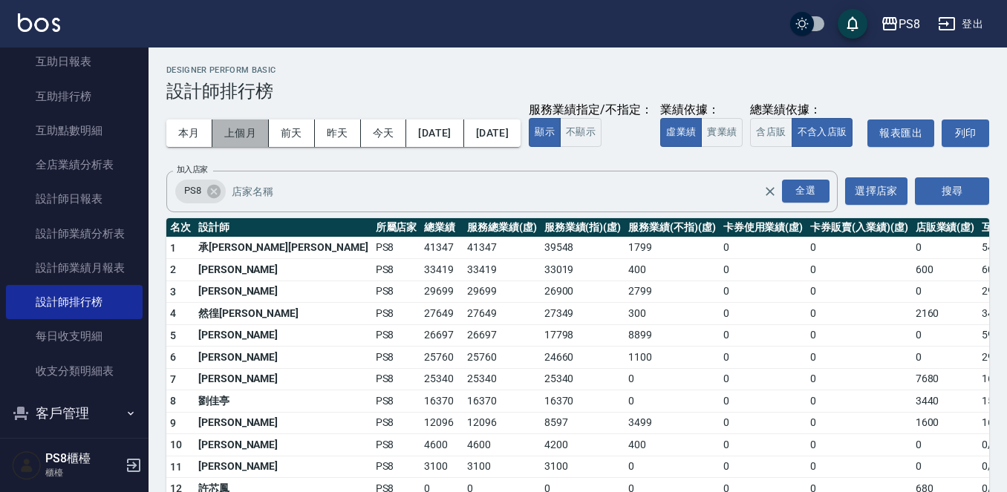
click at [228, 125] on button "上個月" at bounding box center [240, 133] width 56 height 27
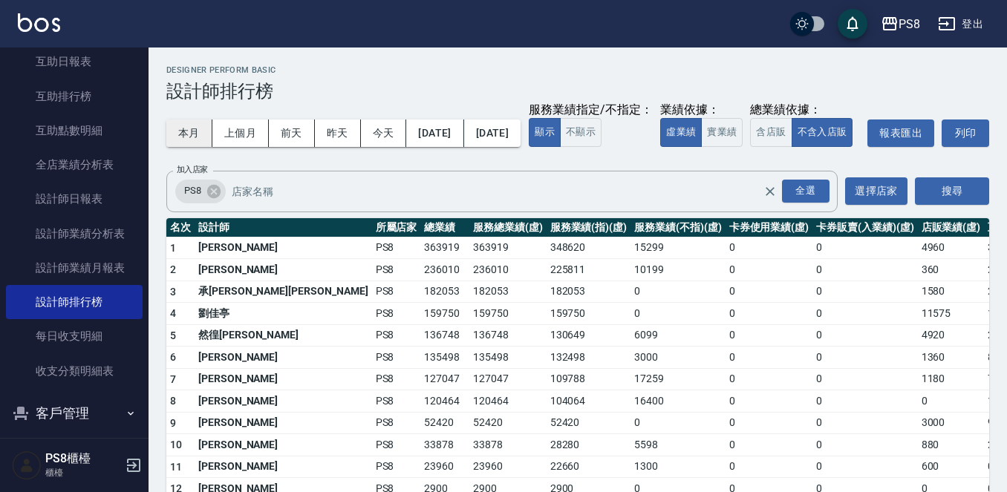
click at [190, 140] on button "本月" at bounding box center [189, 133] width 46 height 27
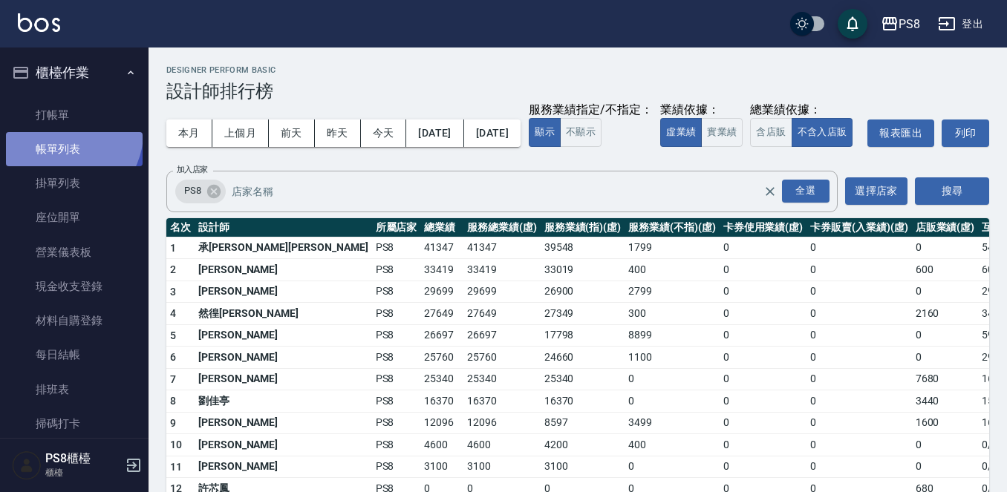
click at [63, 133] on link "帳單列表" at bounding box center [74, 149] width 137 height 34
click at [65, 121] on link "打帳單" at bounding box center [74, 115] width 137 height 34
click at [69, 117] on link "打帳單" at bounding box center [74, 115] width 137 height 34
click at [76, 107] on link "打帳單" at bounding box center [74, 115] width 137 height 34
click at [78, 120] on link "打帳單" at bounding box center [74, 115] width 137 height 34
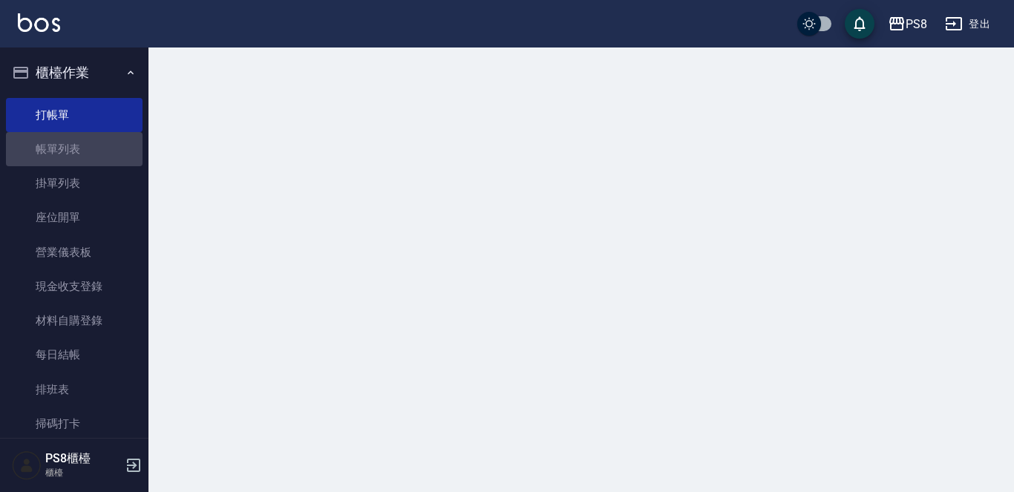
drag, startPoint x: 86, startPoint y: 132, endPoint x: 531, endPoint y: 253, distance: 461.5
click at [86, 132] on link "帳單列表" at bounding box center [74, 149] width 137 height 34
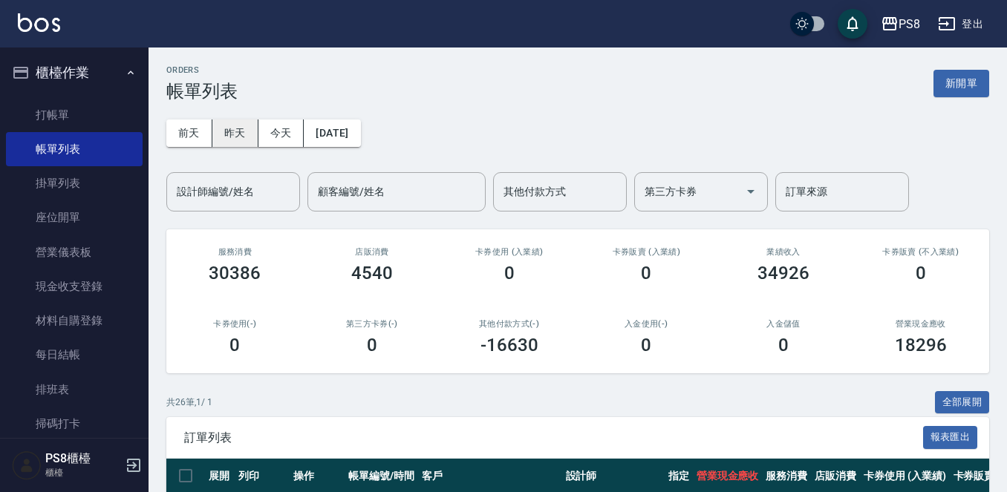
click at [215, 143] on button "昨天" at bounding box center [235, 133] width 46 height 27
click at [258, 137] on button "今天" at bounding box center [281, 133] width 46 height 27
click at [243, 126] on button "昨天" at bounding box center [235, 133] width 46 height 27
click at [264, 129] on button "今天" at bounding box center [281, 133] width 46 height 27
click at [47, 97] on ul "打帳單 帳單列表 掛單列表 座位開單 營業儀表板 現金收支登錄 材料自購登錄 每日結帳 排班表 掃碼打卡" at bounding box center [74, 270] width 137 height 356
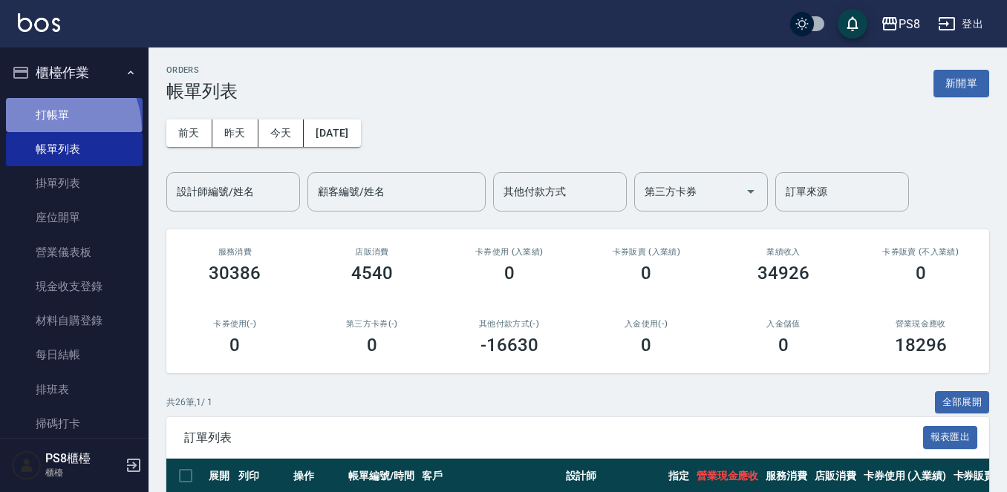
click at [47, 130] on link "打帳單" at bounding box center [74, 115] width 137 height 34
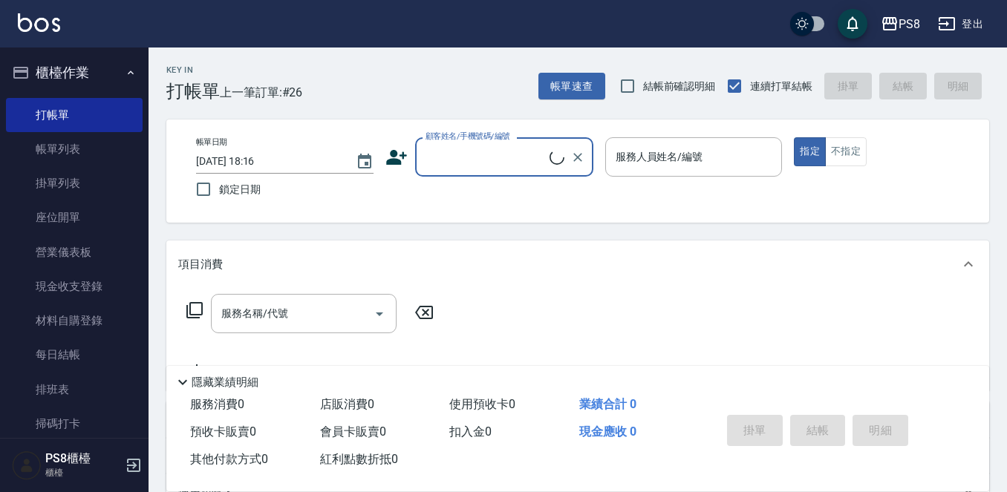
click at [476, 163] on input "顧客姓名/手機號碼/編號" at bounding box center [486, 157] width 128 height 26
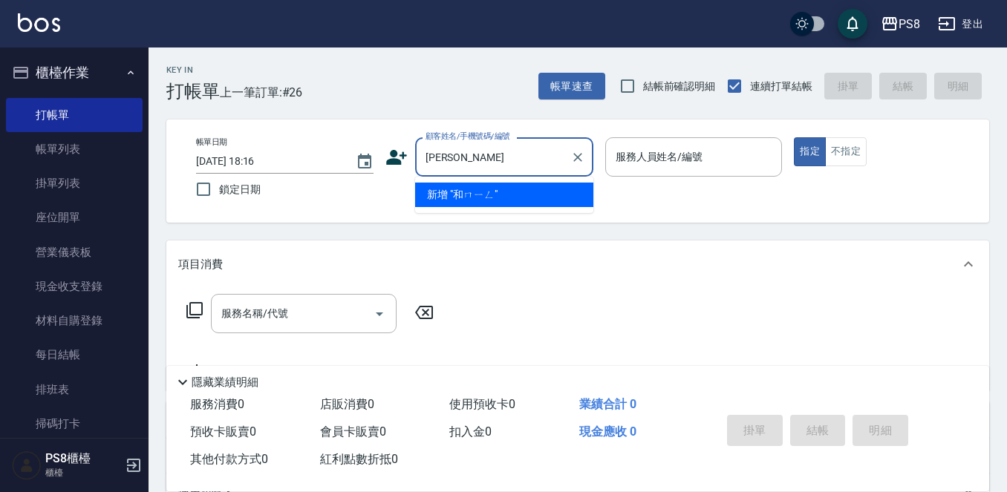
type input "何明"
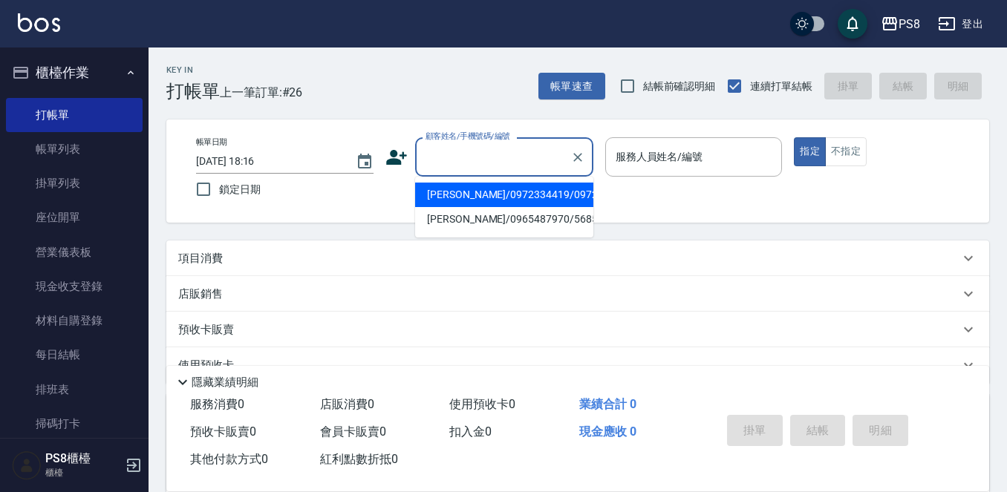
drag, startPoint x: 526, startPoint y: 154, endPoint x: 497, endPoint y: 156, distance: 29.7
click at [500, 156] on input "顧客姓名/手機號碼/編號" at bounding box center [493, 157] width 143 height 26
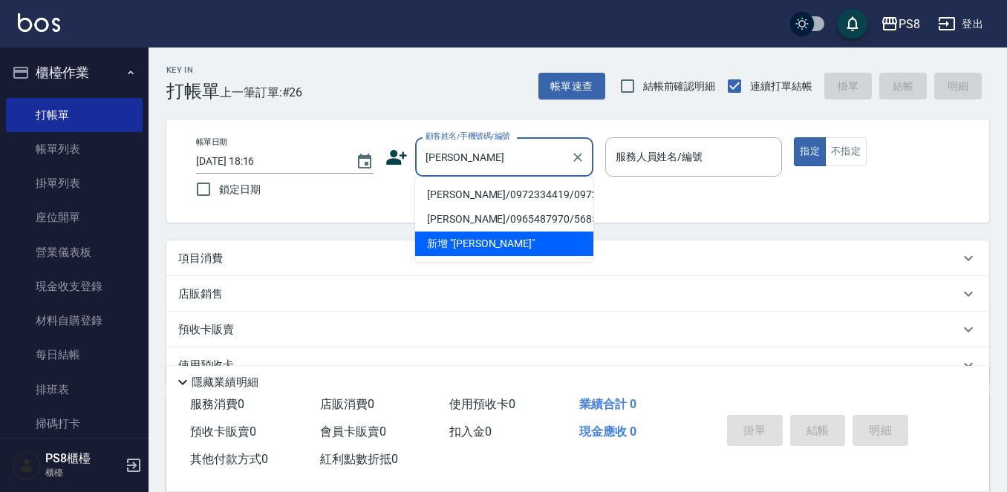
click at [493, 192] on li "何明潔/0972334419/0972334419" at bounding box center [504, 195] width 178 height 24
type input "何明潔/0972334419/0972334419"
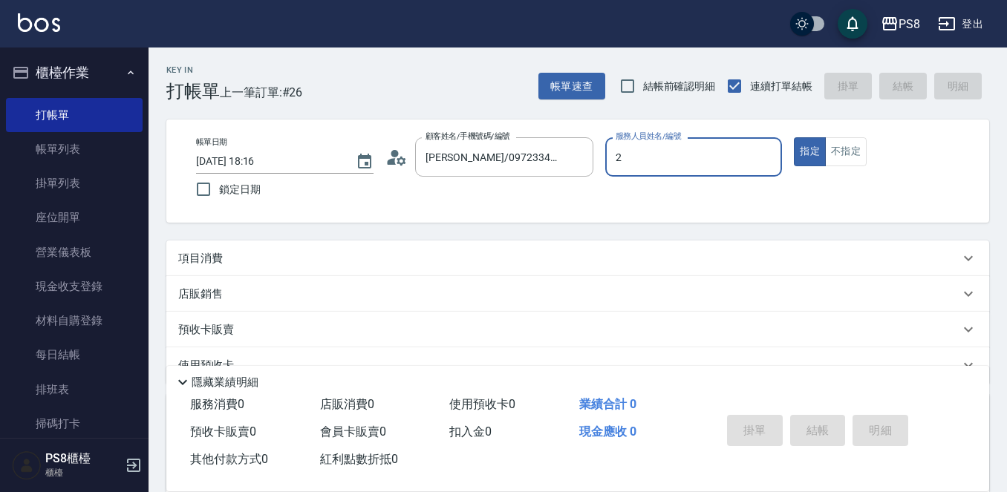
type input "2"
type button "true"
type input "小赤-2"
click at [271, 246] on div "項目消費" at bounding box center [577, 259] width 822 height 36
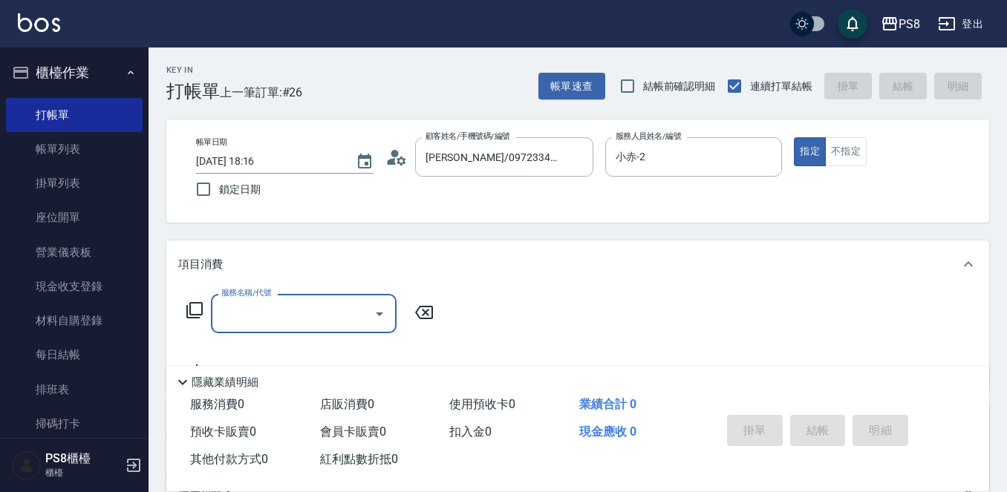
click at [252, 313] on input "服務名稱/代號" at bounding box center [292, 314] width 150 height 26
type input "洗剪400(201)"
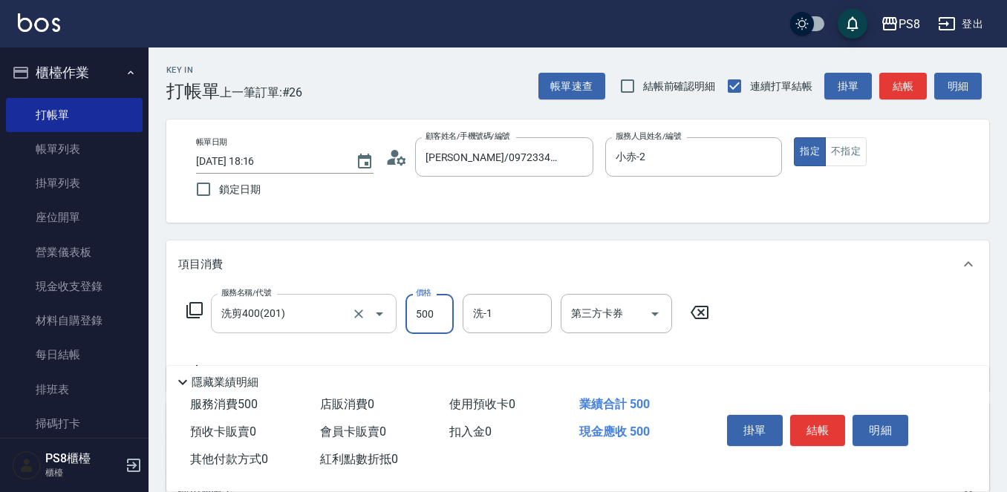
type input "500"
click at [825, 428] on button "結帳" at bounding box center [818, 430] width 56 height 31
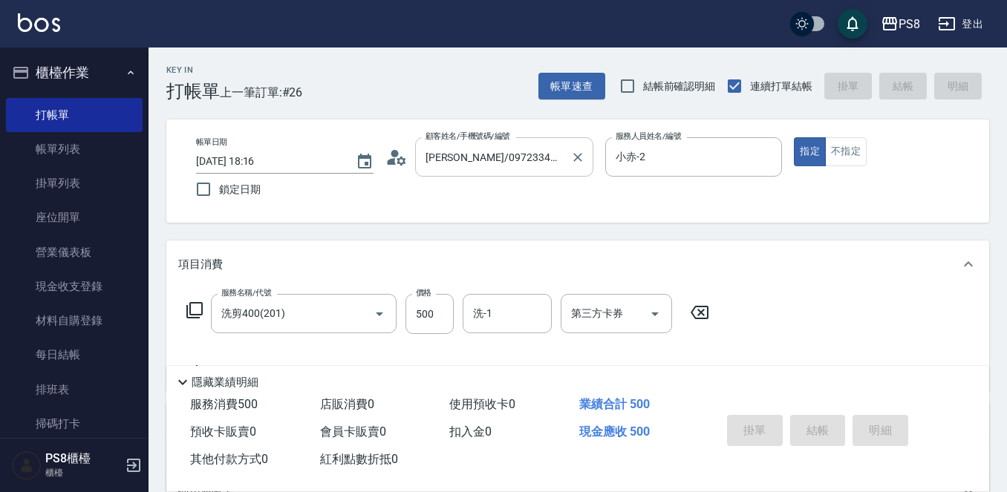
type input "2025/10/07 18:17"
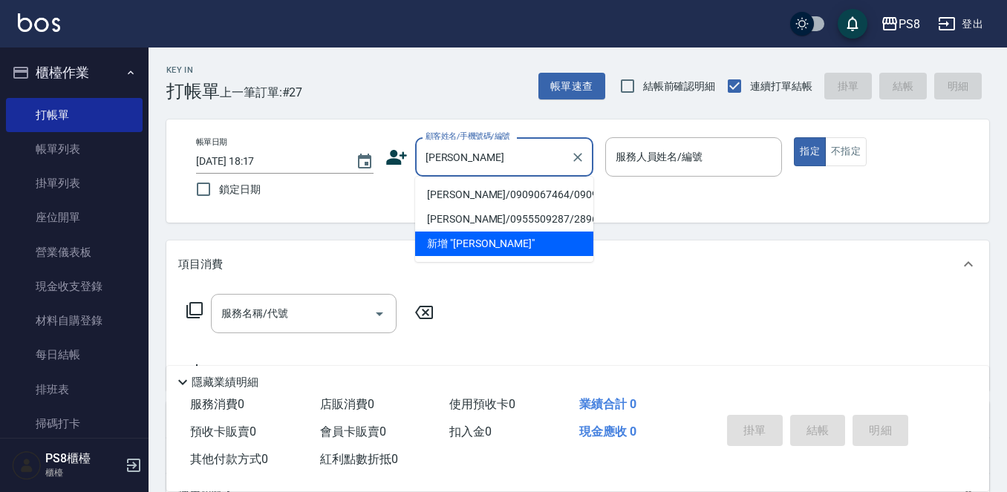
click at [453, 193] on li "蕭鈺璋/0909067464/0909067464" at bounding box center [504, 195] width 178 height 24
type input "蕭鈺璋/0909067464/0909067464"
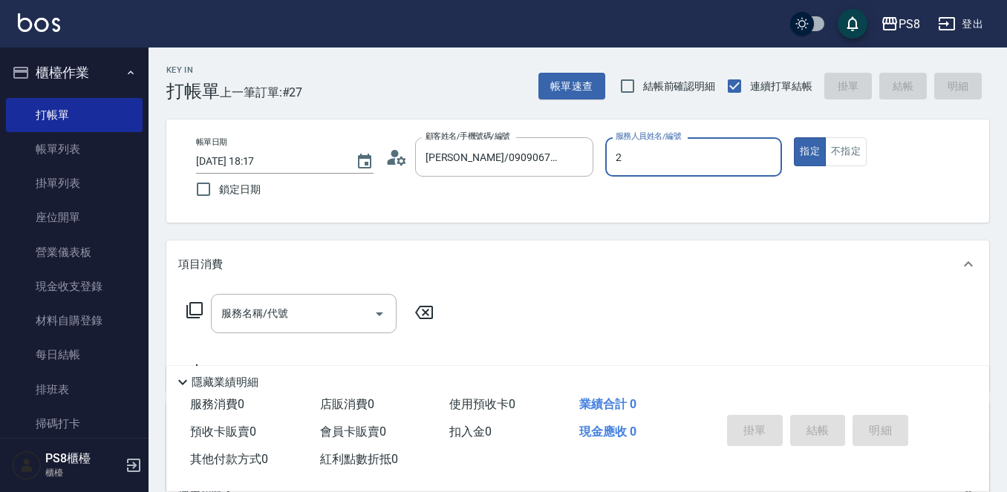
type input "小赤-2"
click at [269, 301] on input "服務名稱/代號" at bounding box center [292, 314] width 150 height 26
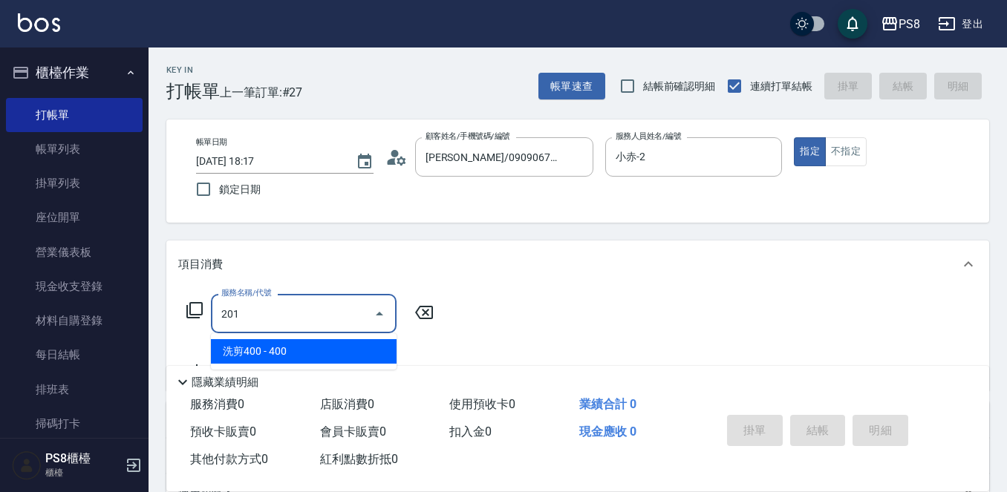
type input "洗剪400(201)"
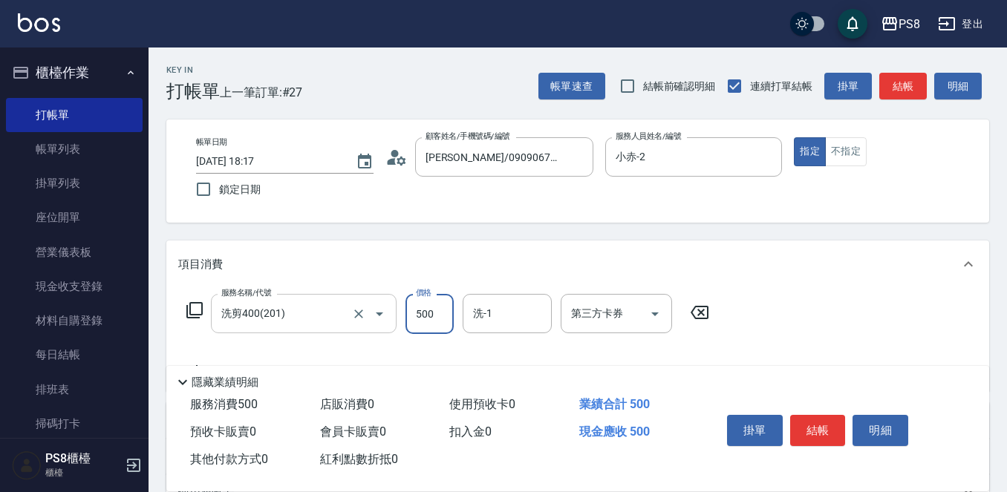
type input "500"
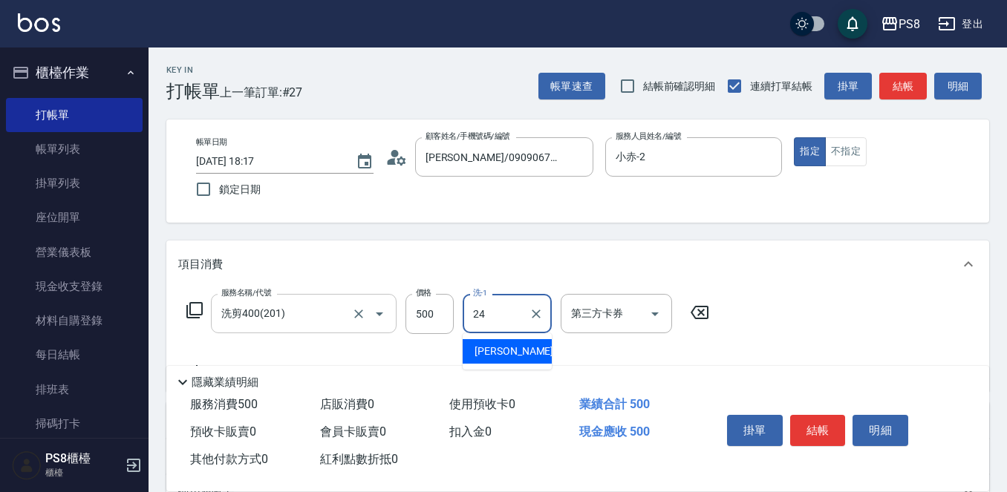
type input "[PERSON_NAME]-24"
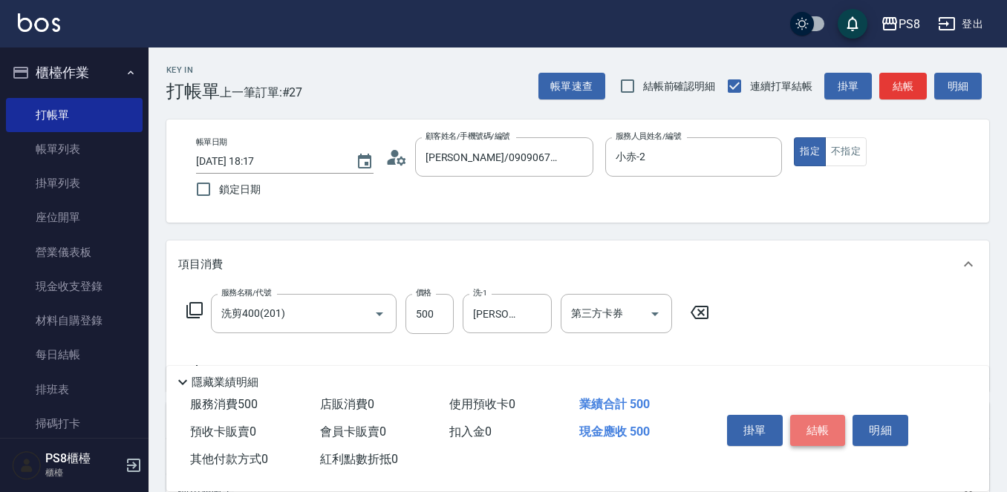
click at [837, 425] on button "結帳" at bounding box center [818, 430] width 56 height 31
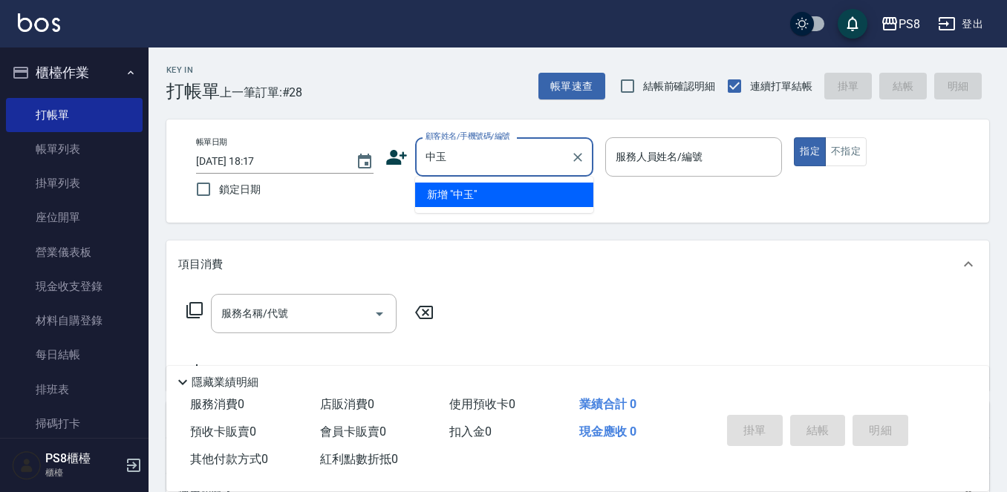
type input "中"
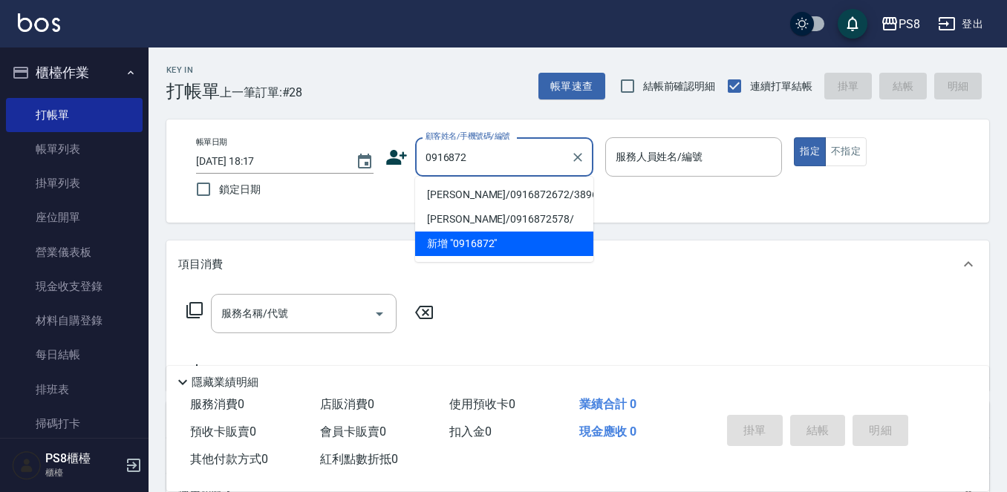
click at [450, 161] on input "0916872" at bounding box center [493, 157] width 143 height 26
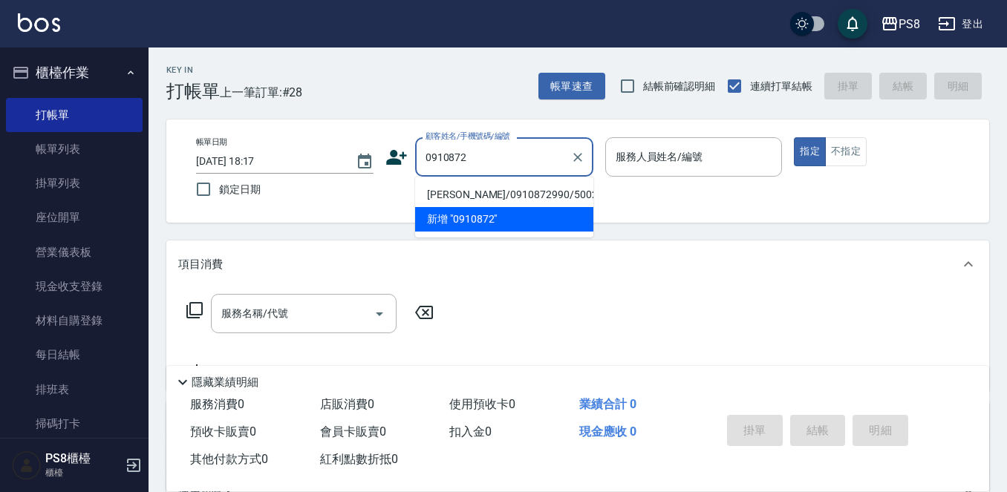
click at [474, 195] on li "鍾郁萱/0910872990/5002" at bounding box center [504, 195] width 178 height 24
type input "鍾郁萱/0910872990/5002"
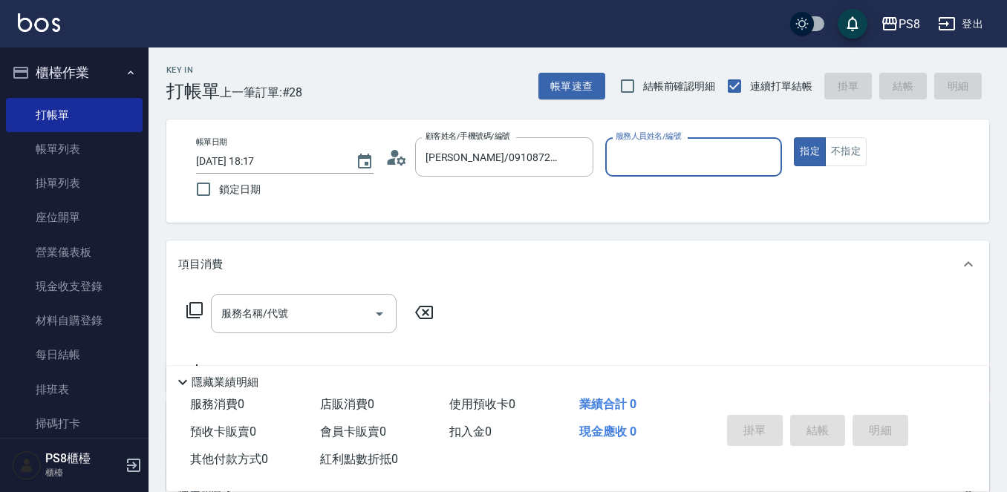
type input "小赤-2"
click at [304, 313] on input "服務名稱/代號" at bounding box center [292, 314] width 150 height 26
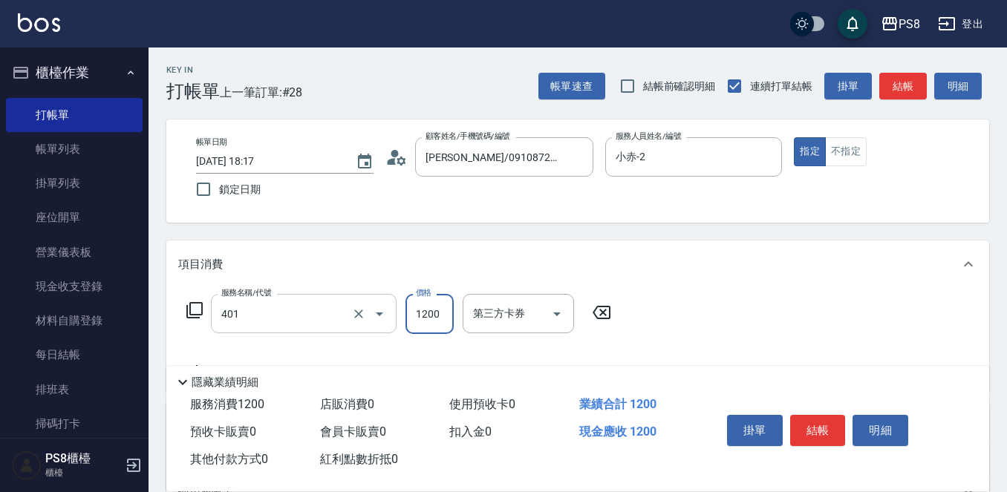
type input "基本染髮(401)"
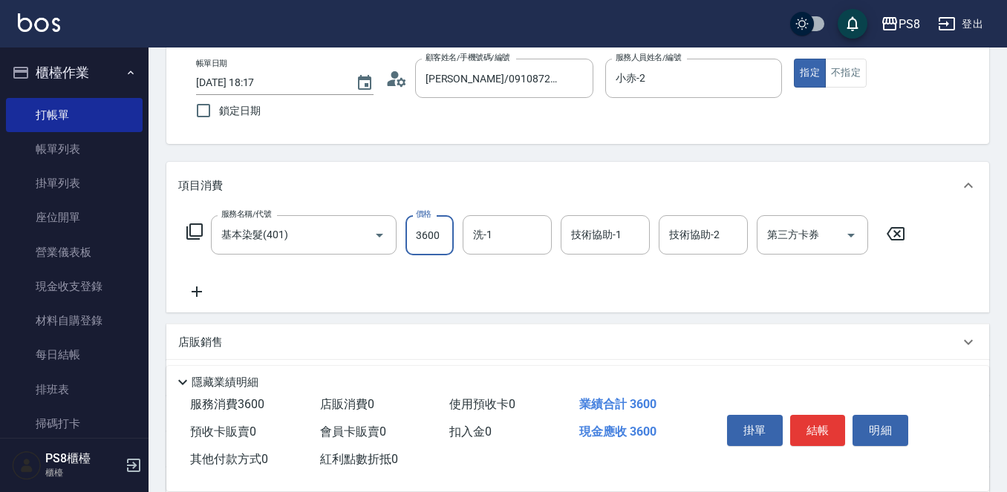
scroll to position [148, 0]
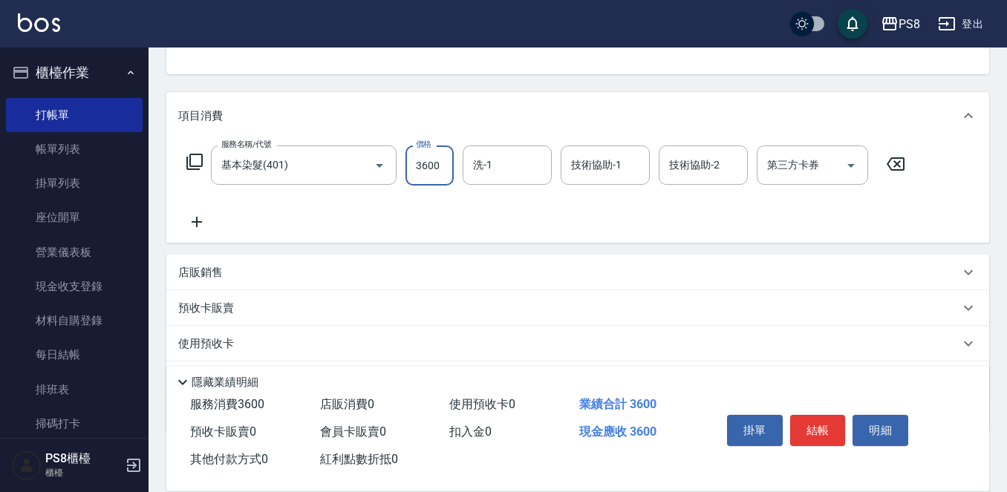
type input "3600"
click at [229, 279] on div "店販銷售" at bounding box center [568, 273] width 781 height 16
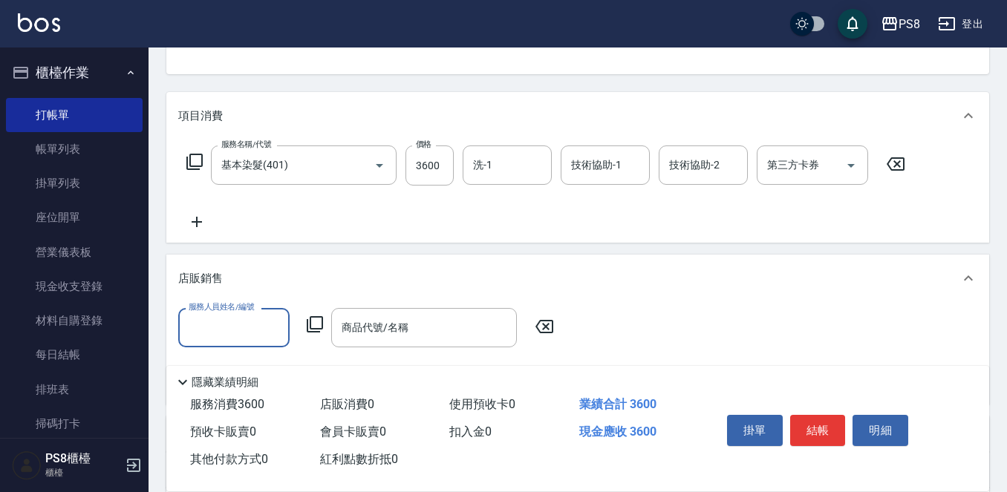
scroll to position [0, 0]
click at [246, 318] on input "服務人員姓名/編號" at bounding box center [234, 328] width 98 height 26
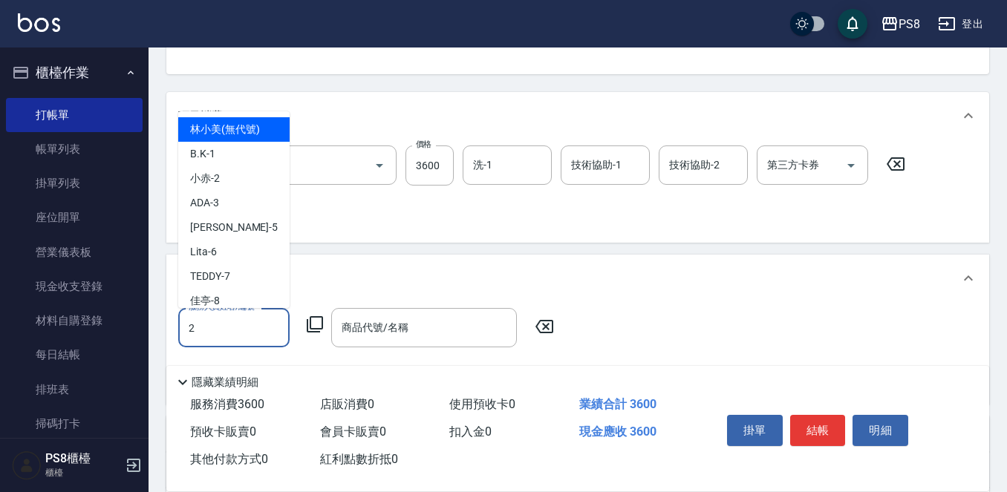
type input "小赤-2"
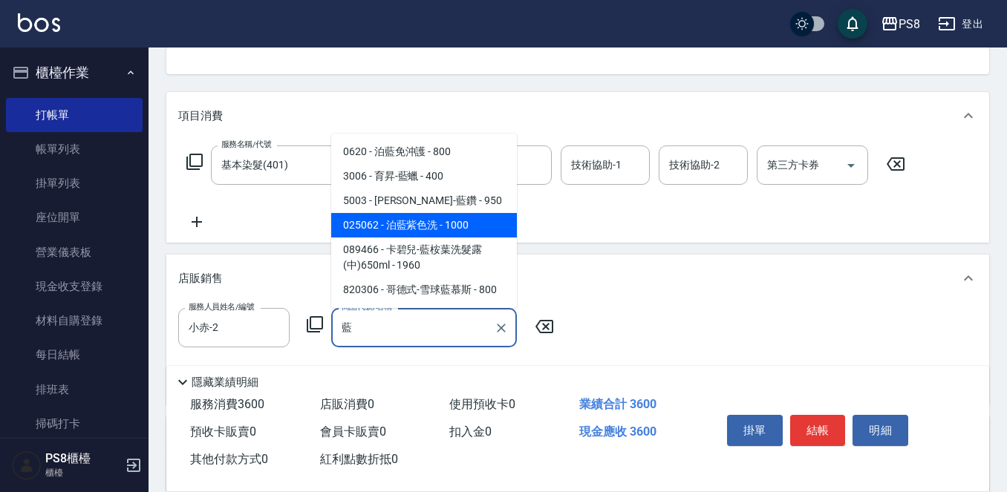
click at [399, 217] on span "025062 - 泊藍紫色洗 - 1000" at bounding box center [424, 225] width 186 height 24
type input "泊藍紫色洗"
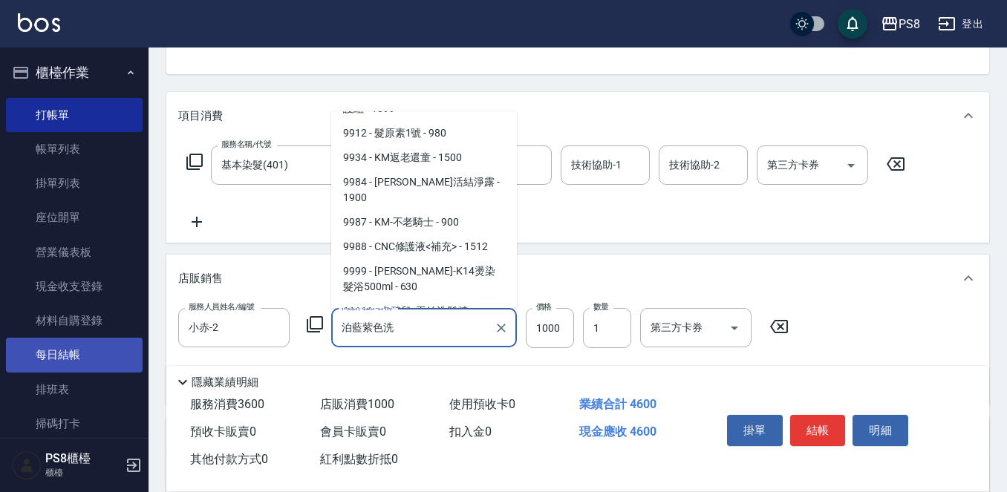
drag, startPoint x: 416, startPoint y: 320, endPoint x: 48, endPoint y: 344, distance: 369.7
click at [48, 344] on div "PS8 登出 櫃檯作業 打帳單 帳單列表 掛單列表 座位開單 營業儀表板 現金收支登錄 材料自購登錄 每日結帳 排班表 掃碼打卡 預約管理 預約管理 單日預約…" at bounding box center [503, 277] width 1007 height 851
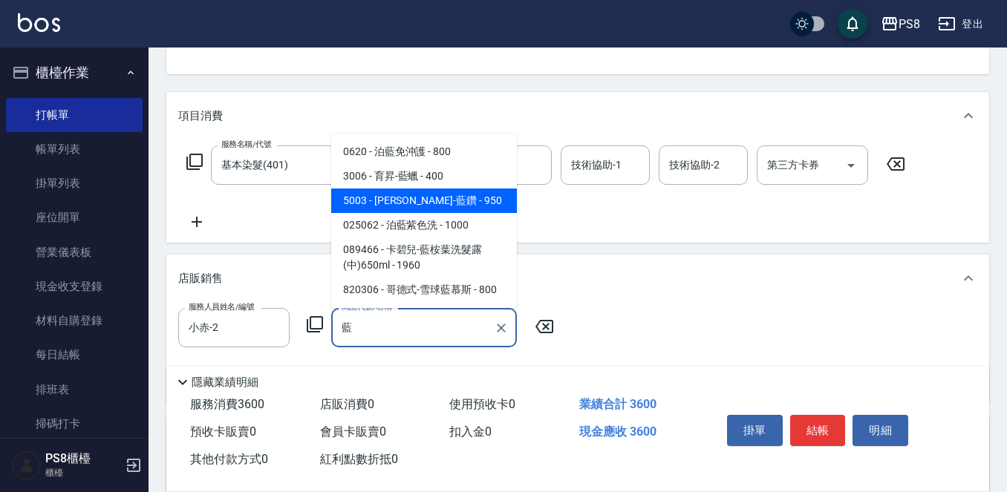
click at [448, 205] on span "5003 - 娜普菈-藍鑽 - 950" at bounding box center [424, 201] width 186 height 24
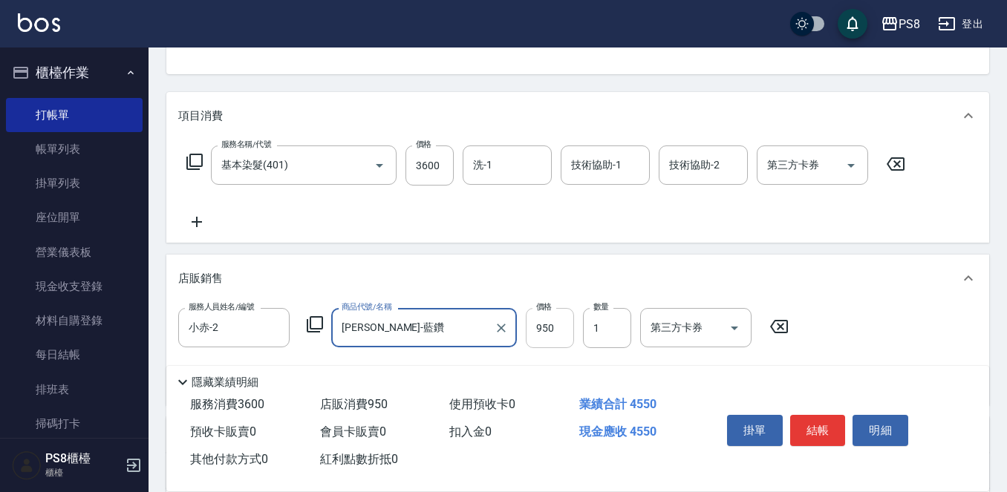
type input "娜普菈-藍鑽"
click at [541, 343] on input "950" at bounding box center [550, 328] width 48 height 40
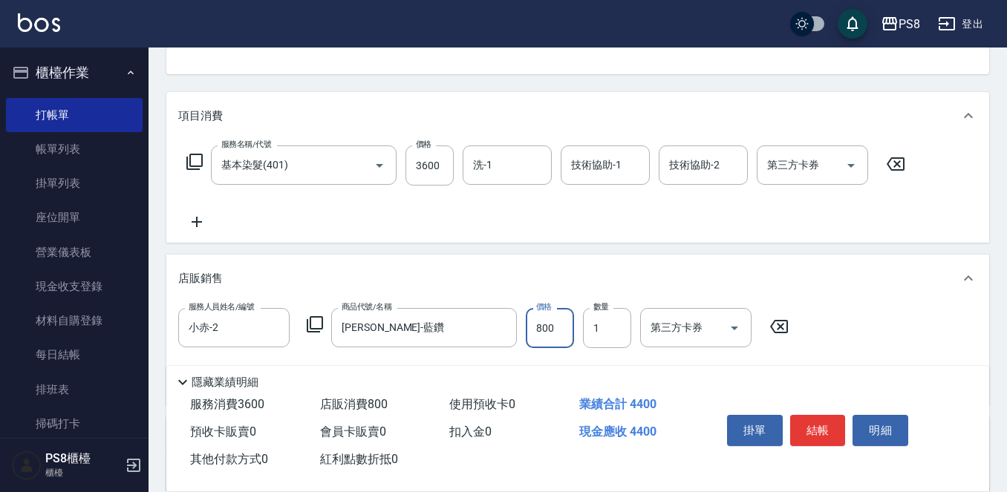
type input "800"
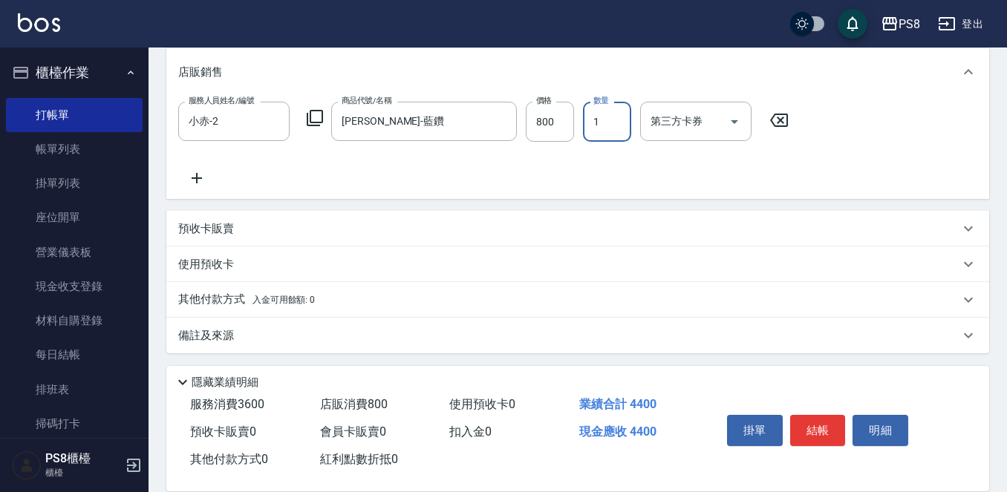
scroll to position [359, 0]
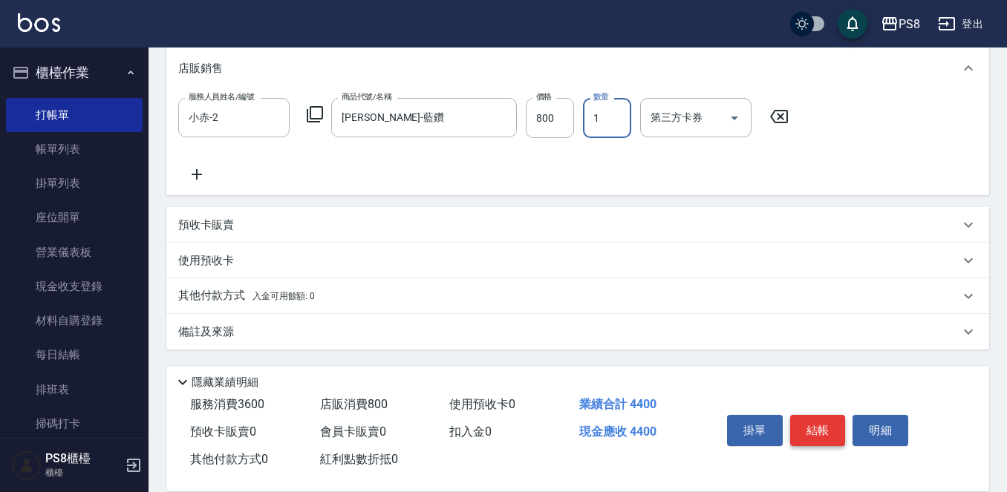
click at [835, 421] on button "結帳" at bounding box center [818, 430] width 56 height 31
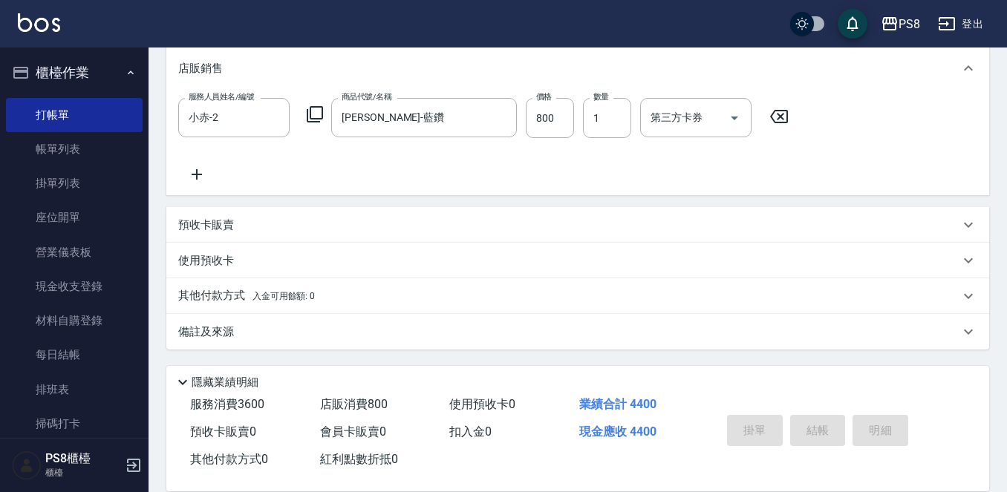
type input "2025/10/07 18:18"
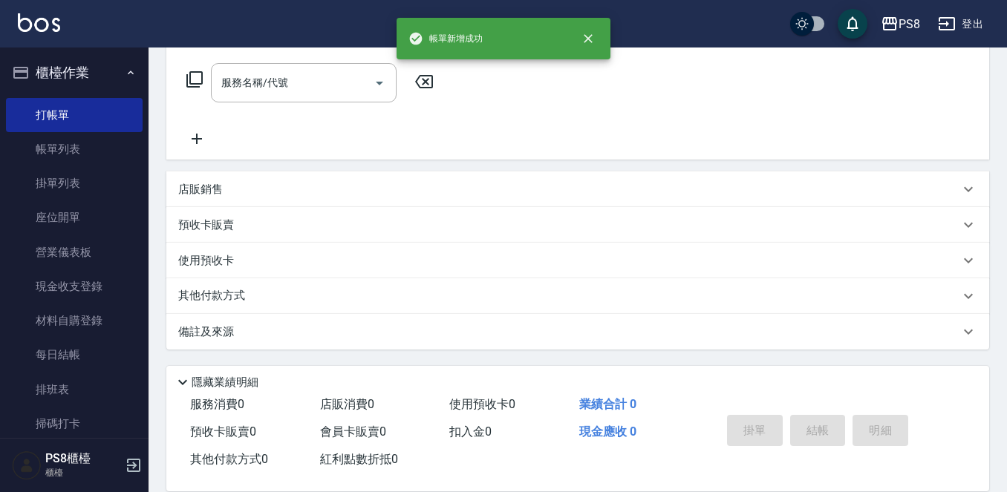
scroll to position [0, 0]
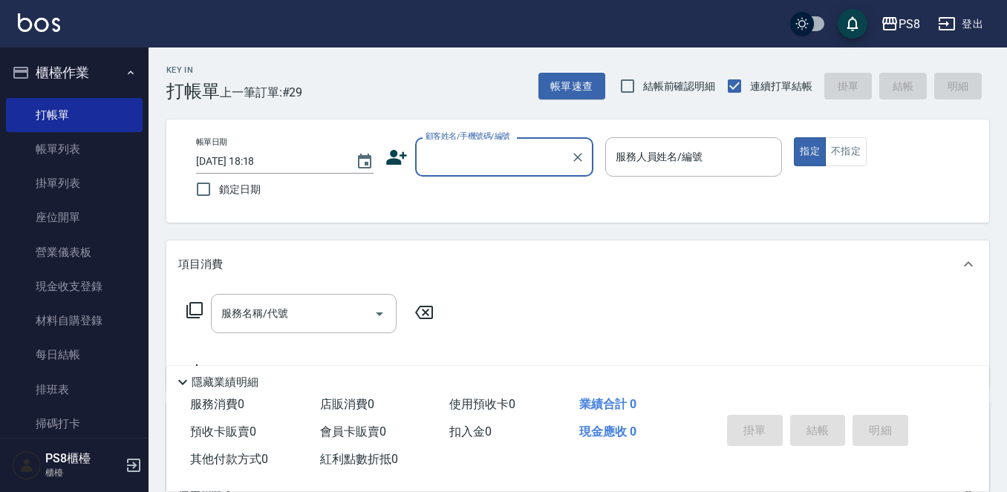
type input "ㄍ"
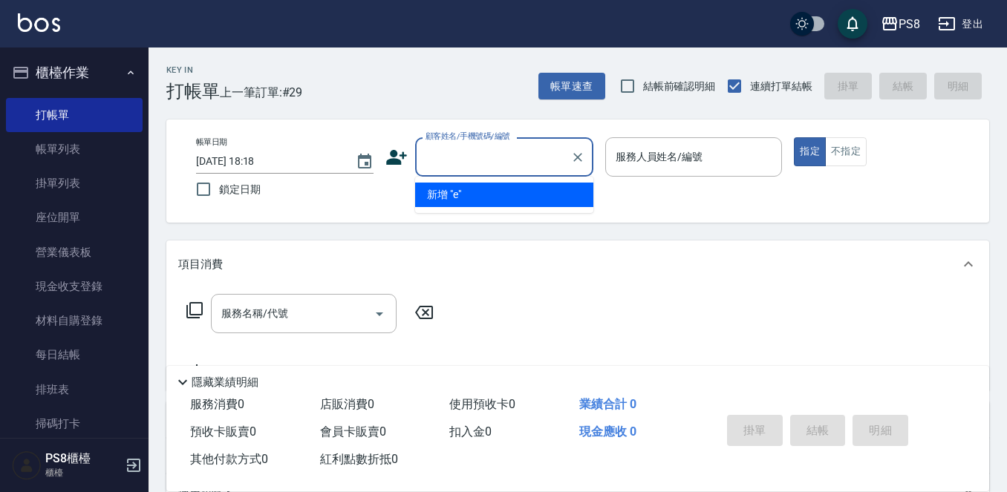
type input "e"
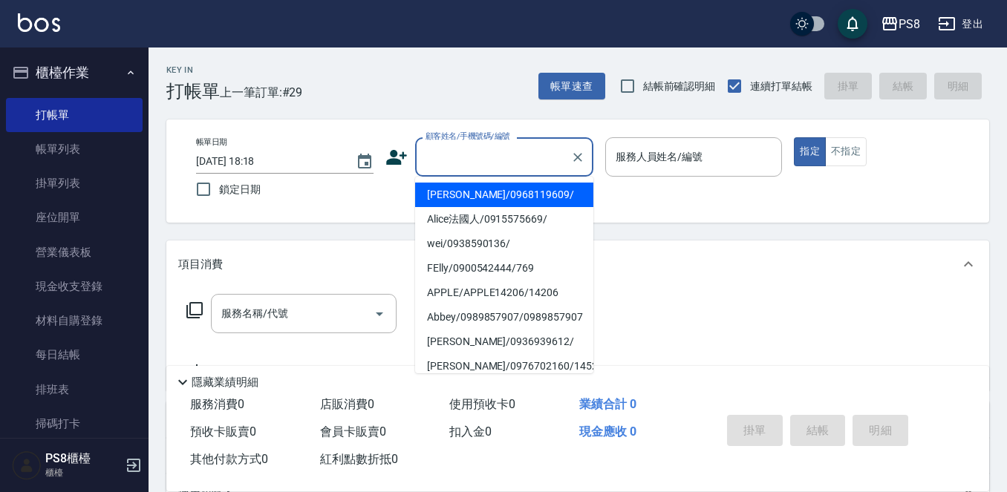
type input "ㄍ"
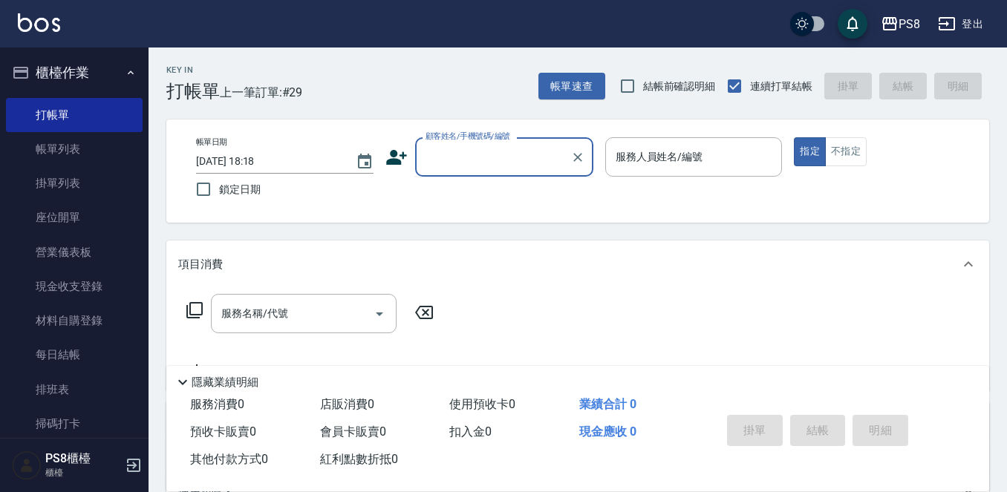
type input "ㄍ"
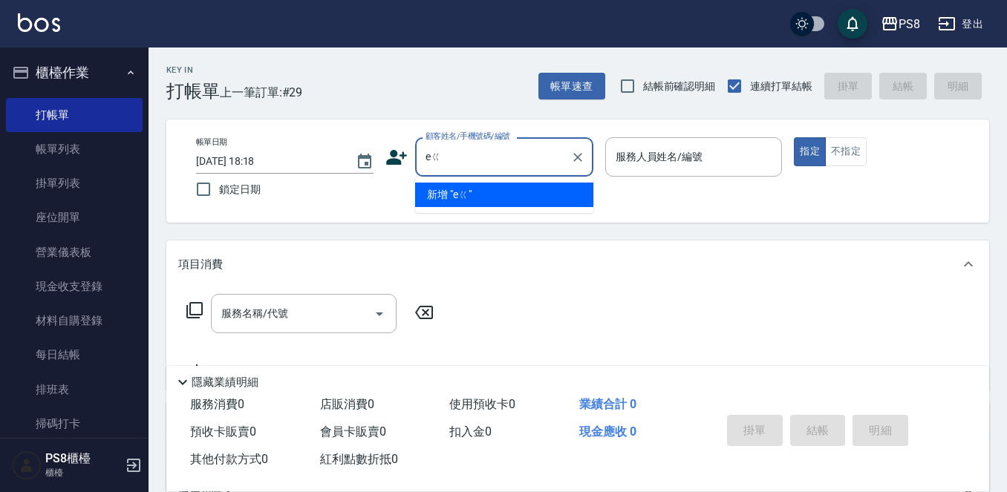
type input "e"
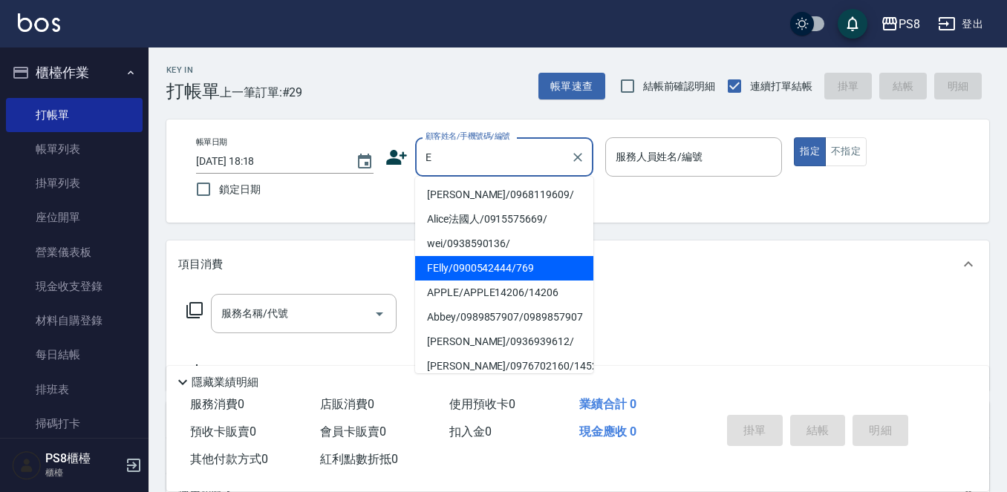
scroll to position [74, 0]
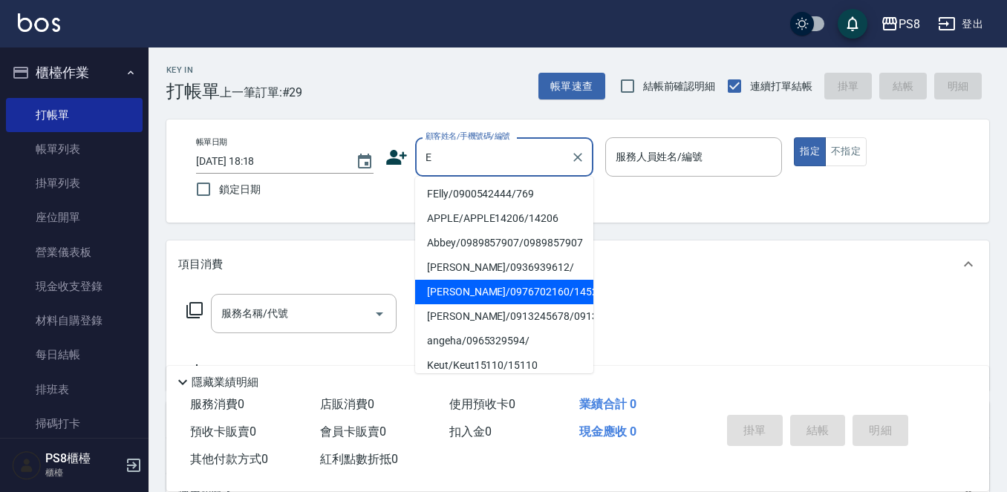
click at [509, 295] on li "emma/0976702160/14528" at bounding box center [504, 292] width 178 height 24
type input "emma/0976702160/14528"
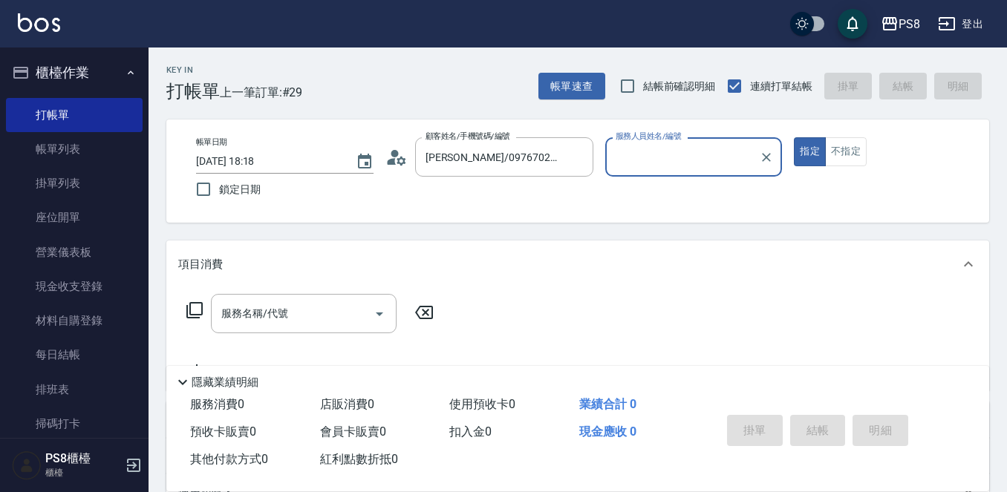
type input "EMMA-15"
click at [764, 158] on icon "Clear" at bounding box center [766, 157] width 15 height 15
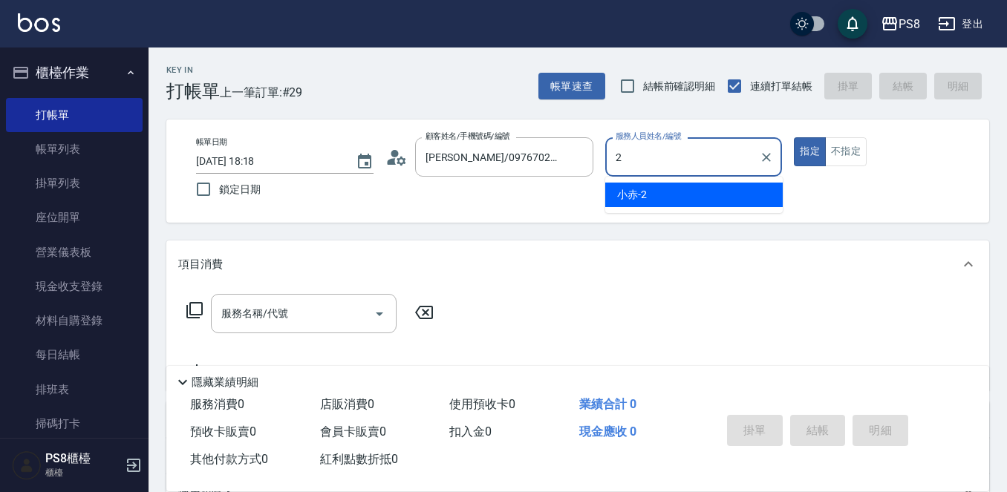
type input "小赤-2"
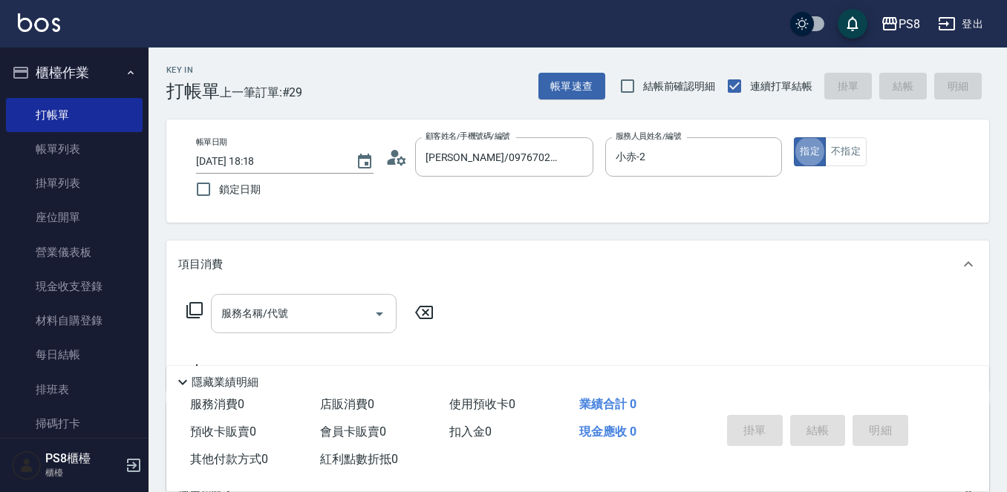
click at [272, 308] on div "服務名稱/代號 服務名稱/代號" at bounding box center [304, 313] width 186 height 39
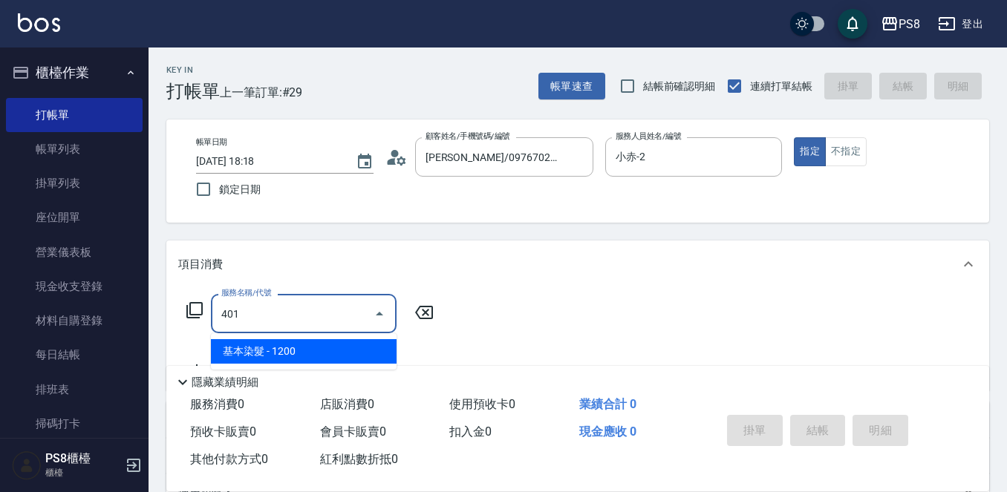
type input "基本染髮(401)"
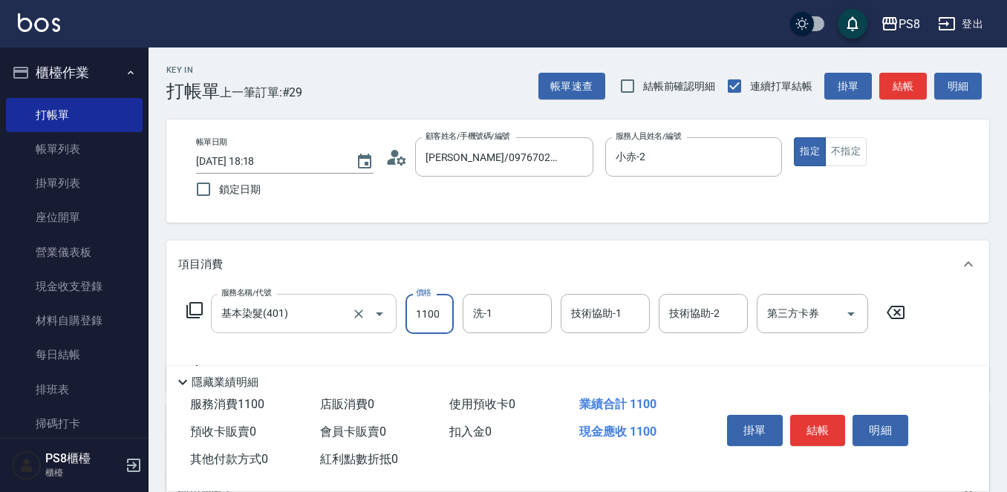
type input "1100"
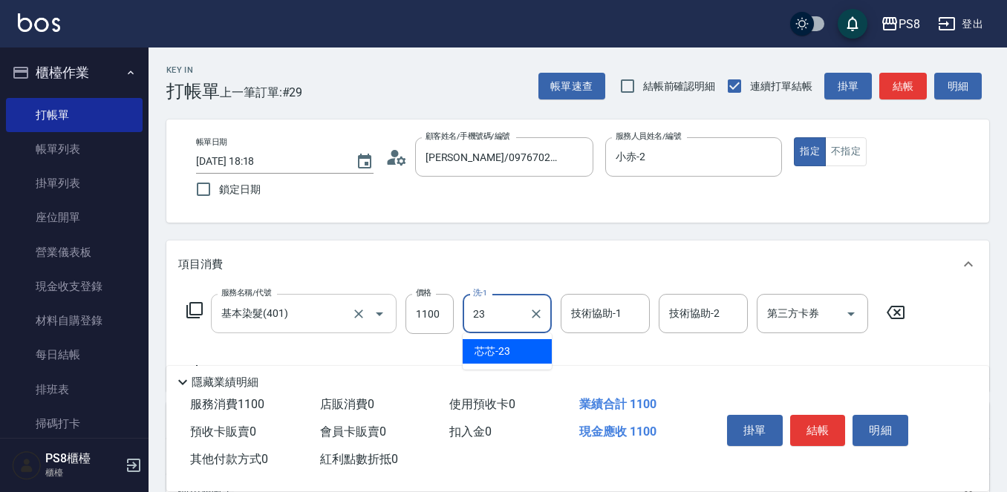
type input "芯芯-23"
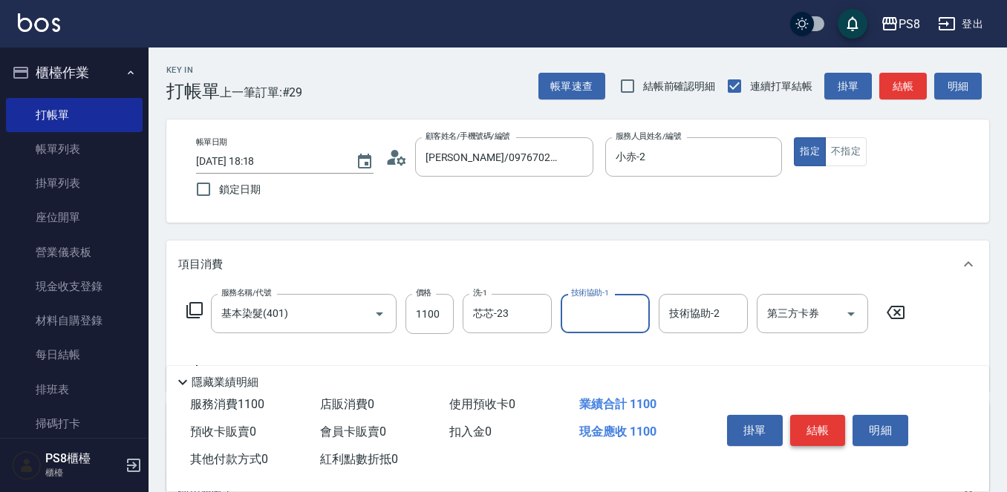
click at [822, 424] on button "結帳" at bounding box center [818, 430] width 56 height 31
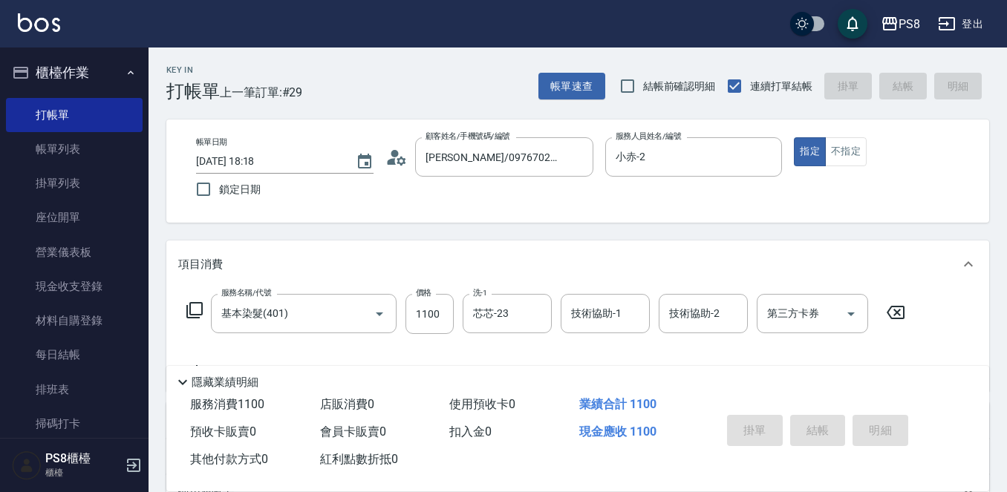
type input "2025/10/07 18:19"
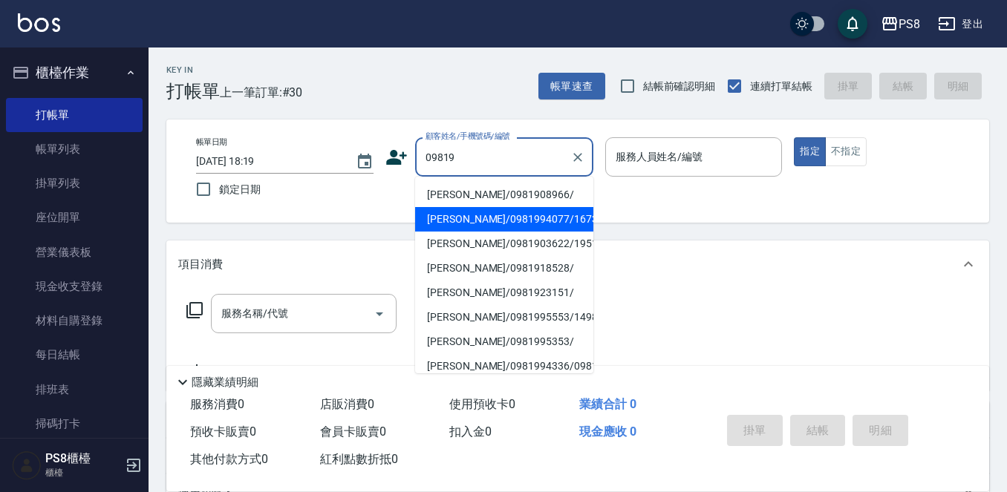
click at [478, 213] on li "李家欣/0981994077/16738" at bounding box center [504, 219] width 178 height 24
type input "李家欣/0981994077/16738"
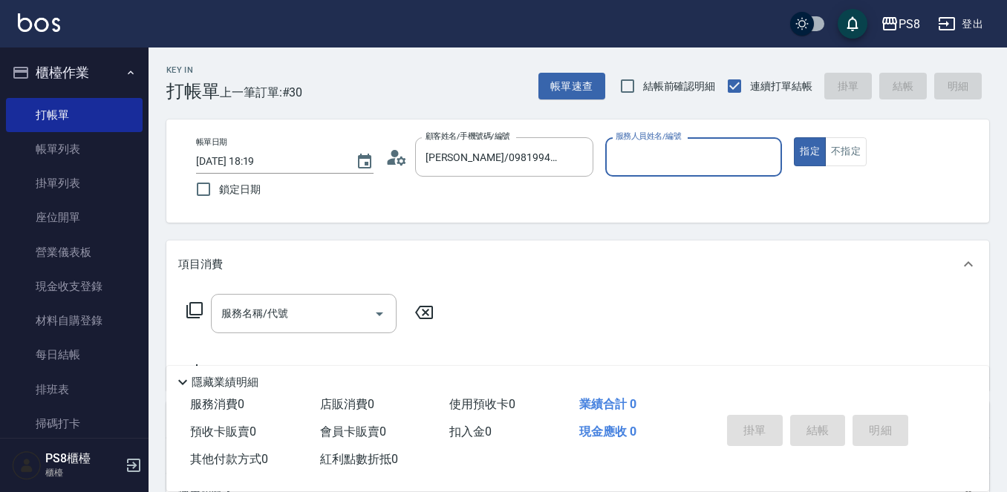
type input "小赤-2"
click at [259, 330] on div "服務名稱/代號" at bounding box center [304, 313] width 186 height 39
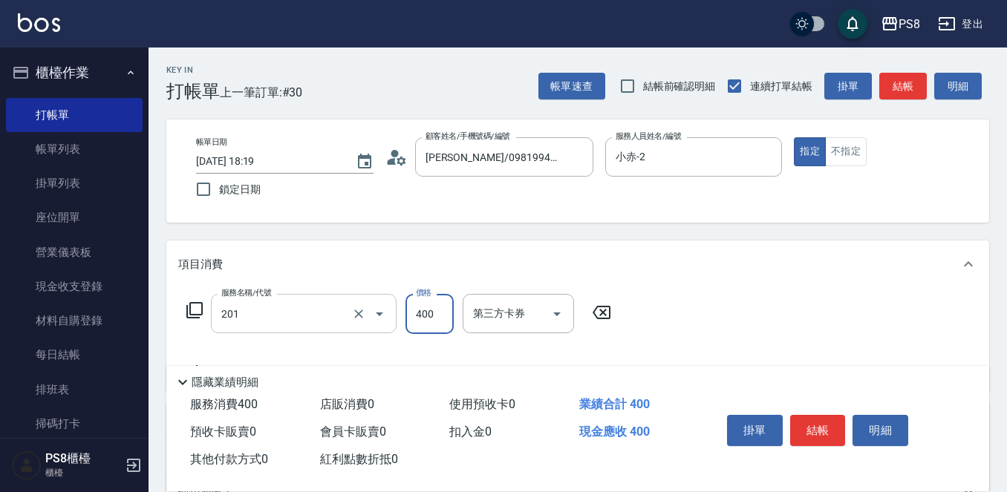
type input "洗剪400(201)"
type input "500"
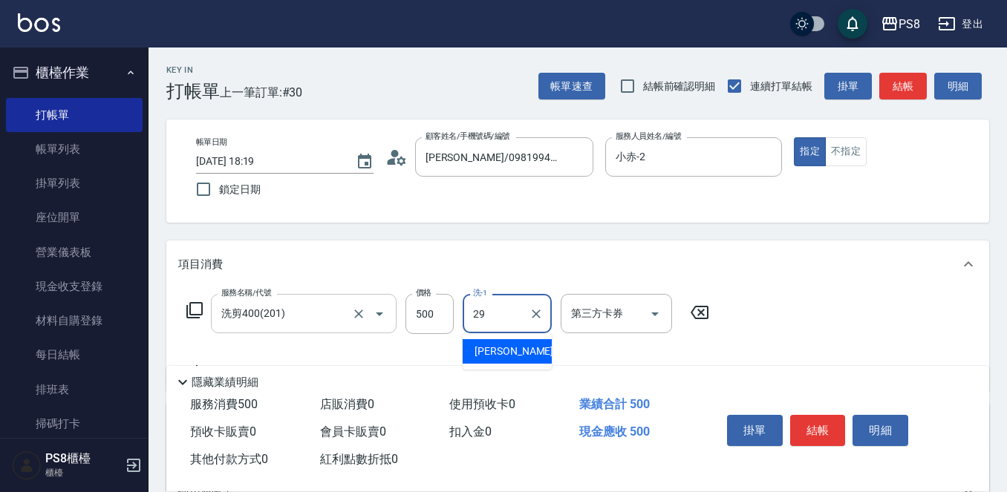
type input "[PERSON_NAME]-29"
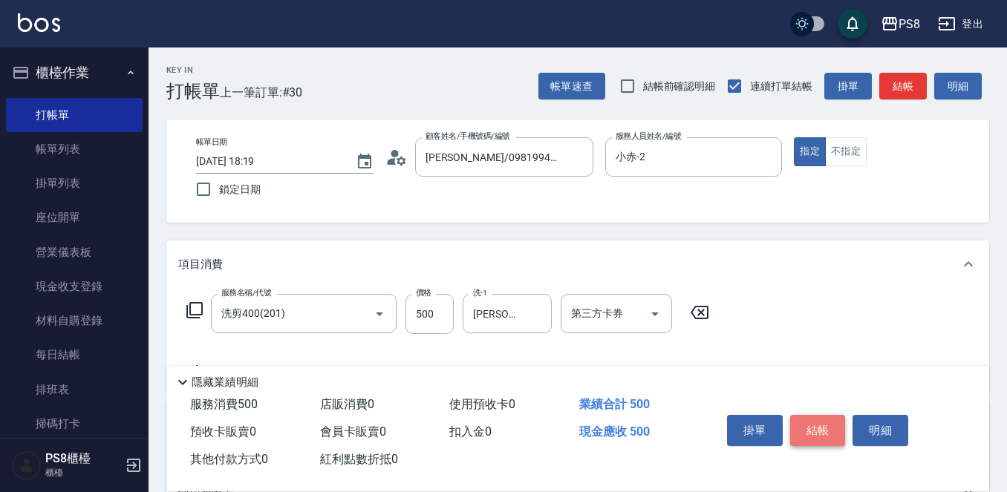
click at [805, 421] on button "結帳" at bounding box center [818, 430] width 56 height 31
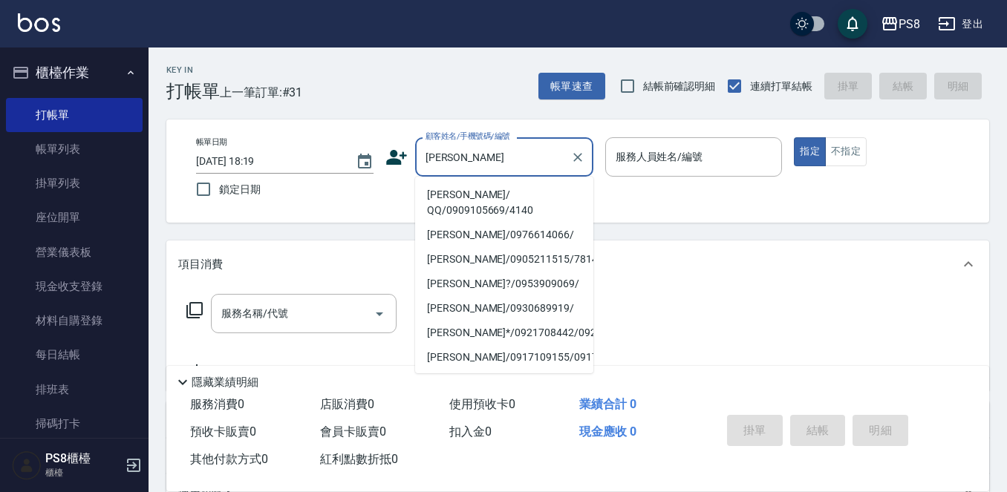
click at [523, 188] on li "黃馨葶 / QQ/0909105669/4140" at bounding box center [504, 203] width 178 height 40
type input "黃馨葶 / QQ/0909105669/4140"
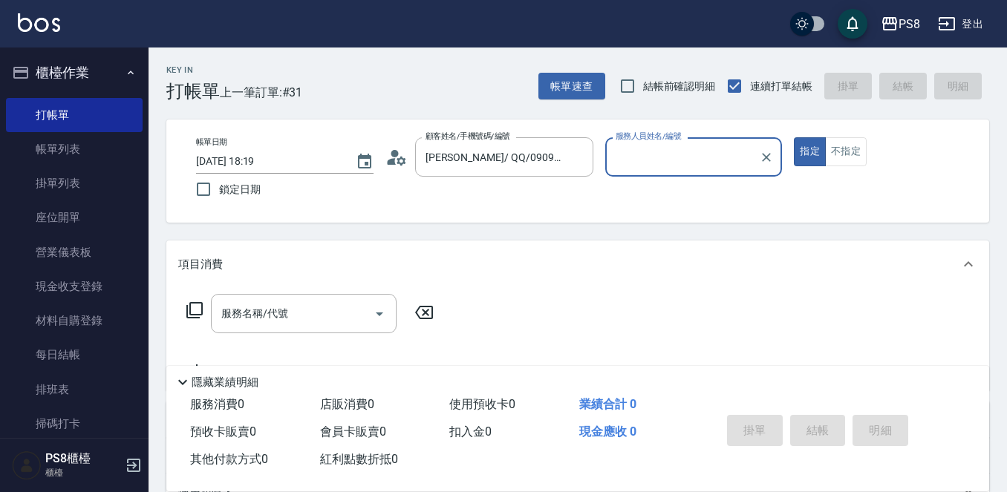
type input "小赤-2"
click at [267, 310] on div "服務名稱/代號 服務名稱/代號" at bounding box center [304, 313] width 186 height 39
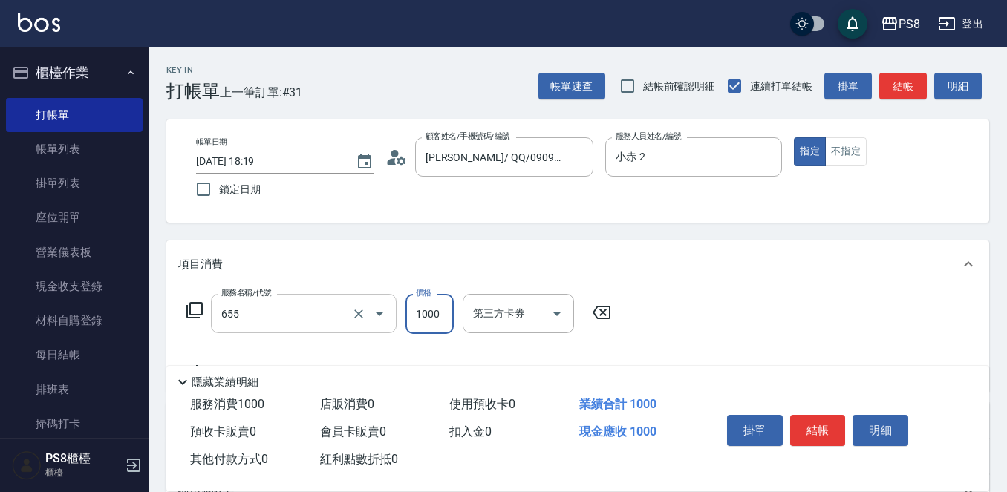
type input "拆接(655)"
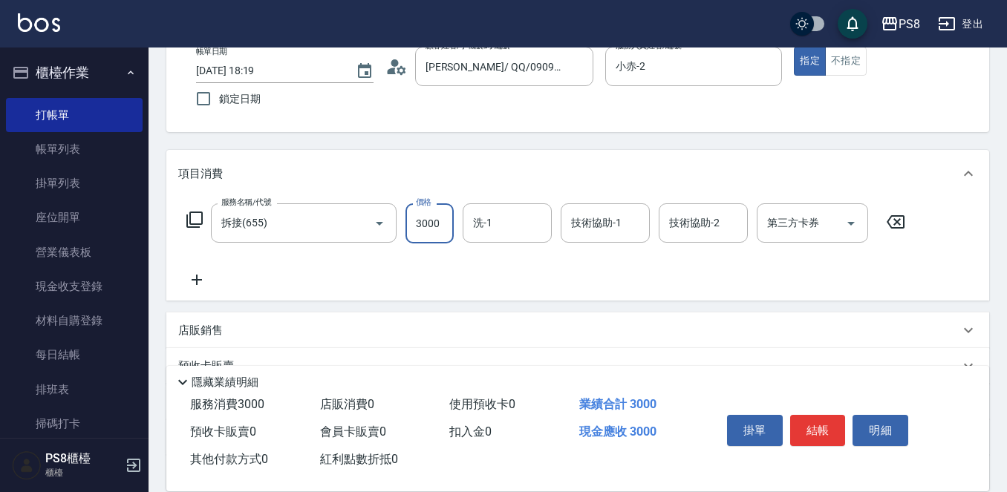
scroll to position [223, 0]
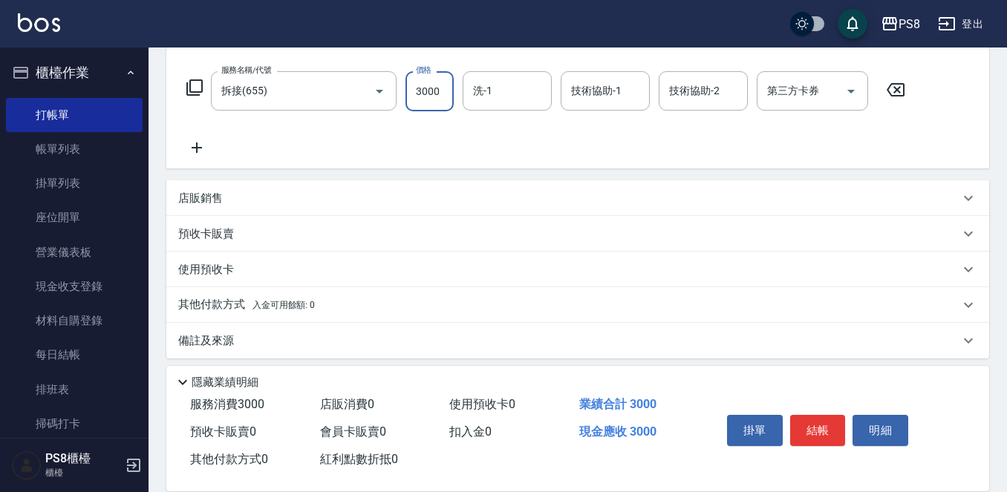
type input "3000"
click at [200, 139] on icon at bounding box center [196, 148] width 37 height 18
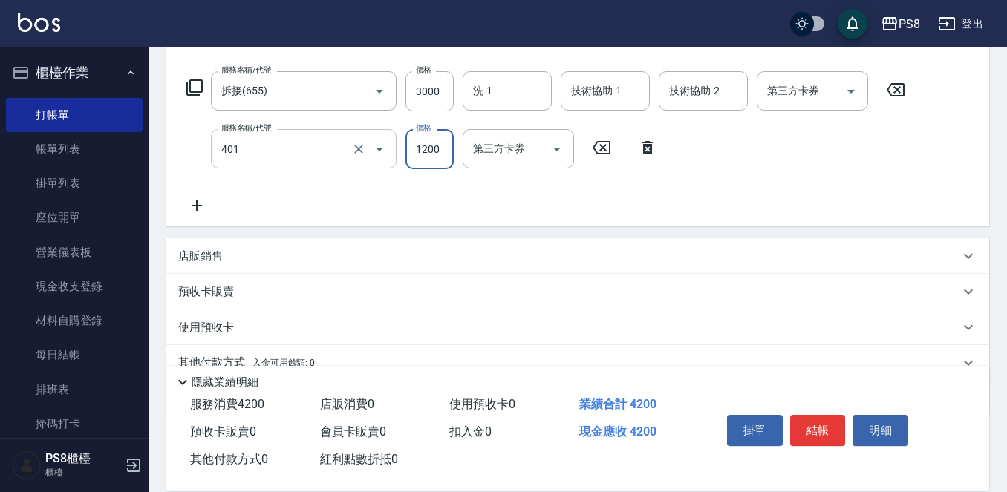
type input "基本染髮(401)"
type input "2000"
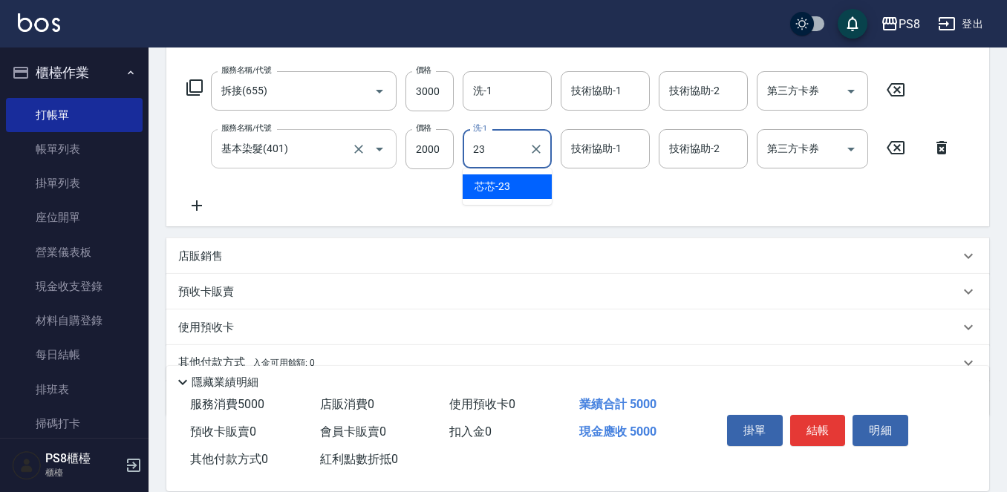
type input "芯芯-23"
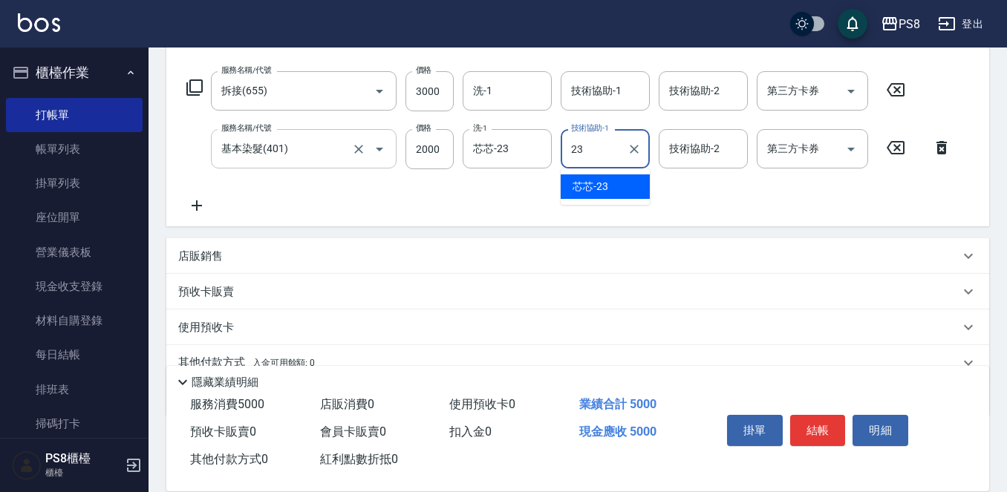
type input "芯芯-23"
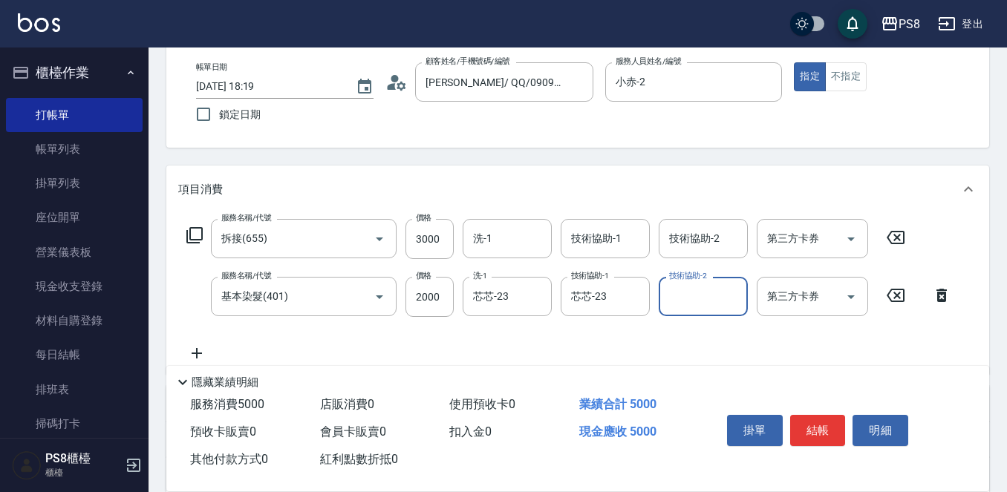
scroll to position [74, 0]
click at [824, 427] on button "結帳" at bounding box center [818, 430] width 56 height 31
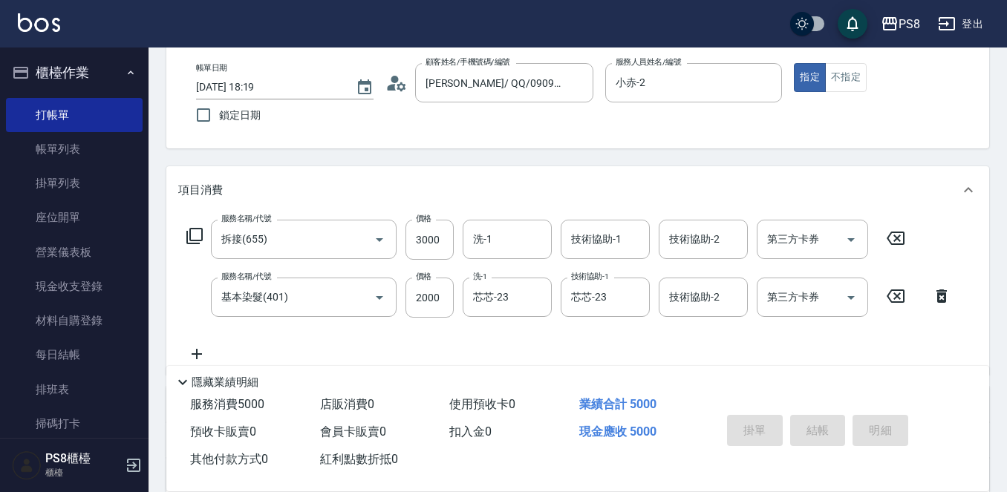
type input "2025/10/07 18:20"
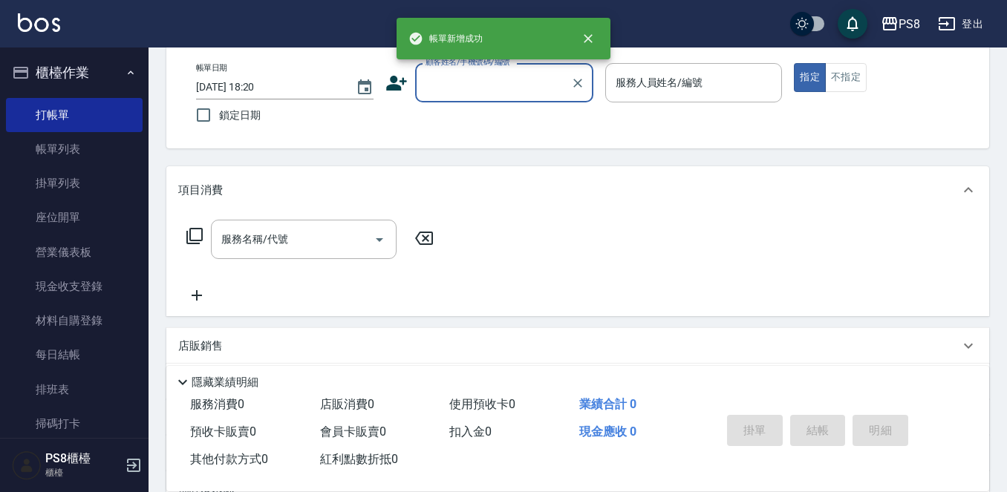
scroll to position [0, 0]
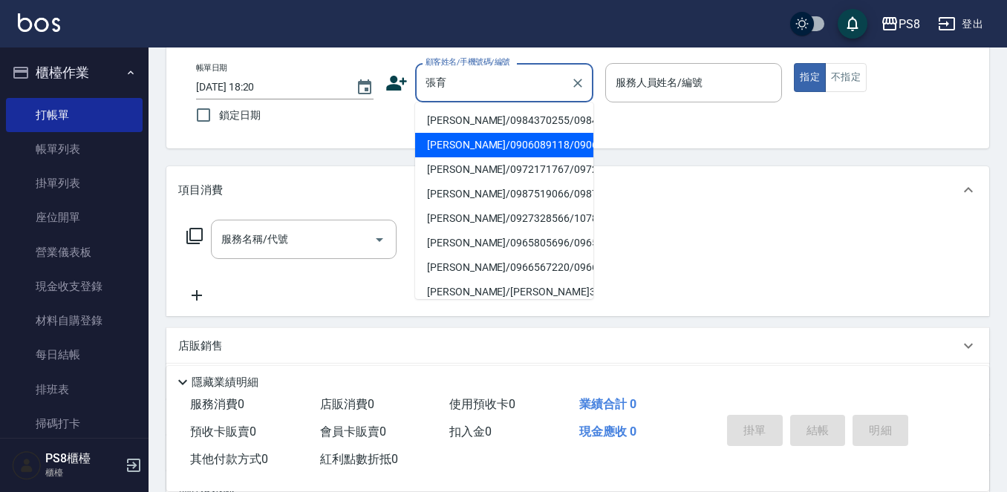
click at [488, 157] on li "張育甄/0906089118/0906089118" at bounding box center [504, 145] width 178 height 24
type input "張育甄/0906089118/0906089118"
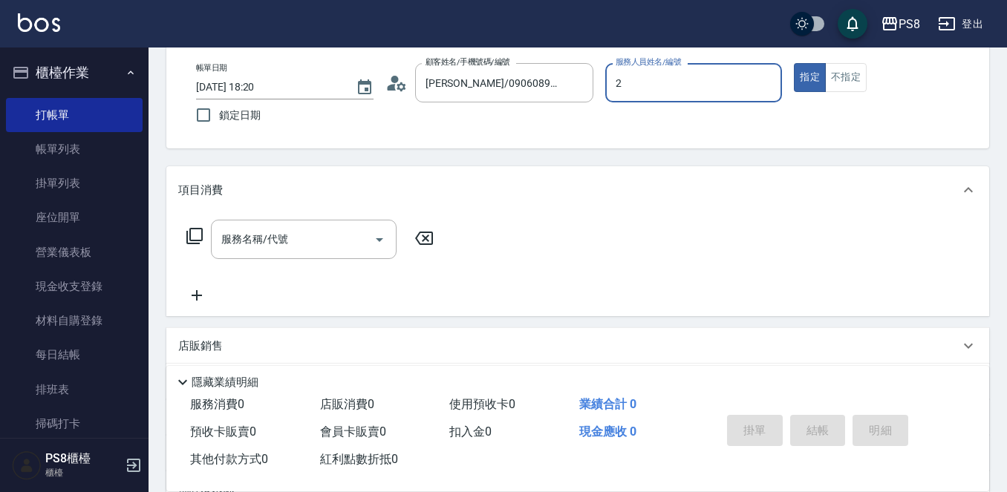
type input "小赤-2"
click at [240, 243] on div "服務名稱/代號 服務名稱/代號" at bounding box center [304, 239] width 186 height 39
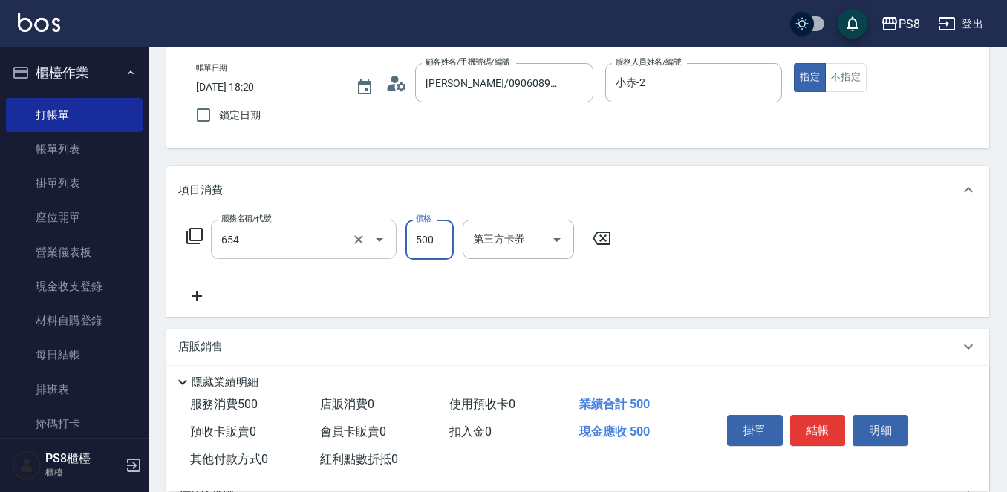
type input "單拆(654)"
type input "1300"
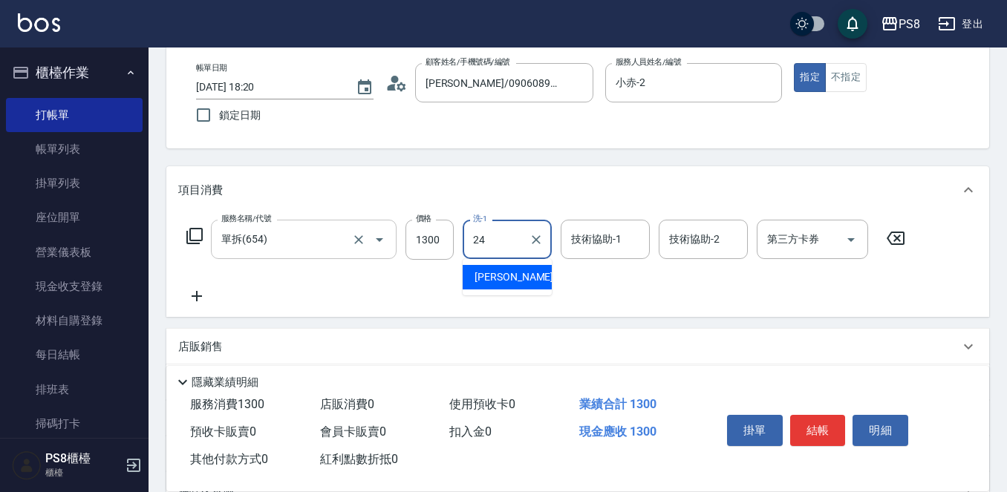
type input "[PERSON_NAME]-24"
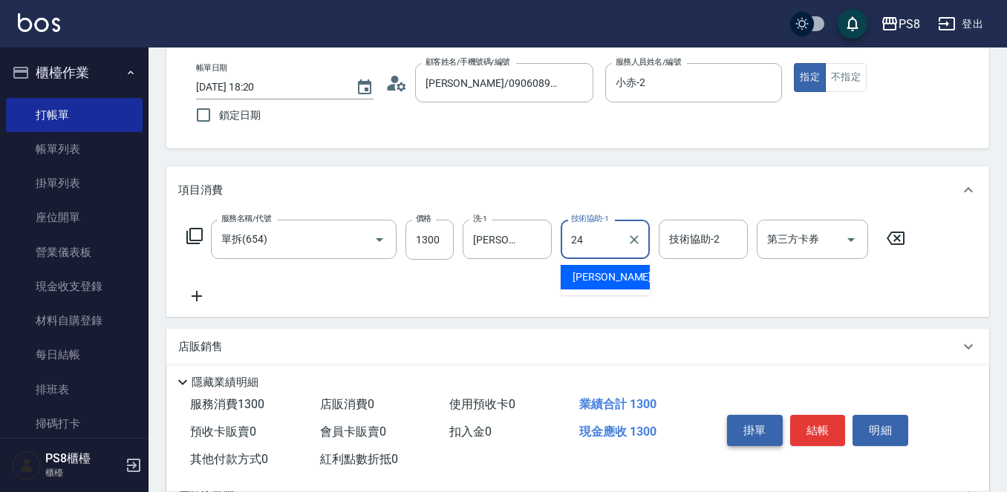
type input "[PERSON_NAME]-24"
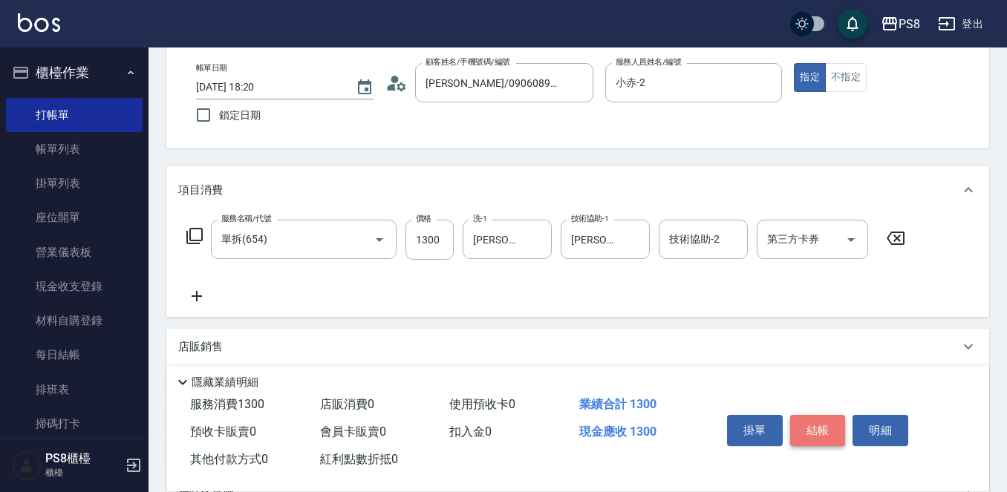
click at [808, 431] on button "結帳" at bounding box center [818, 430] width 56 height 31
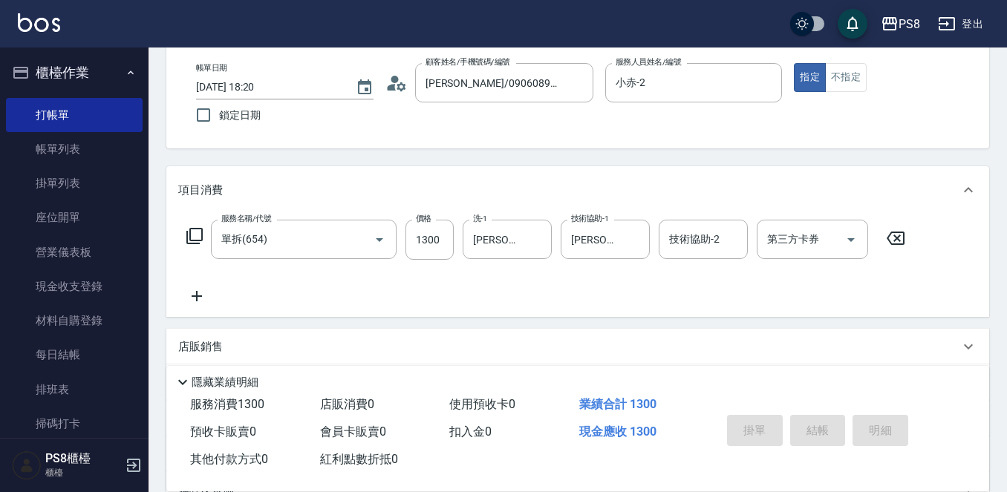
type input "2025/10/07 18:21"
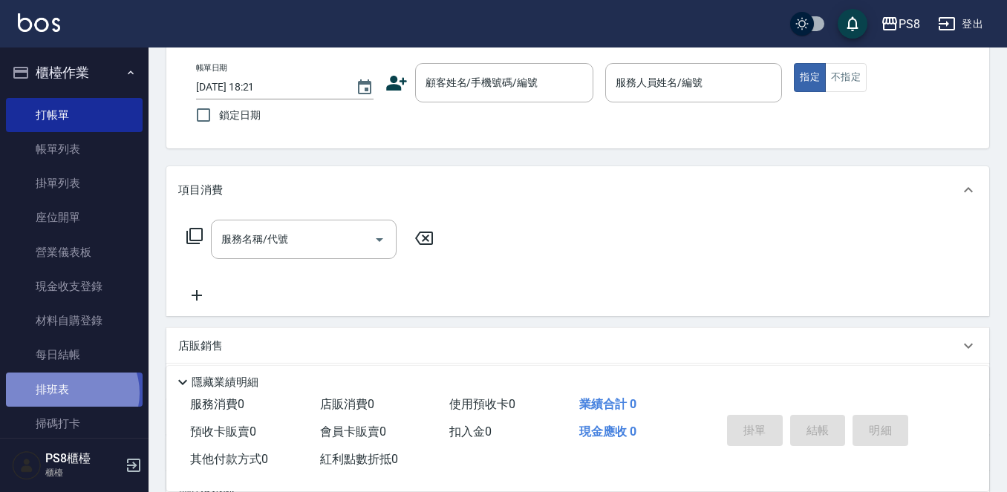
click at [70, 393] on link "排班表" at bounding box center [74, 390] width 137 height 34
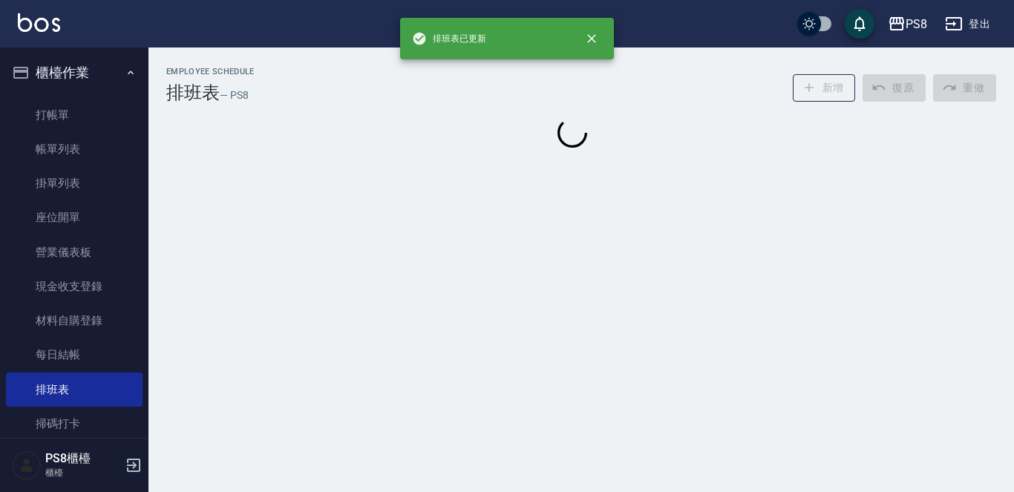
click at [91, 65] on button "櫃檯作業" at bounding box center [74, 72] width 137 height 39
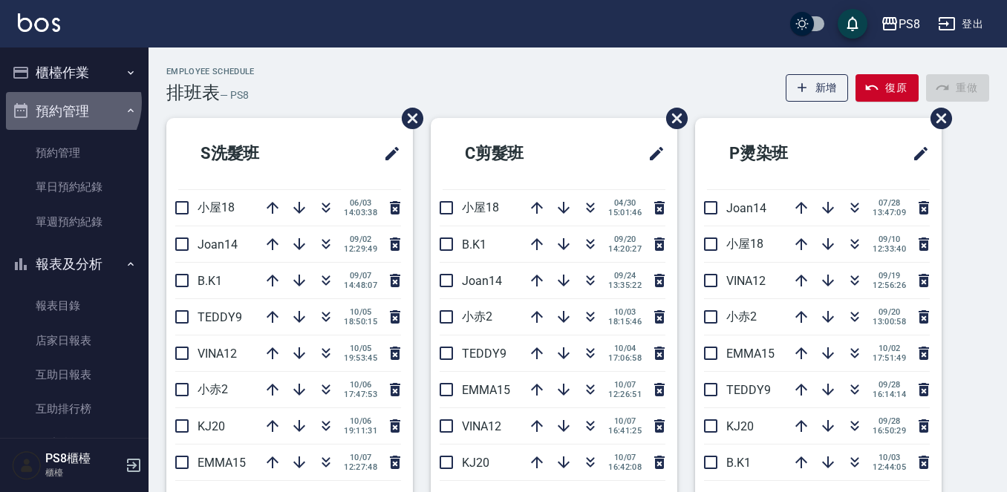
click at [68, 102] on button "預約管理" at bounding box center [74, 111] width 137 height 39
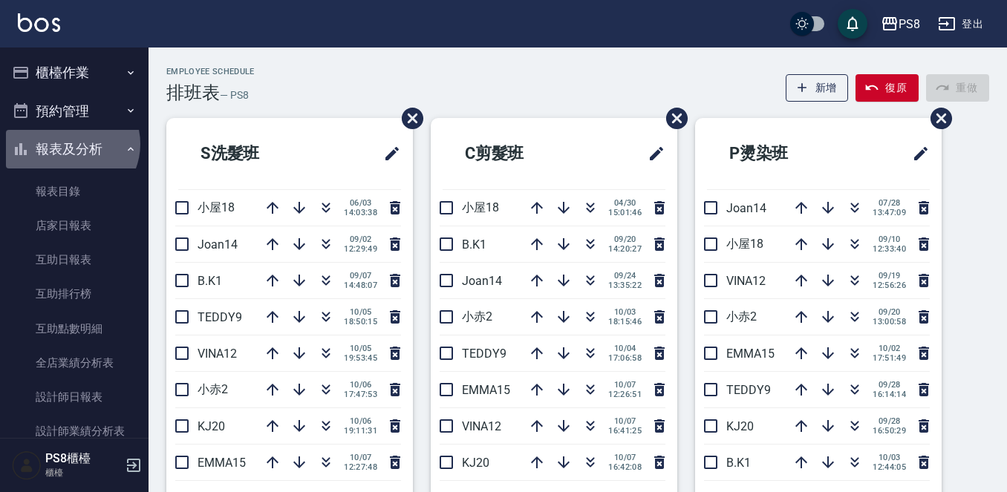
click at [71, 144] on button "報表及分析" at bounding box center [74, 149] width 137 height 39
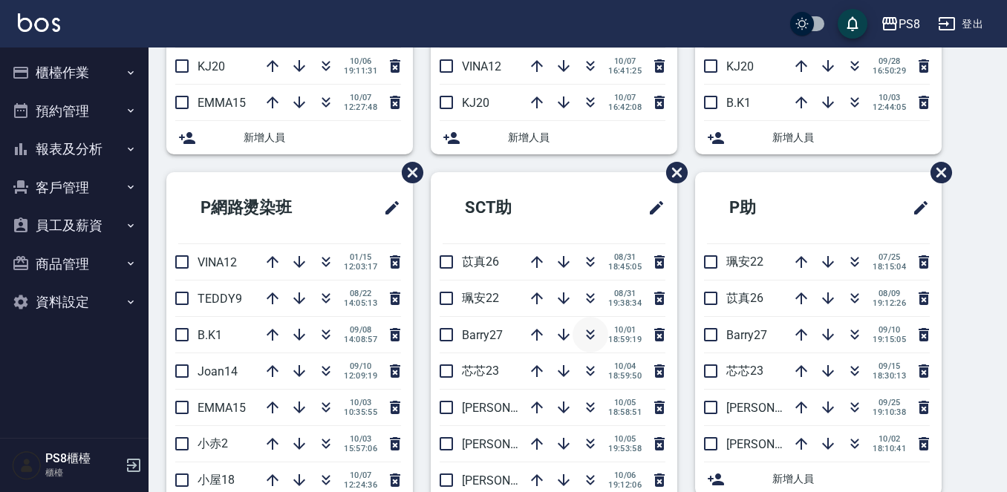
scroll to position [445, 0]
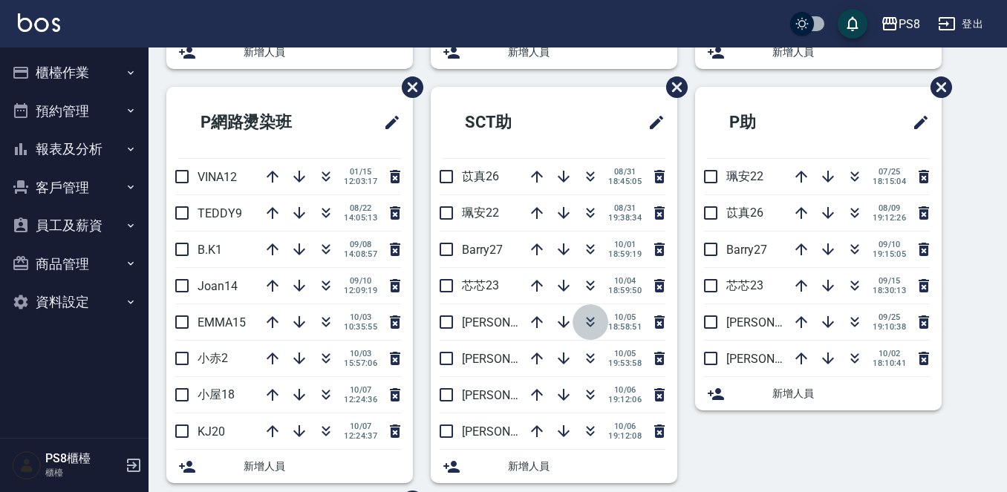
click at [582, 315] on icon "button" at bounding box center [590, 322] width 18 height 18
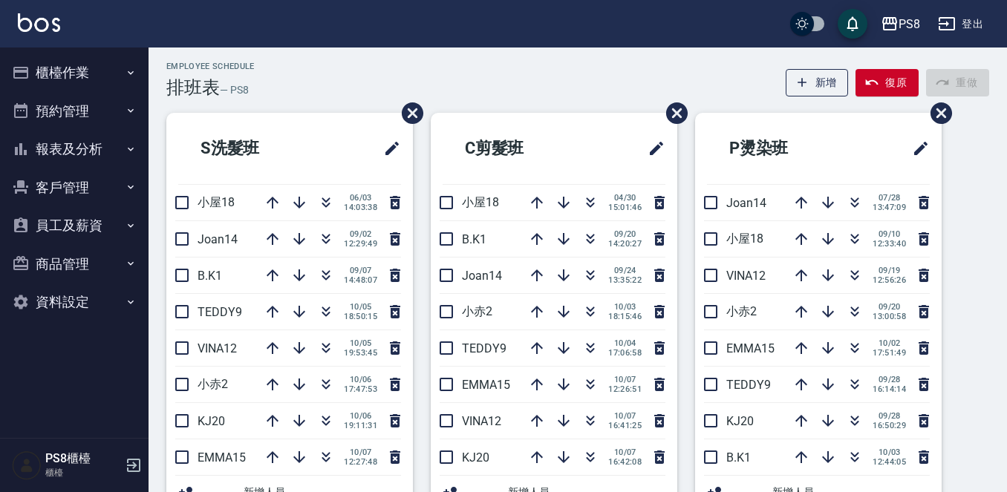
scroll to position [0, 0]
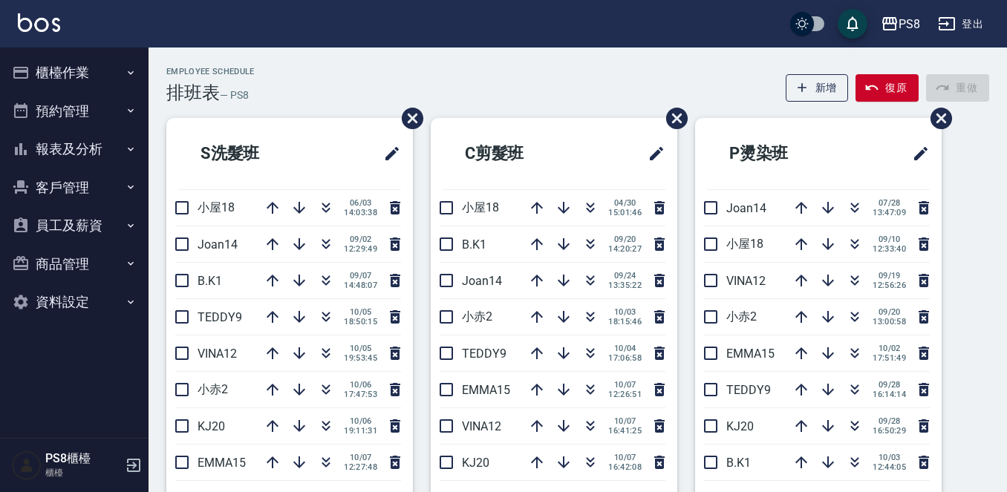
click at [119, 137] on button "報表及分析" at bounding box center [74, 149] width 137 height 39
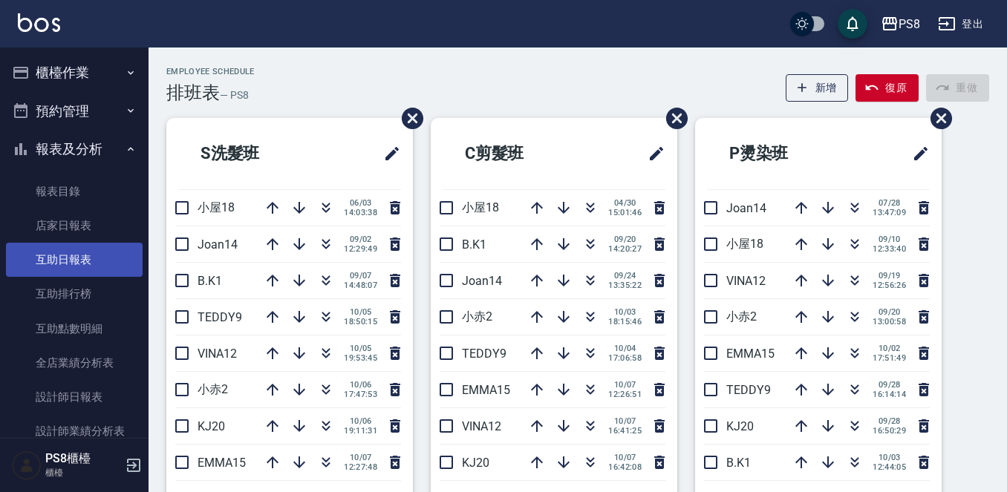
click at [95, 263] on link "互助日報表" at bounding box center [74, 260] width 137 height 34
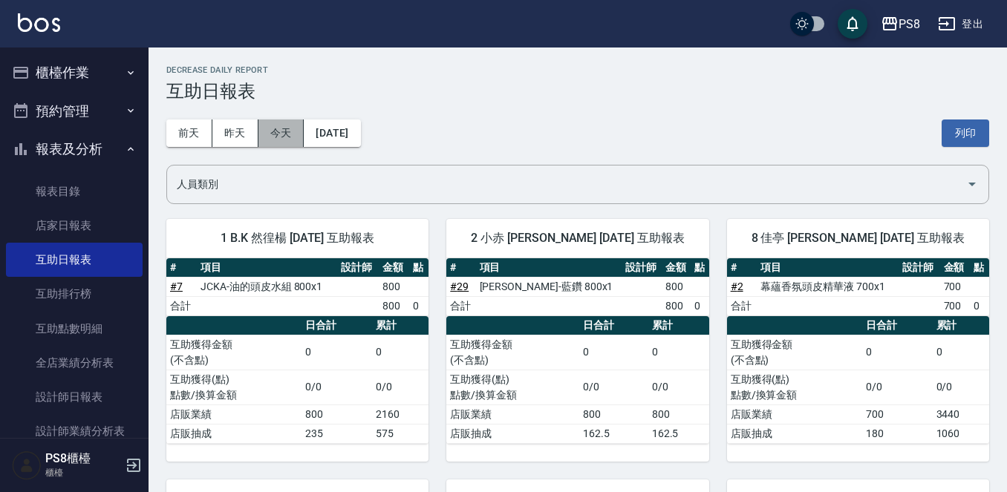
click at [278, 130] on button "今天" at bounding box center [281, 133] width 46 height 27
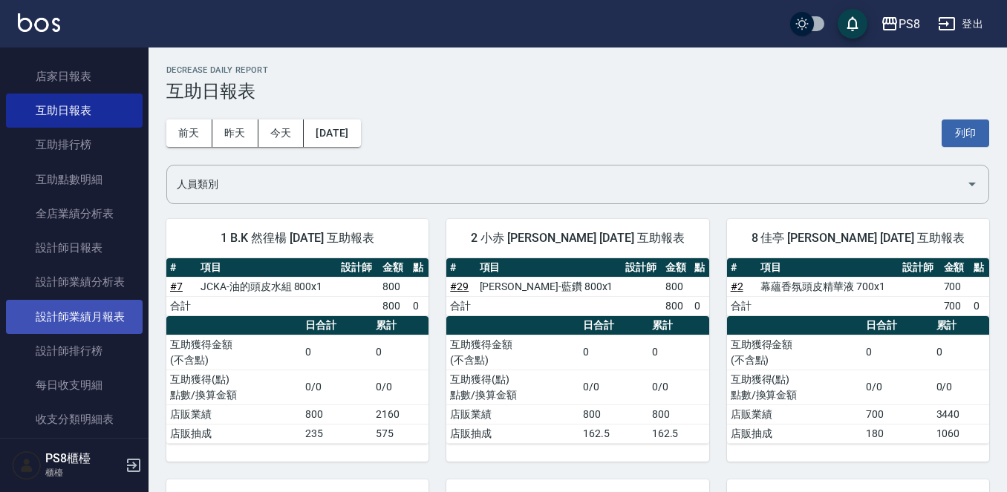
scroll to position [223, 0]
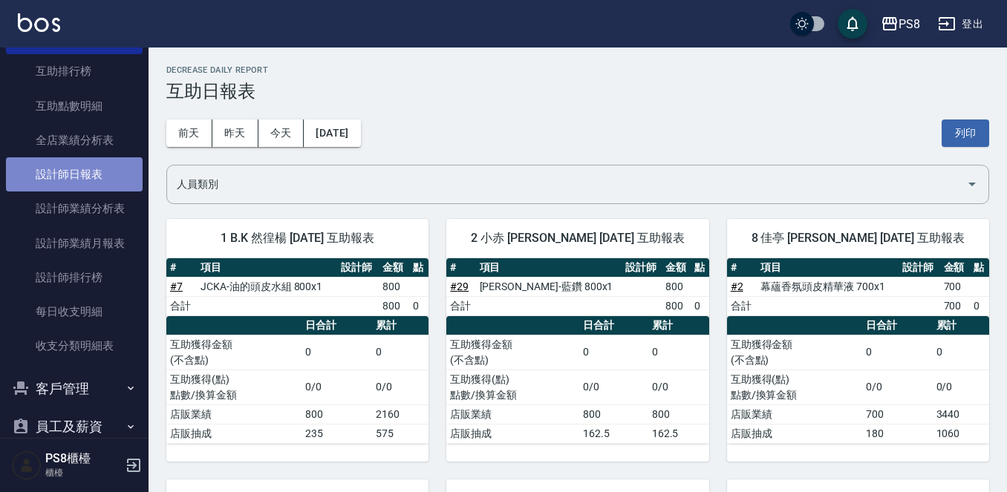
click at [99, 179] on link "設計師日報表" at bounding box center [74, 174] width 137 height 34
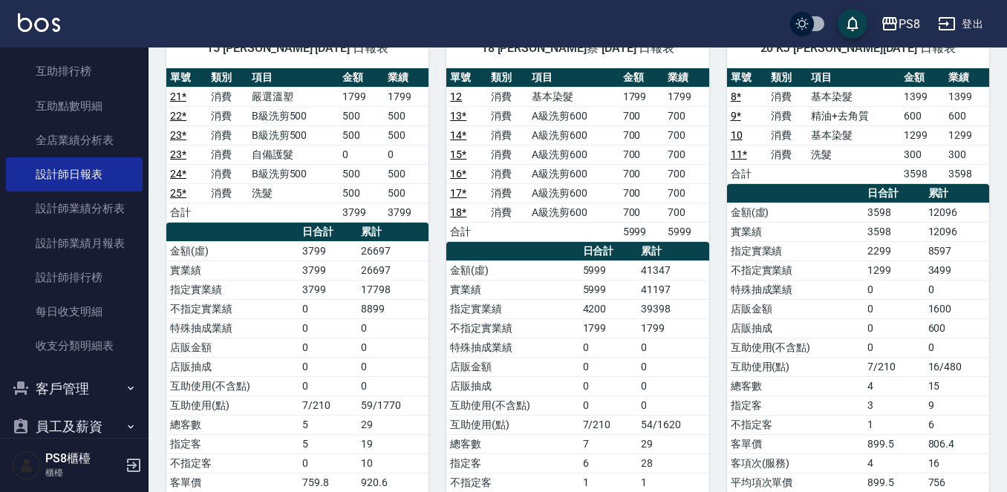
scroll to position [1306, 0]
